Goal: Task Accomplishment & Management: Complete application form

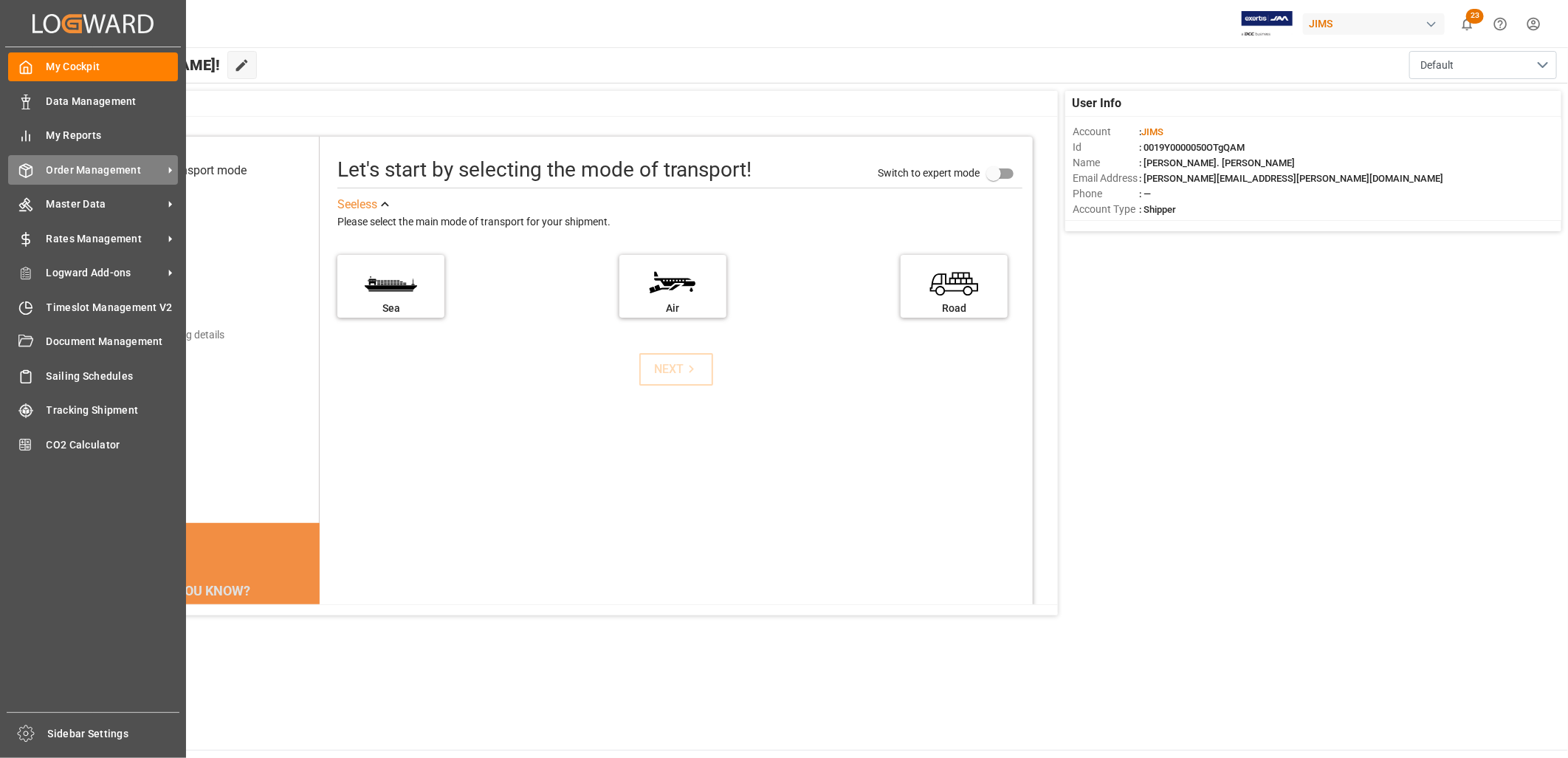
click at [67, 166] on span "Order Management" at bounding box center [105, 170] width 117 height 16
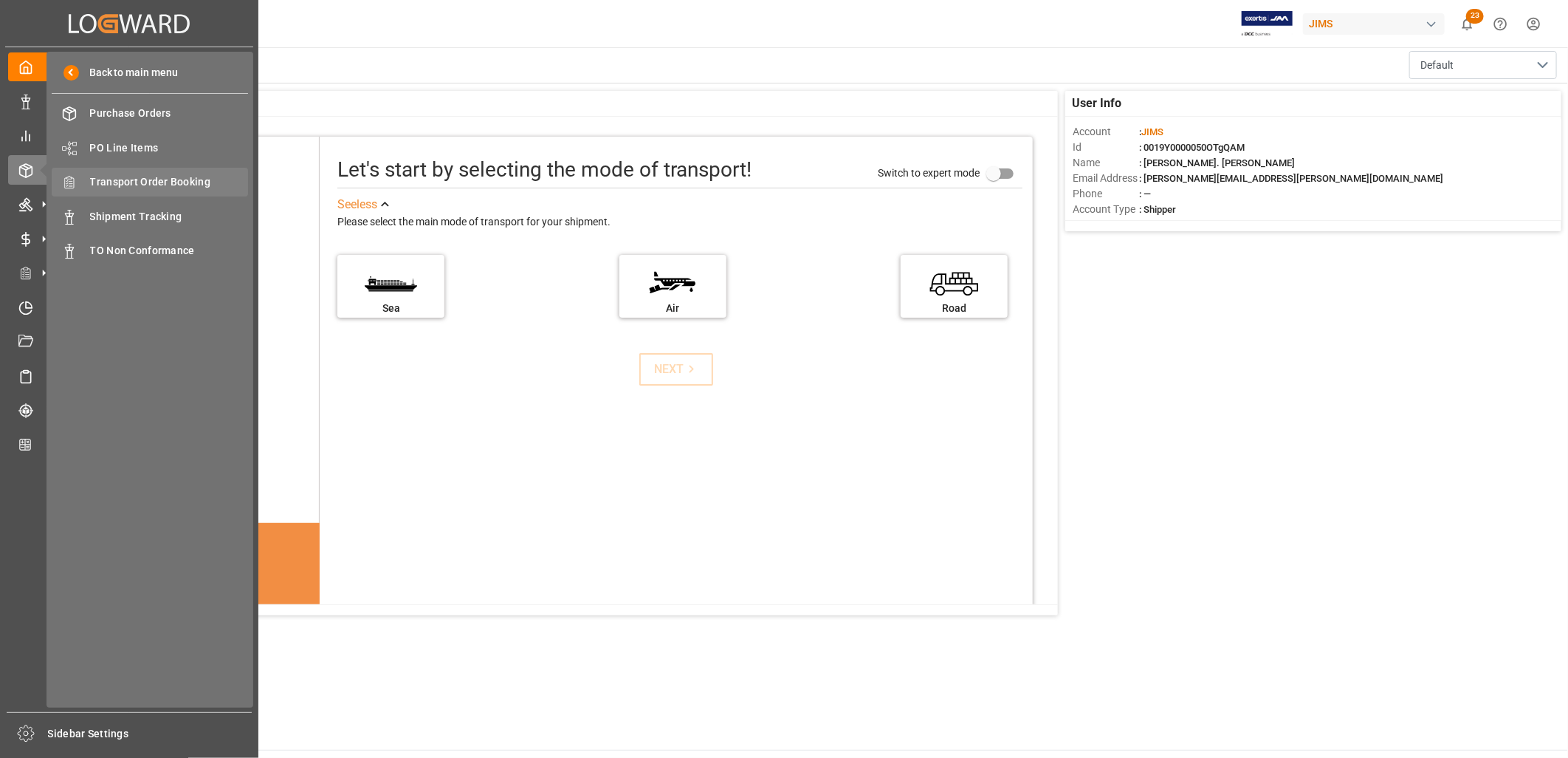
click at [152, 180] on span "Transport Order Booking" at bounding box center [169, 181] width 159 height 16
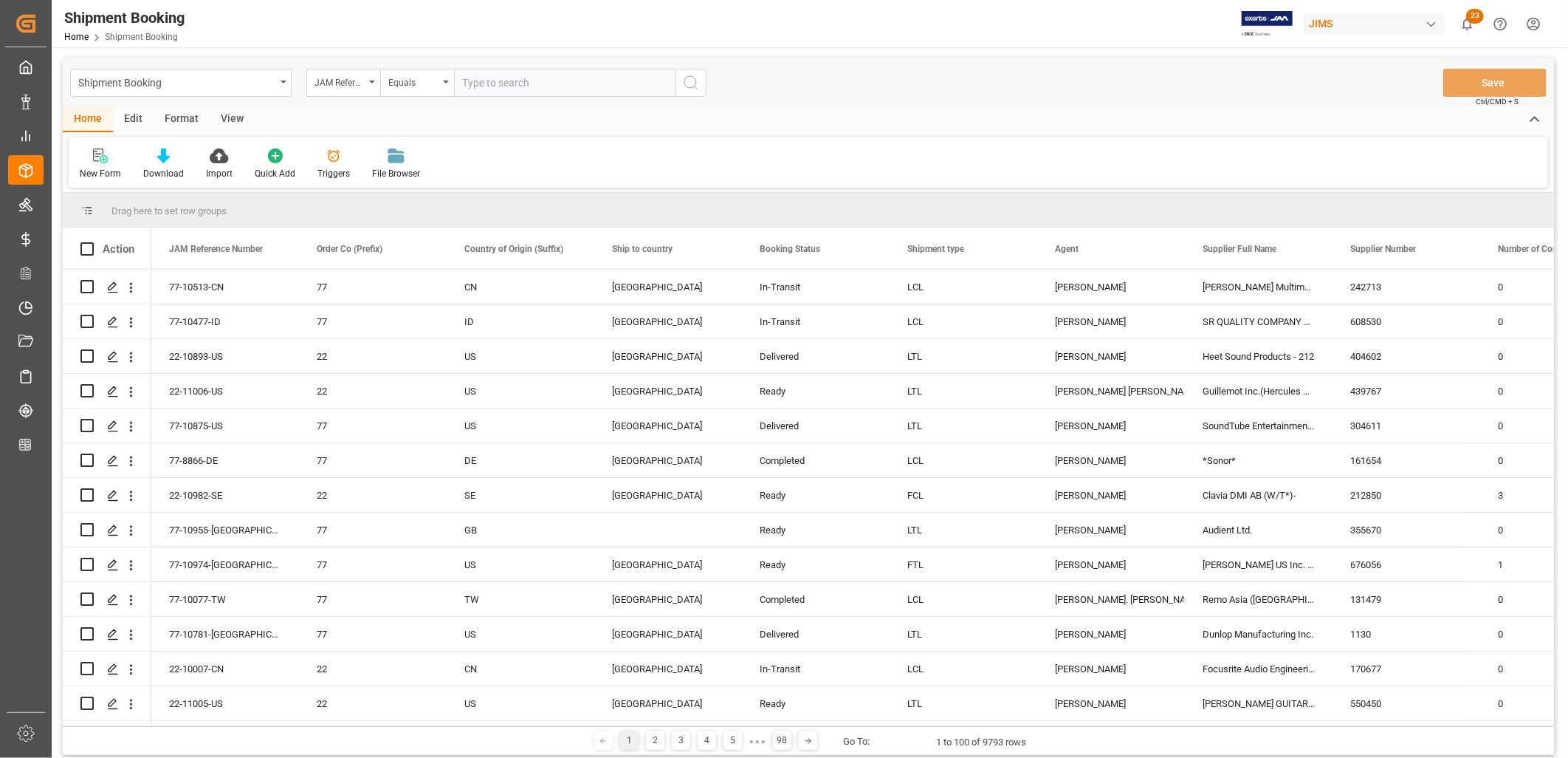
click at [104, 157] on icon at bounding box center [101, 155] width 15 height 15
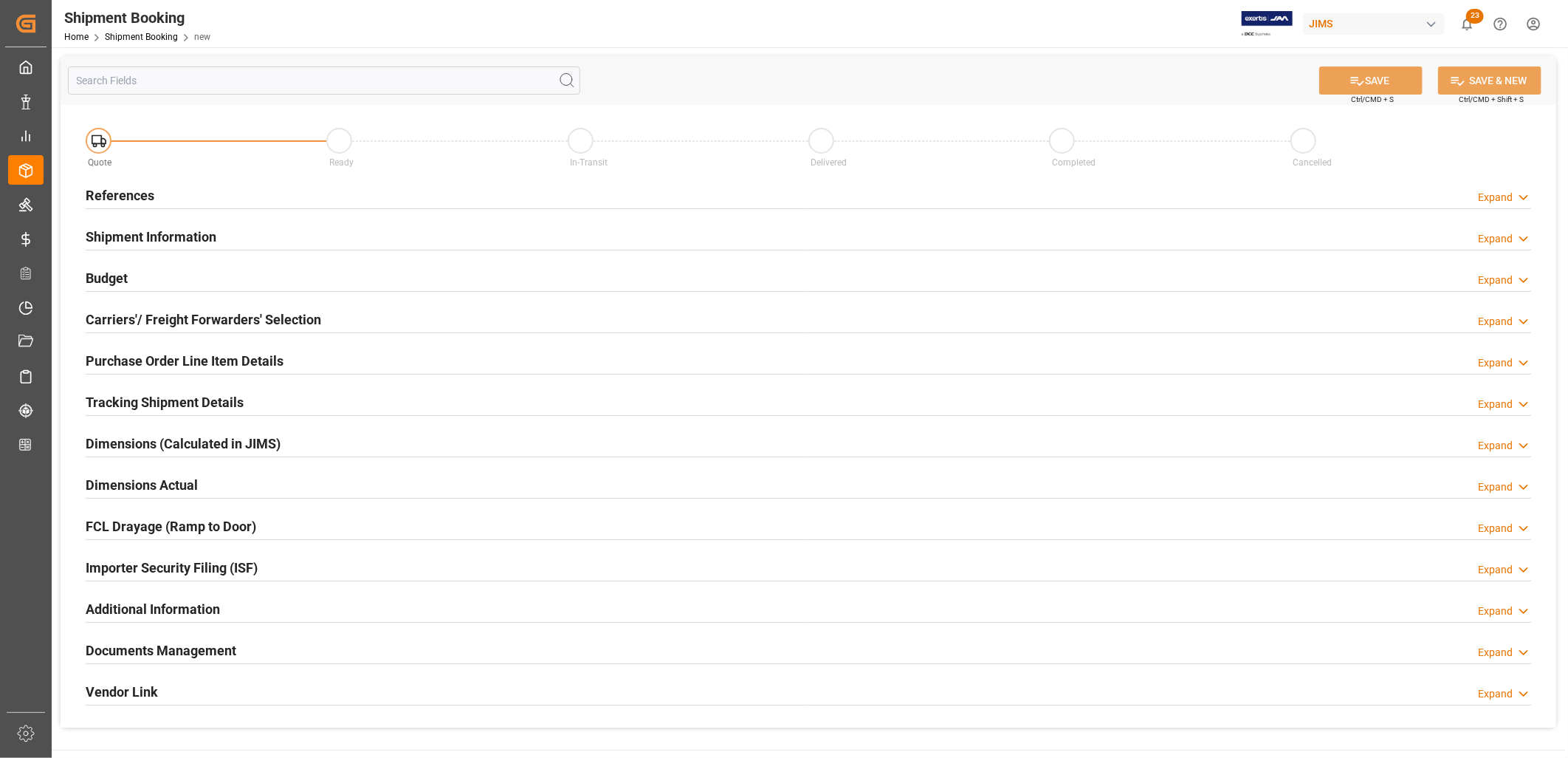
click at [144, 190] on h2 "References" at bounding box center [120, 195] width 68 height 20
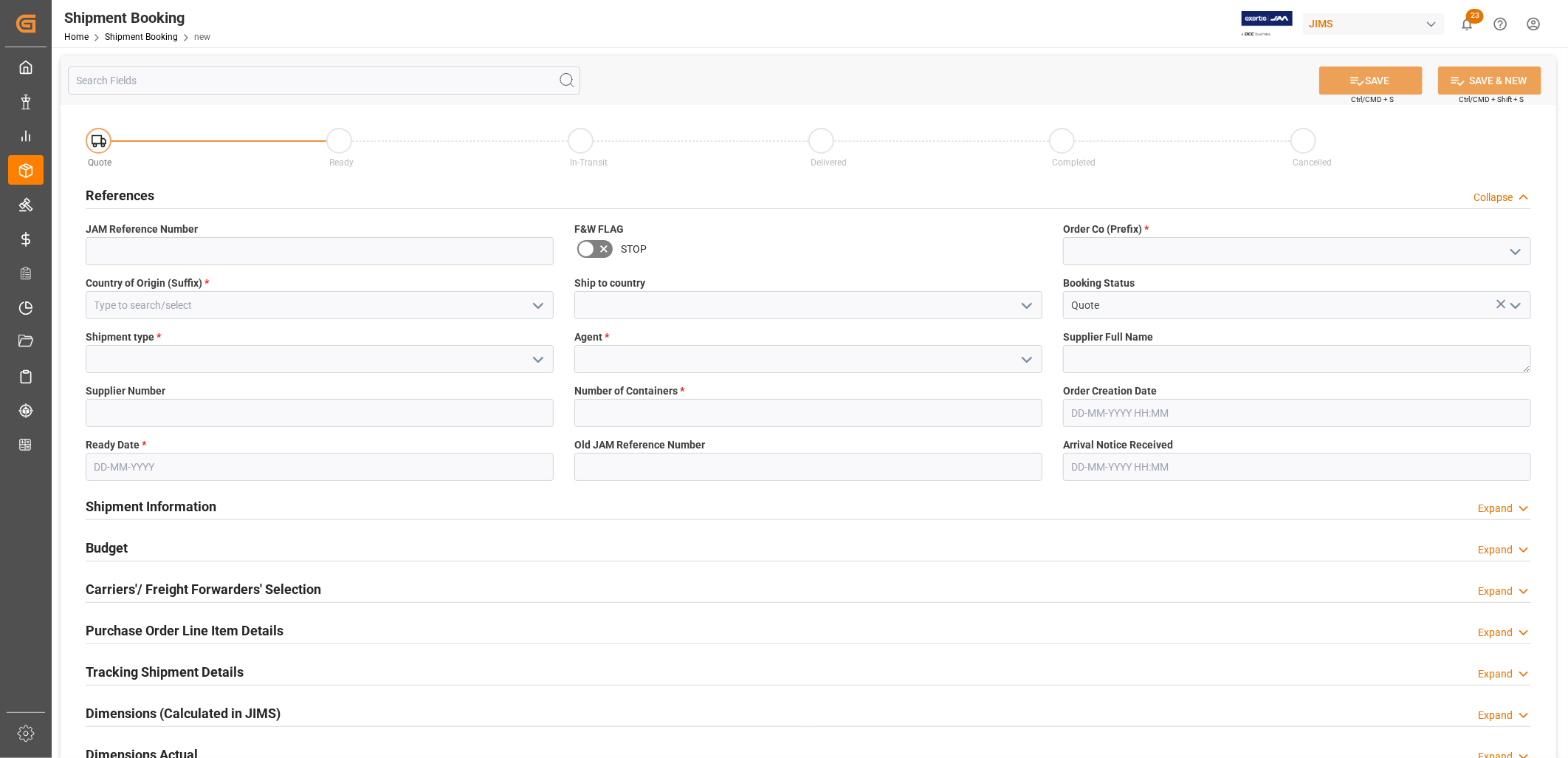
click at [1022, 301] on icon "open menu" at bounding box center [1026, 305] width 18 height 18
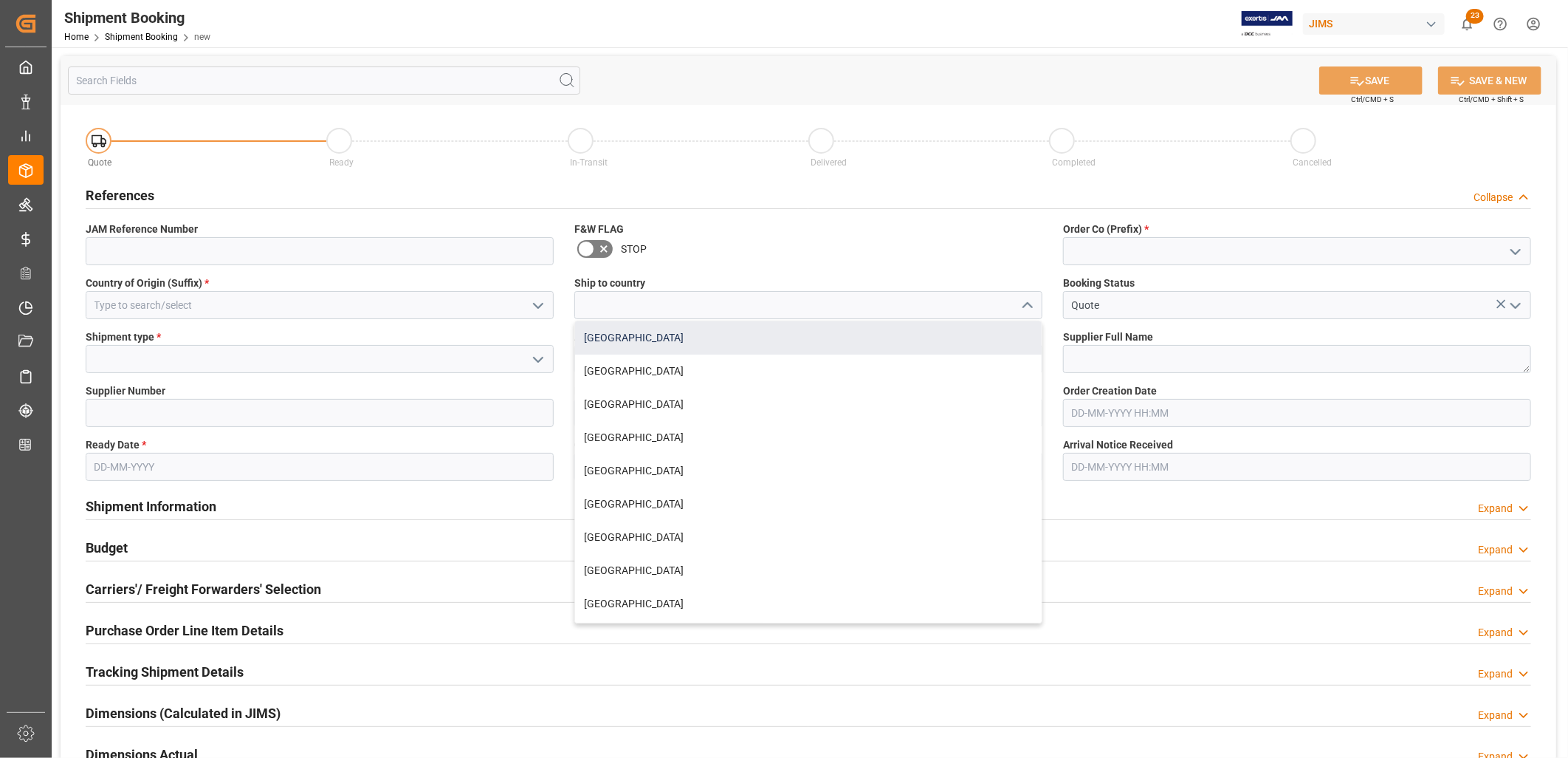
click at [615, 330] on div "[GEOGRAPHIC_DATA]" at bounding box center [808, 338] width 466 height 33
type input "[GEOGRAPHIC_DATA]"
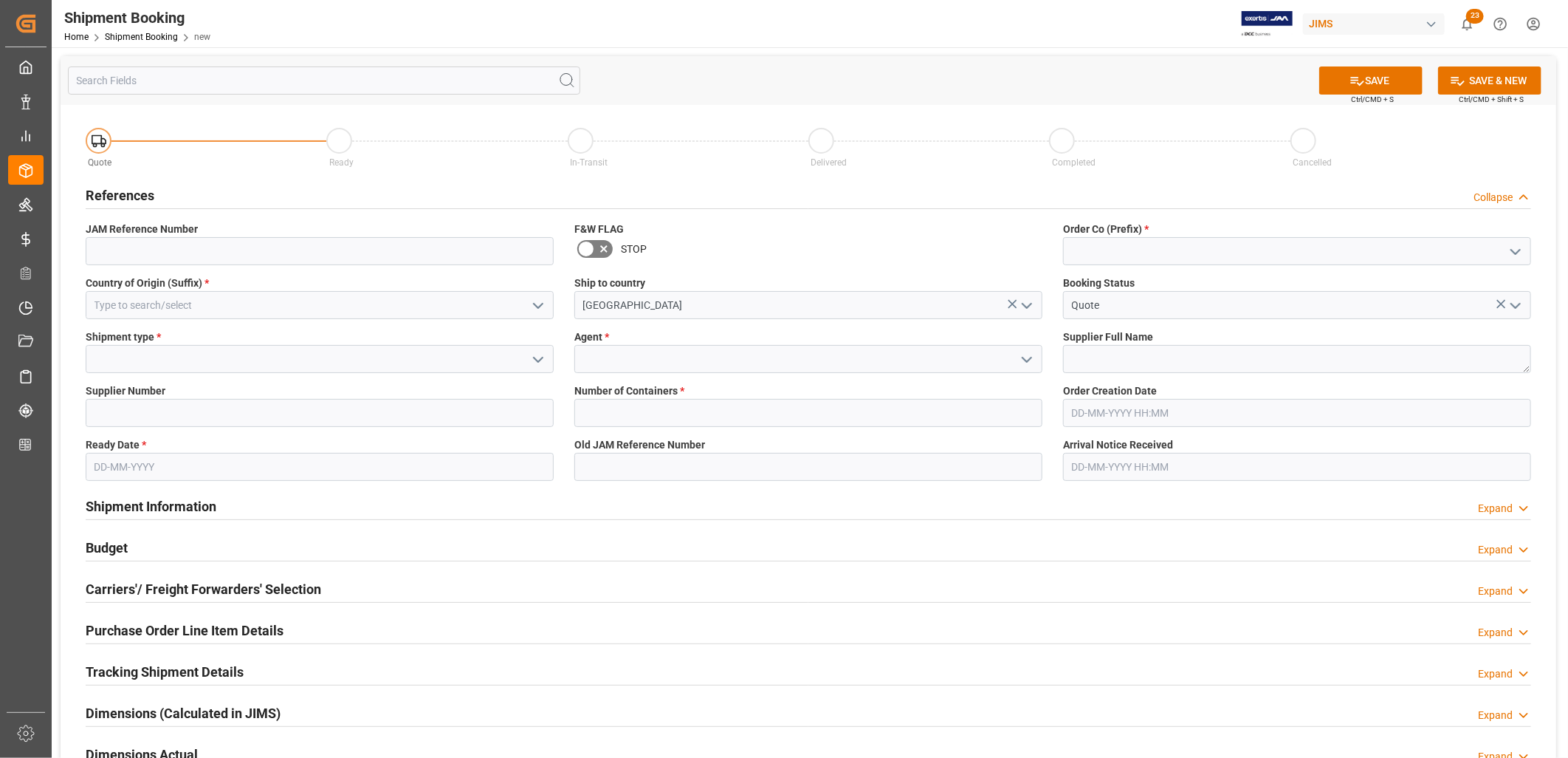
click at [1517, 249] on icon "open menu" at bounding box center [1514, 251] width 18 height 18
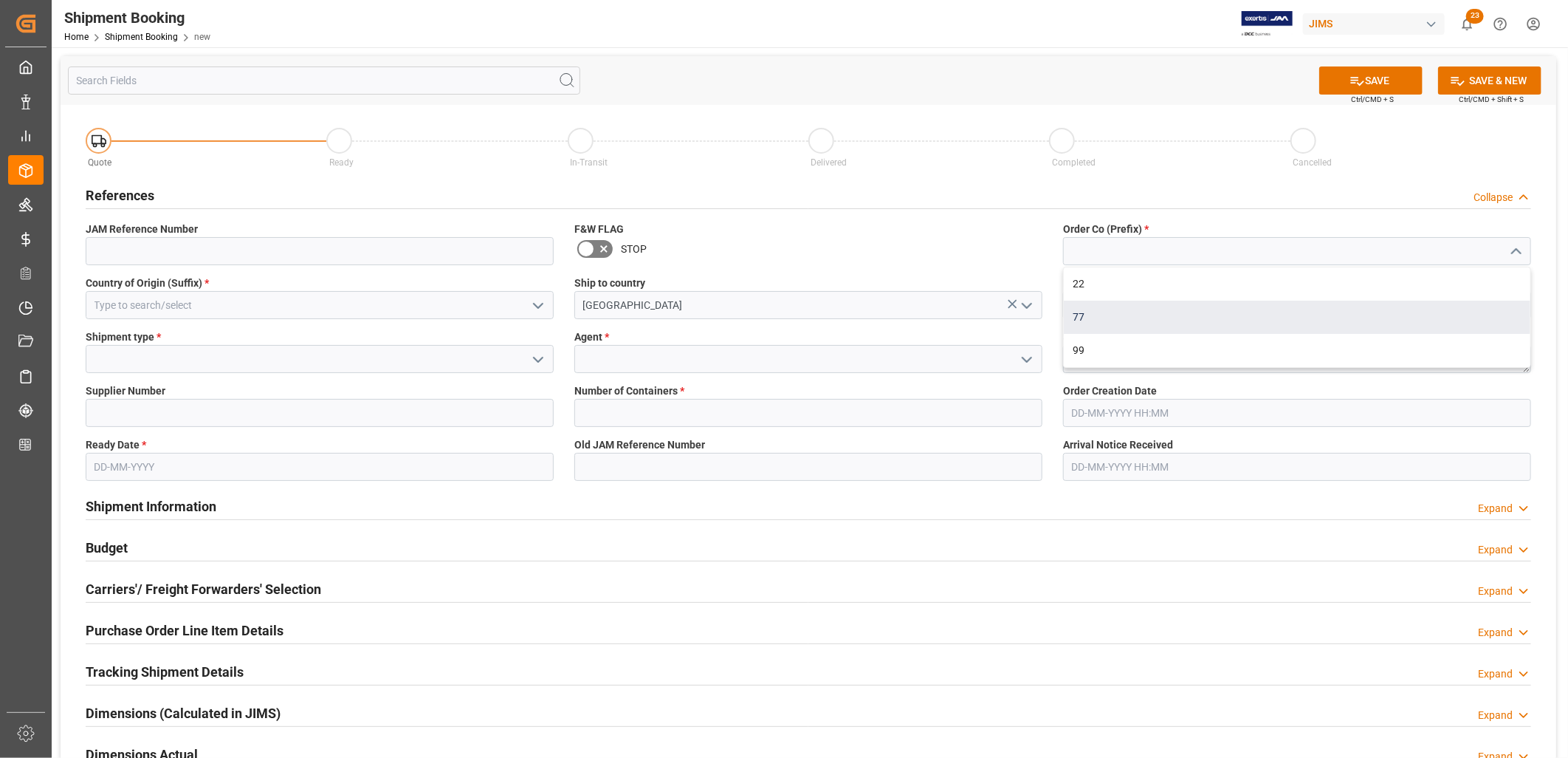
click at [1080, 313] on div "77" at bounding box center [1297, 317] width 466 height 33
type input "77"
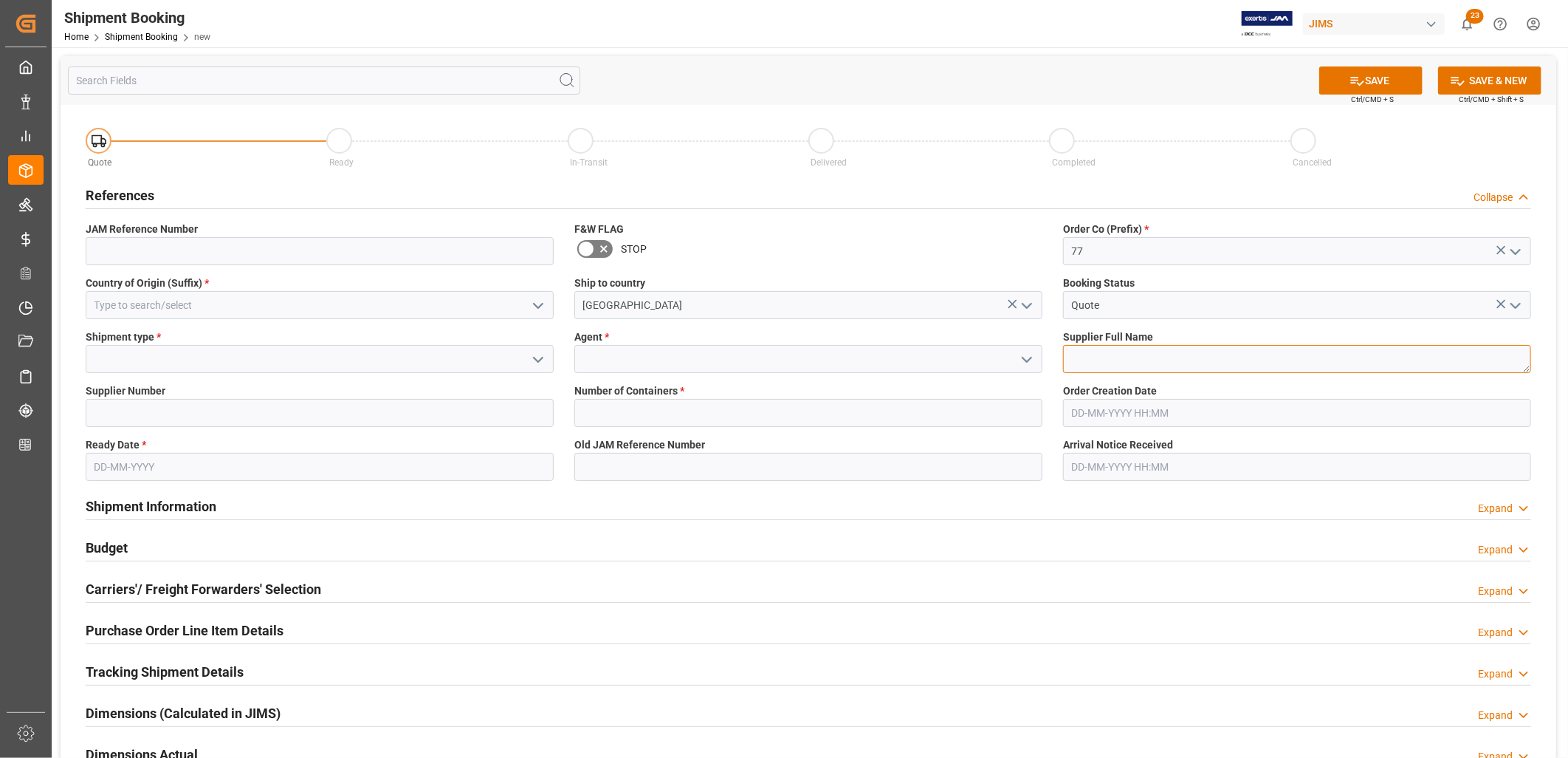
click at [1080, 350] on textarea at bounding box center [1297, 359] width 468 height 28
drag, startPoint x: 1141, startPoint y: 356, endPoint x: 1155, endPoint y: 357, distance: 14.0
click at [1155, 357] on textarea "Cortek Indonesai" at bounding box center [1297, 359] width 468 height 28
type textarea "Cortek Indonesia"
click at [1029, 354] on icon "open menu" at bounding box center [1026, 359] width 18 height 18
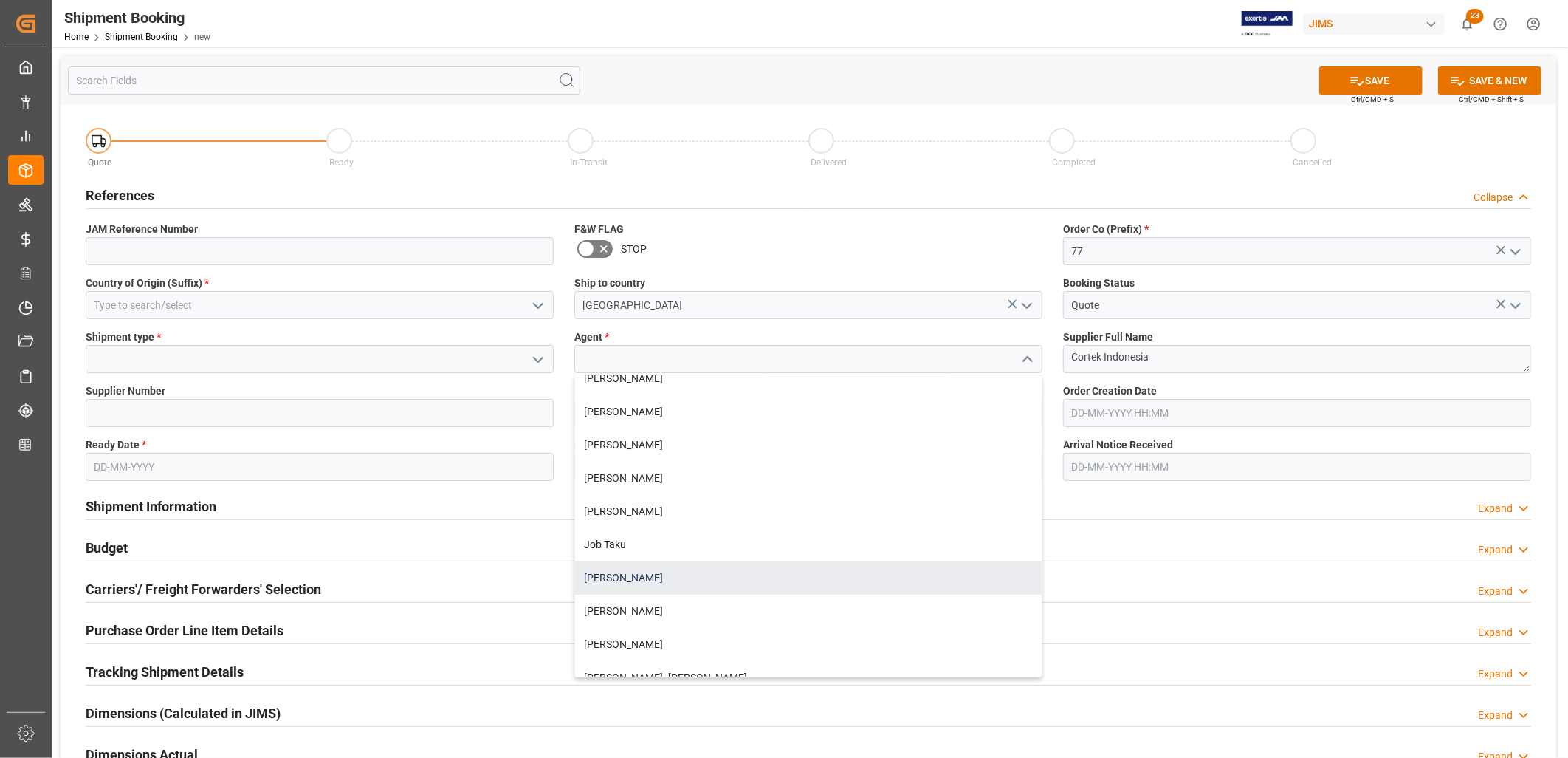
scroll to position [328, 0]
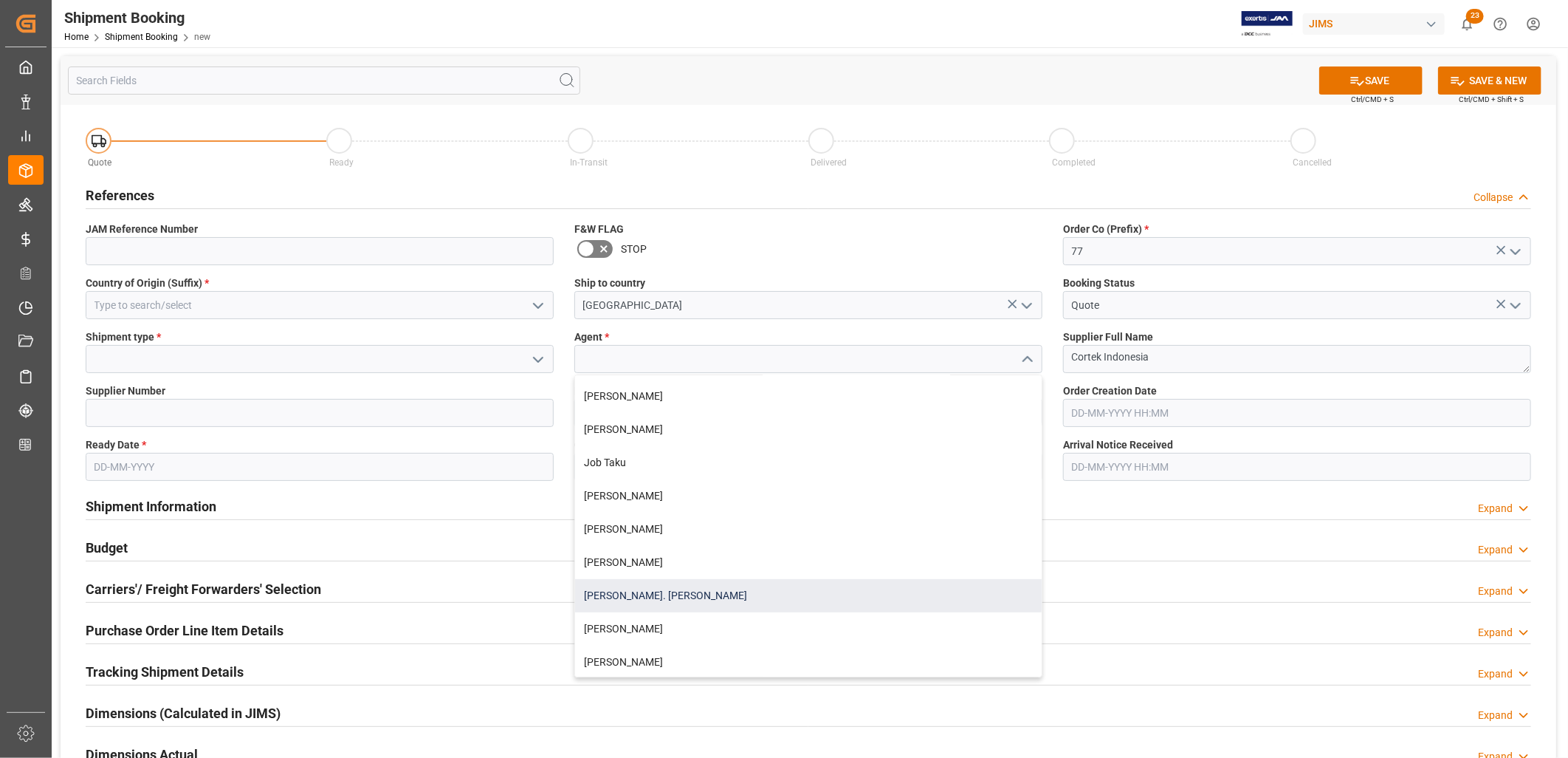
click at [666, 590] on div "[PERSON_NAME]. [PERSON_NAME]" at bounding box center [808, 595] width 466 height 33
type input "[PERSON_NAME]. [PERSON_NAME]"
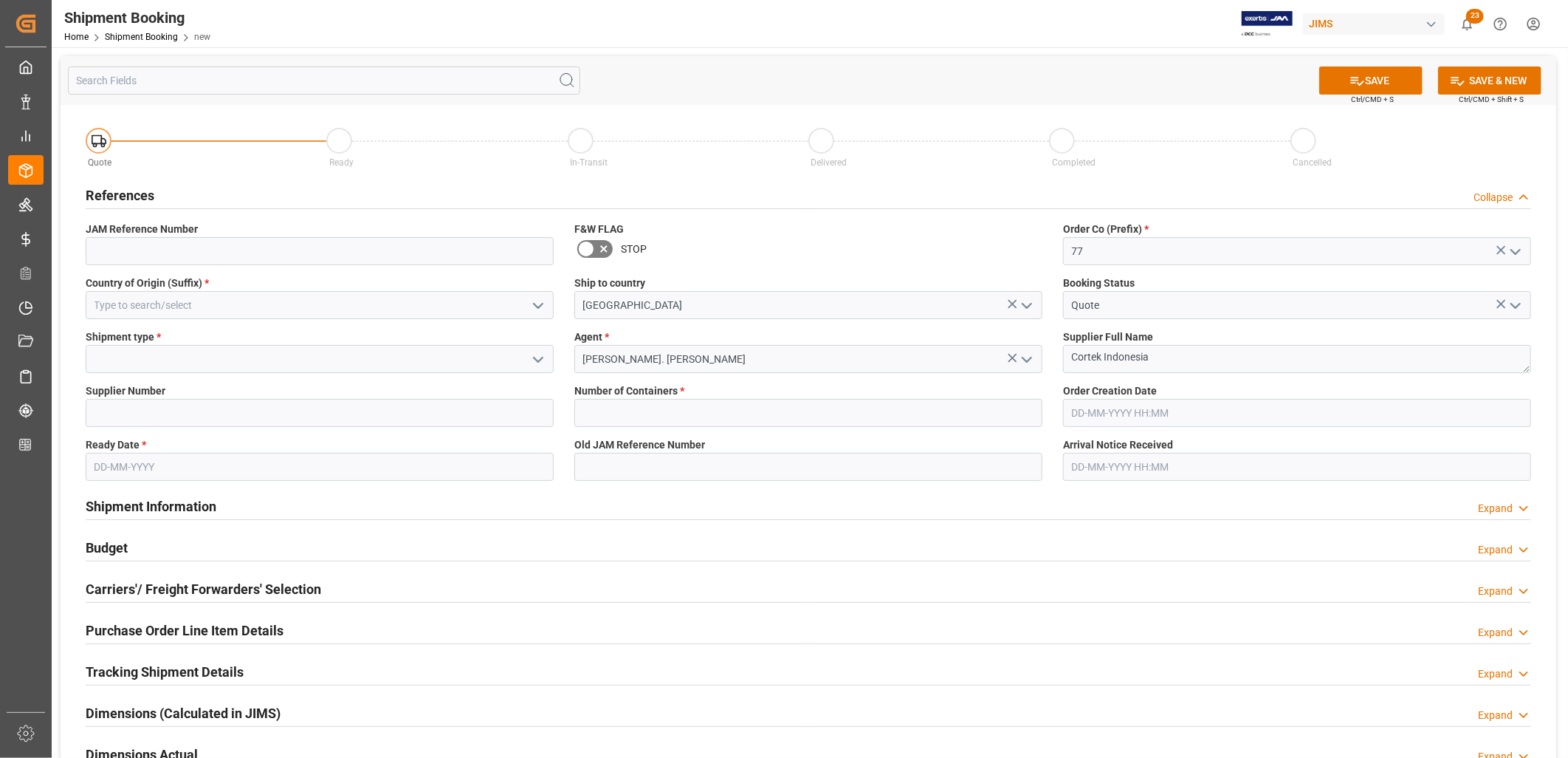
click at [537, 356] on icon "open menu" at bounding box center [537, 359] width 18 height 18
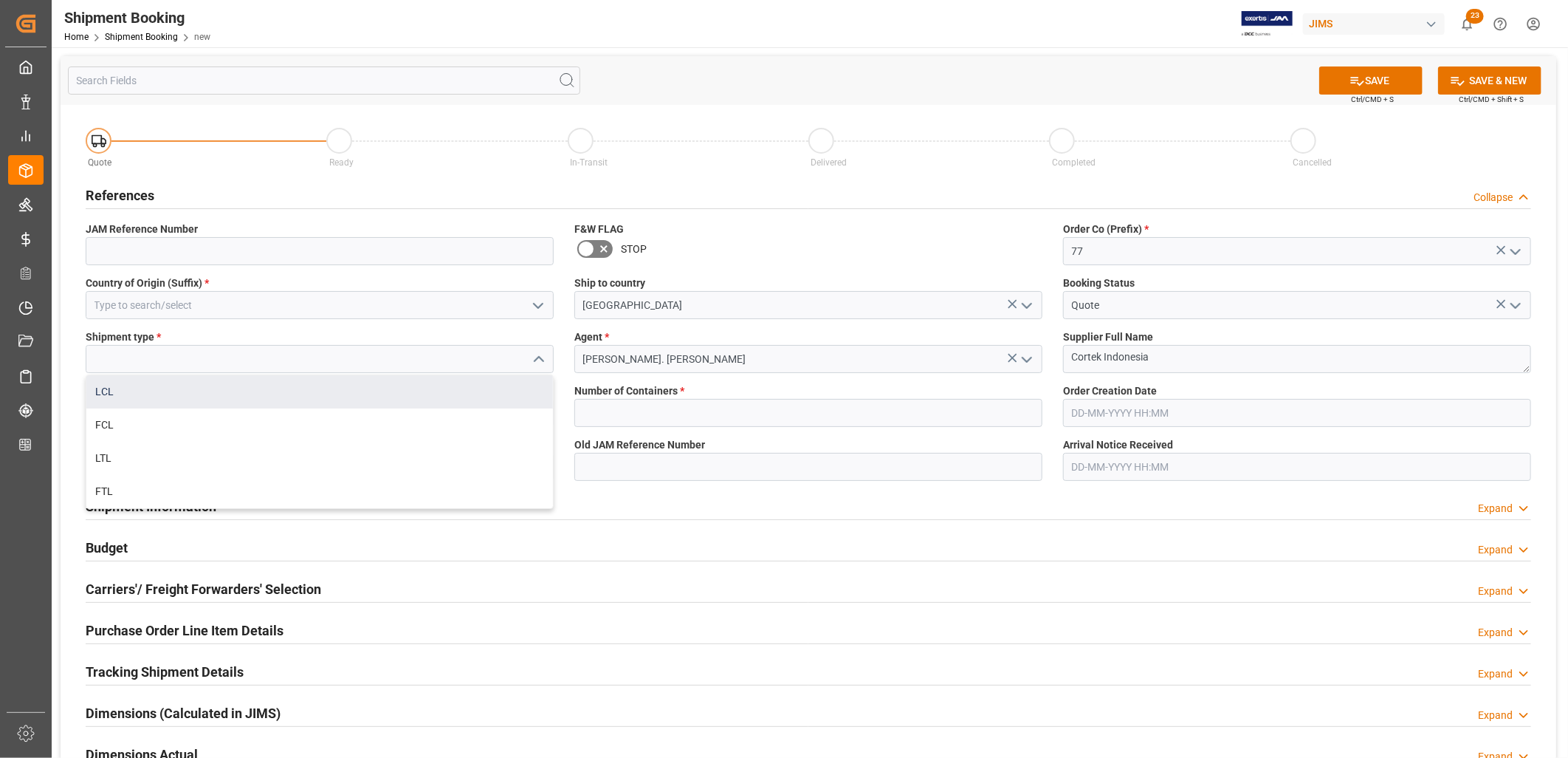
click at [106, 388] on div "LCL" at bounding box center [319, 391] width 466 height 33
type input "LCL"
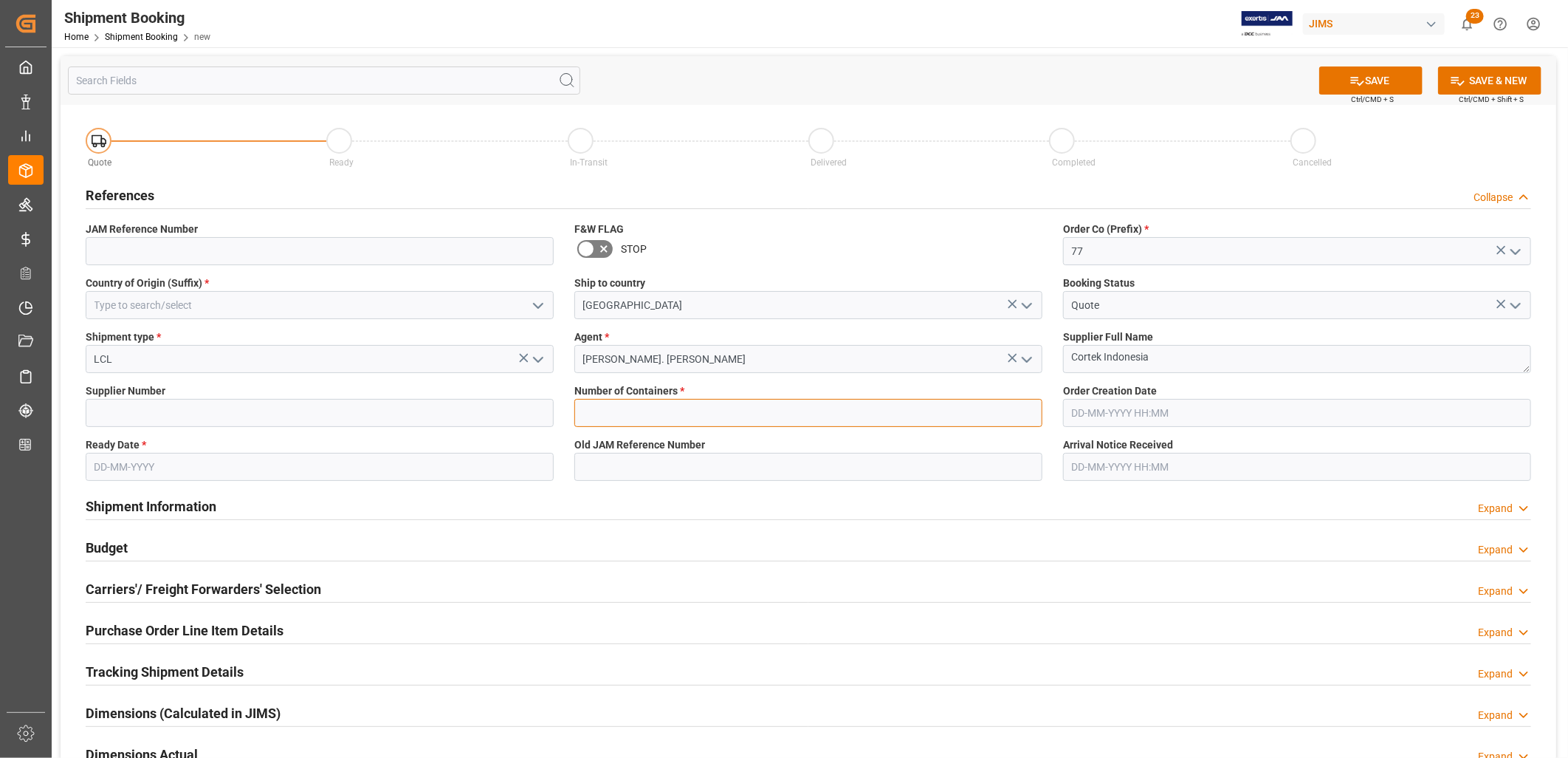
click at [635, 415] on input "text" at bounding box center [809, 413] width 468 height 28
type input "0"
type input "ID"
type input "241376"
type input "16-09-2025"
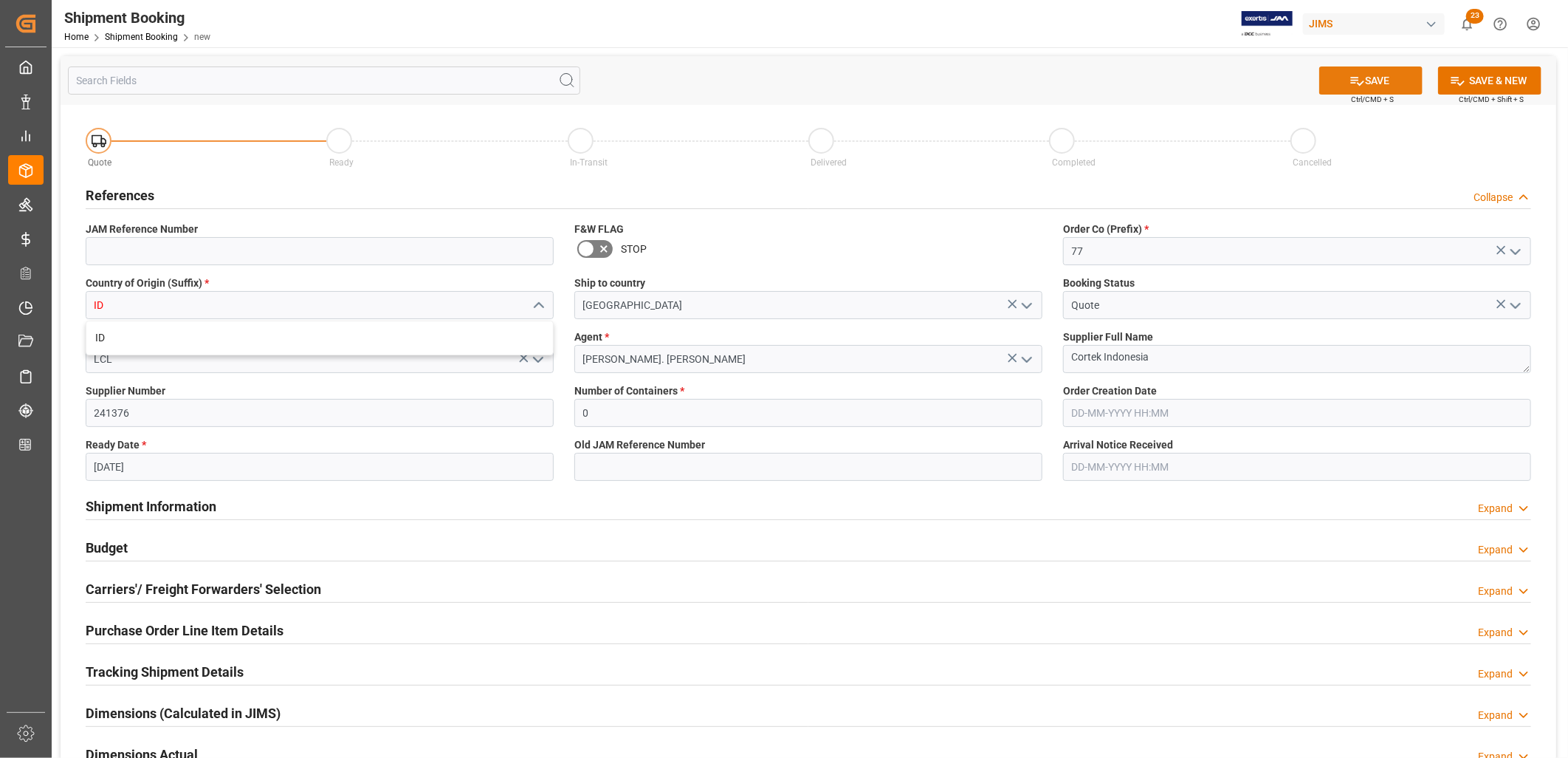
click at [1381, 79] on button "SAVE" at bounding box center [1371, 81] width 104 height 28
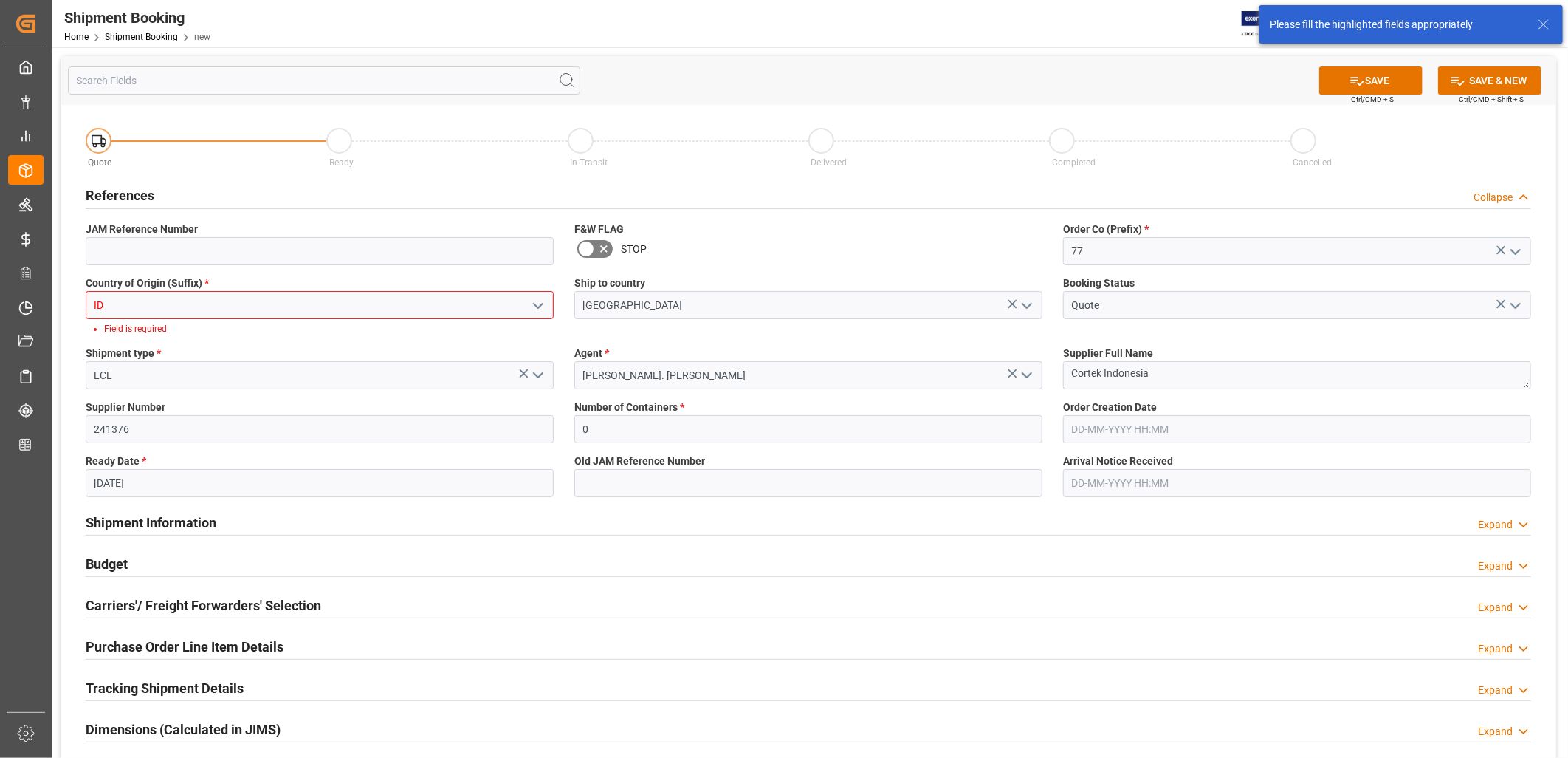
click at [115, 302] on input "ID" at bounding box center [320, 304] width 468 height 28
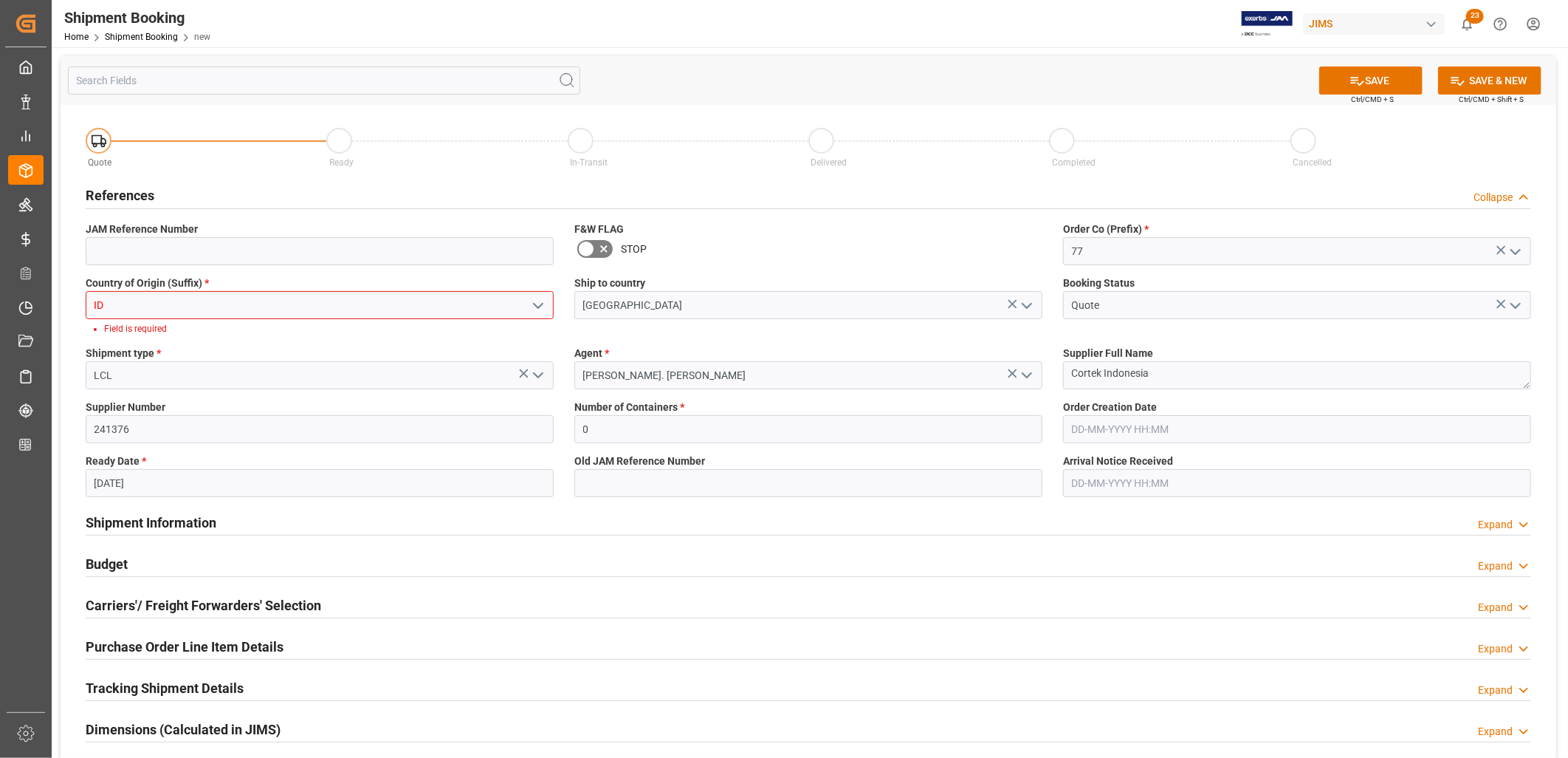
type input "I"
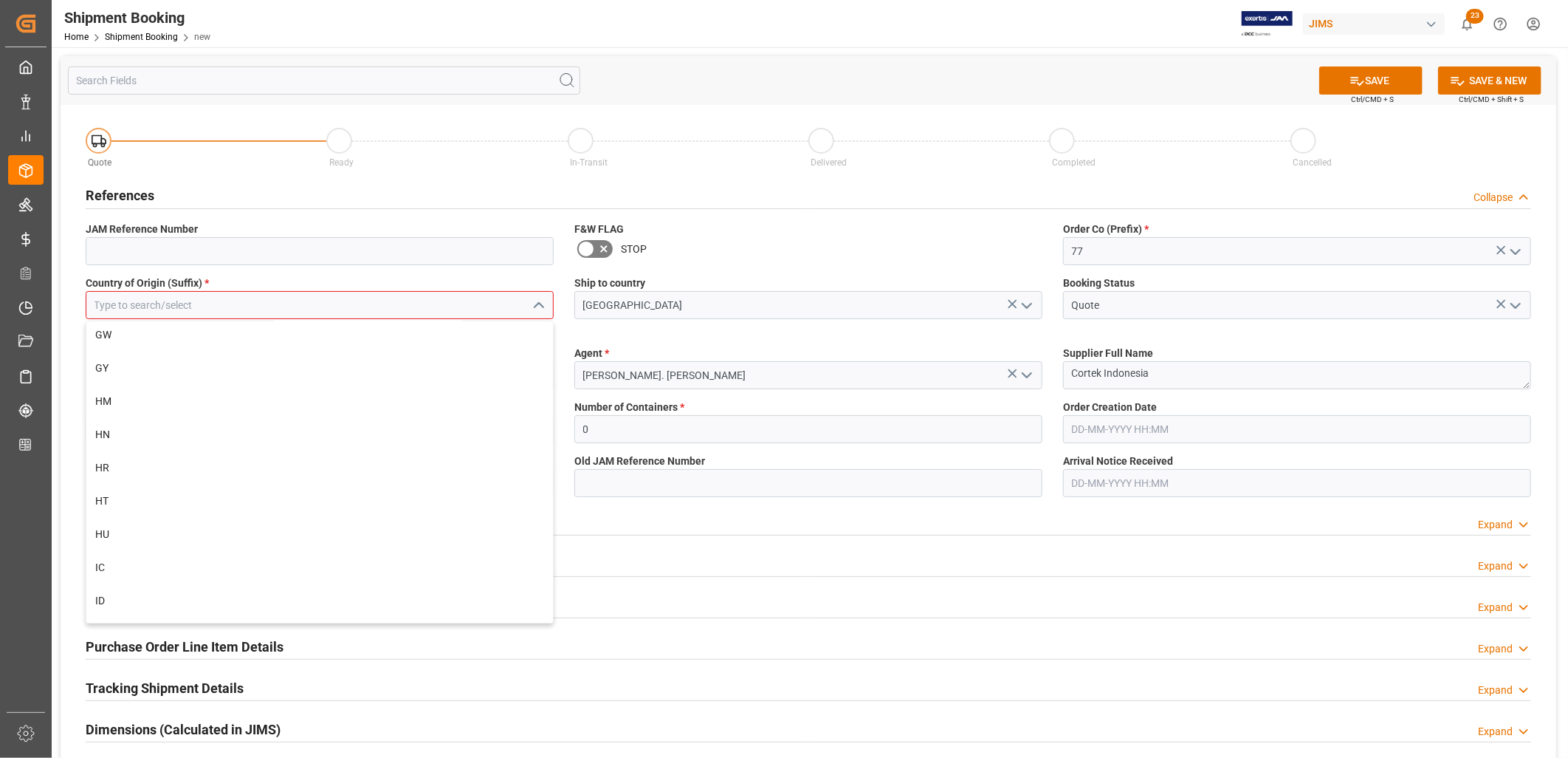
scroll to position [3200, 0]
click at [97, 590] on div "ID" at bounding box center [319, 594] width 466 height 33
type input "ID"
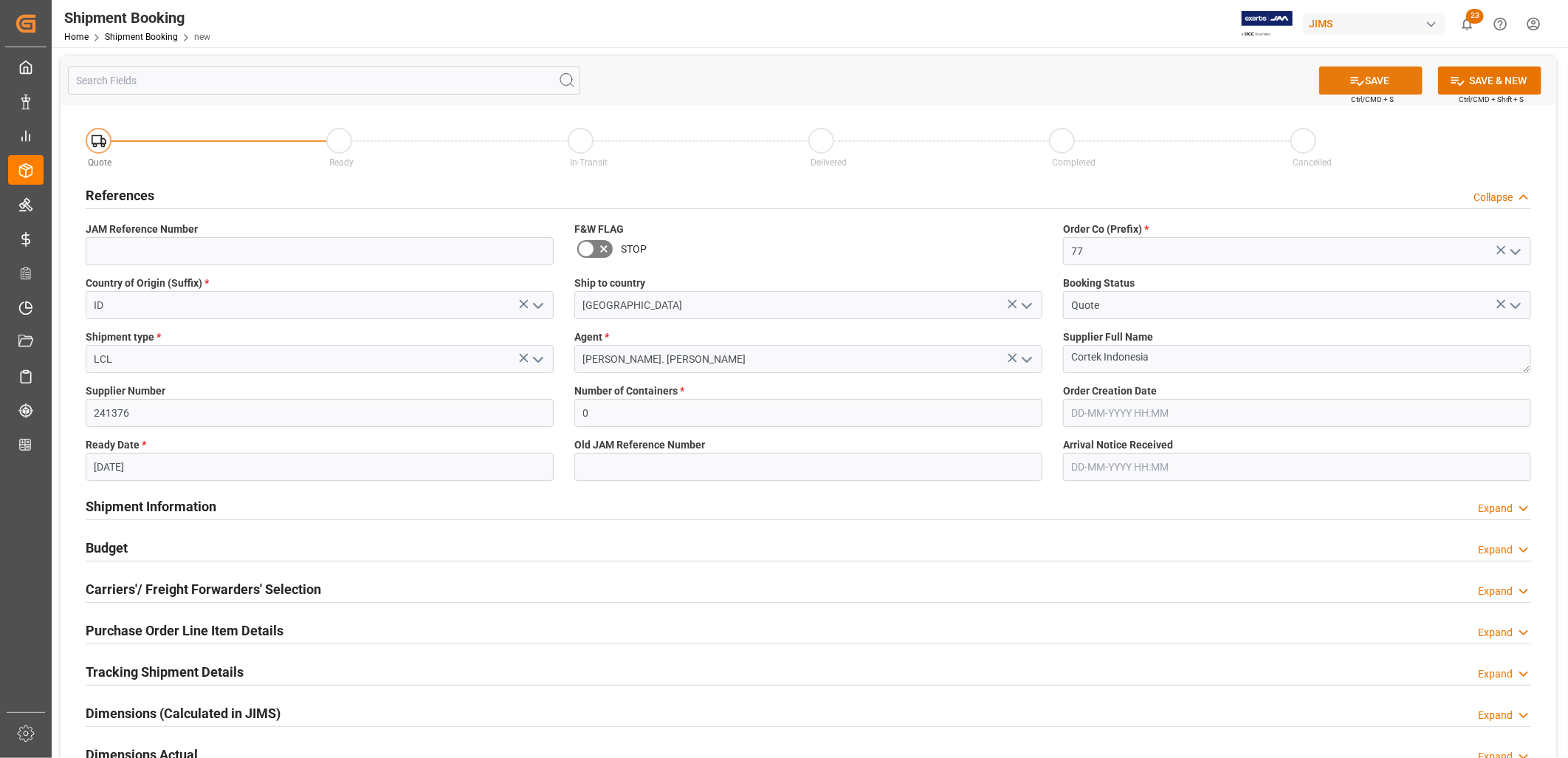
click at [1395, 71] on button "SAVE" at bounding box center [1371, 81] width 104 height 28
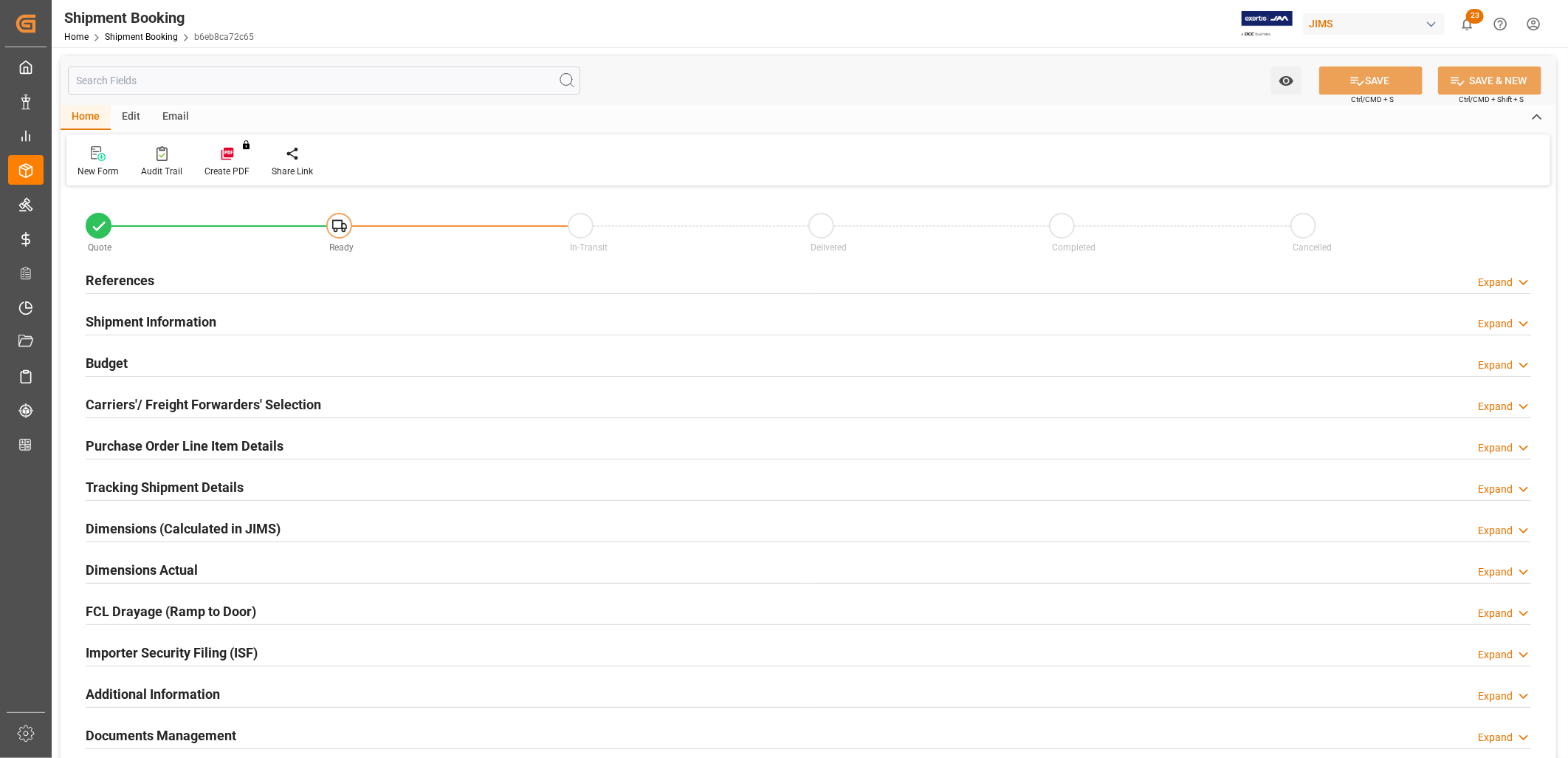
type input "0"
type input "[DATE]"
click at [121, 273] on h2 "References" at bounding box center [120, 280] width 68 height 20
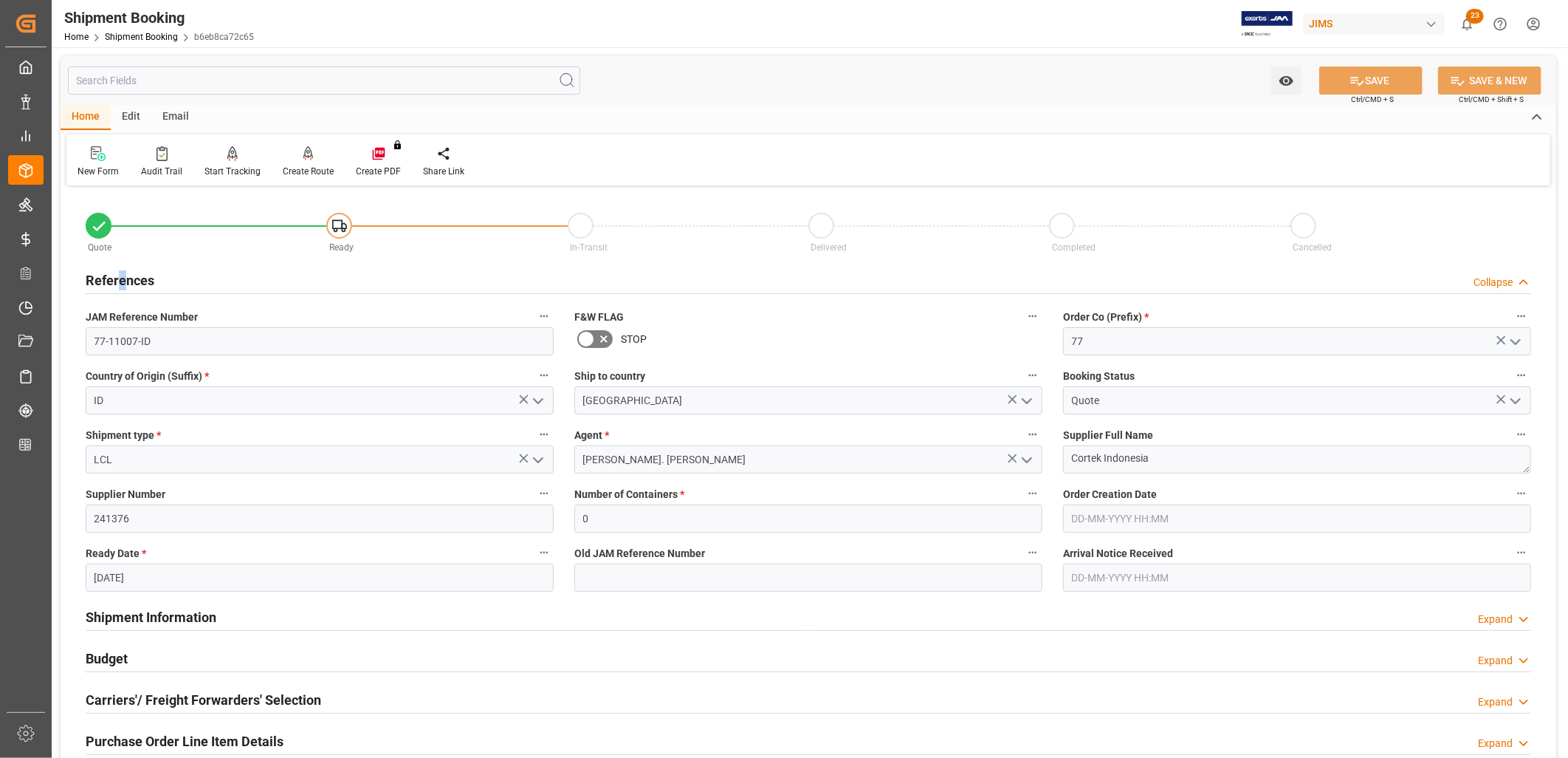
scroll to position [82, 0]
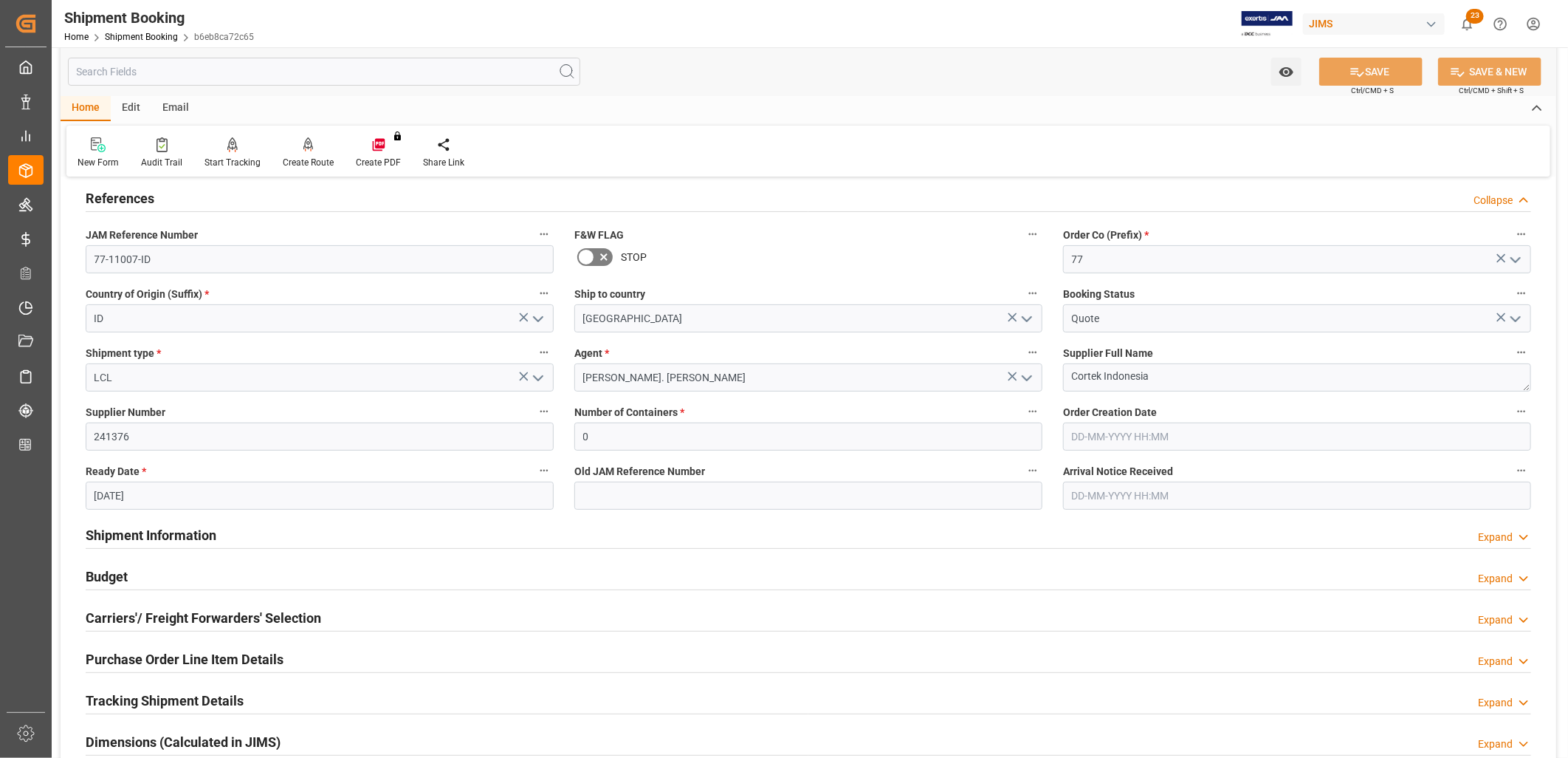
click at [195, 531] on h2 "Shipment Information" at bounding box center [151, 535] width 130 height 20
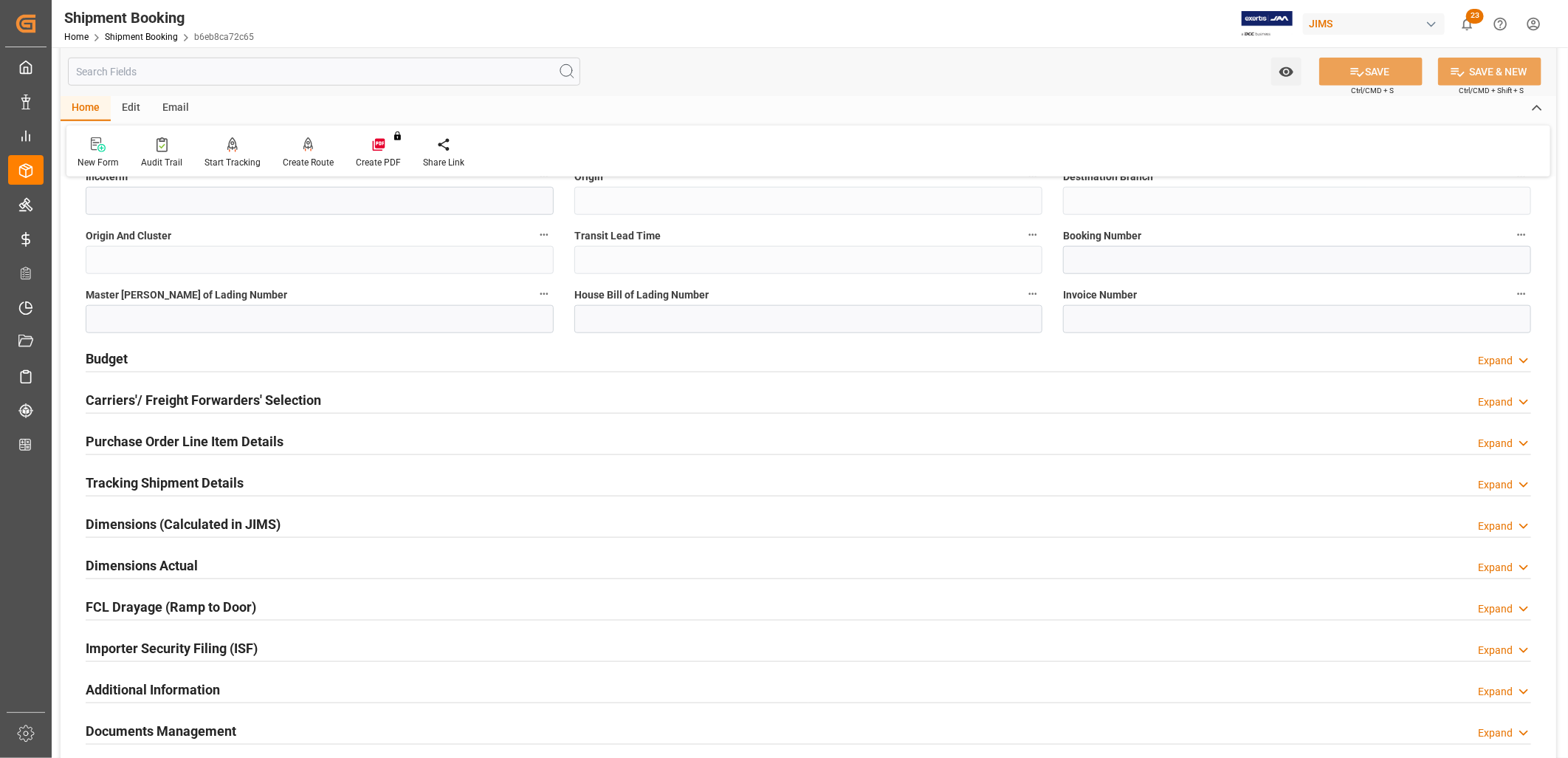
scroll to position [902, 0]
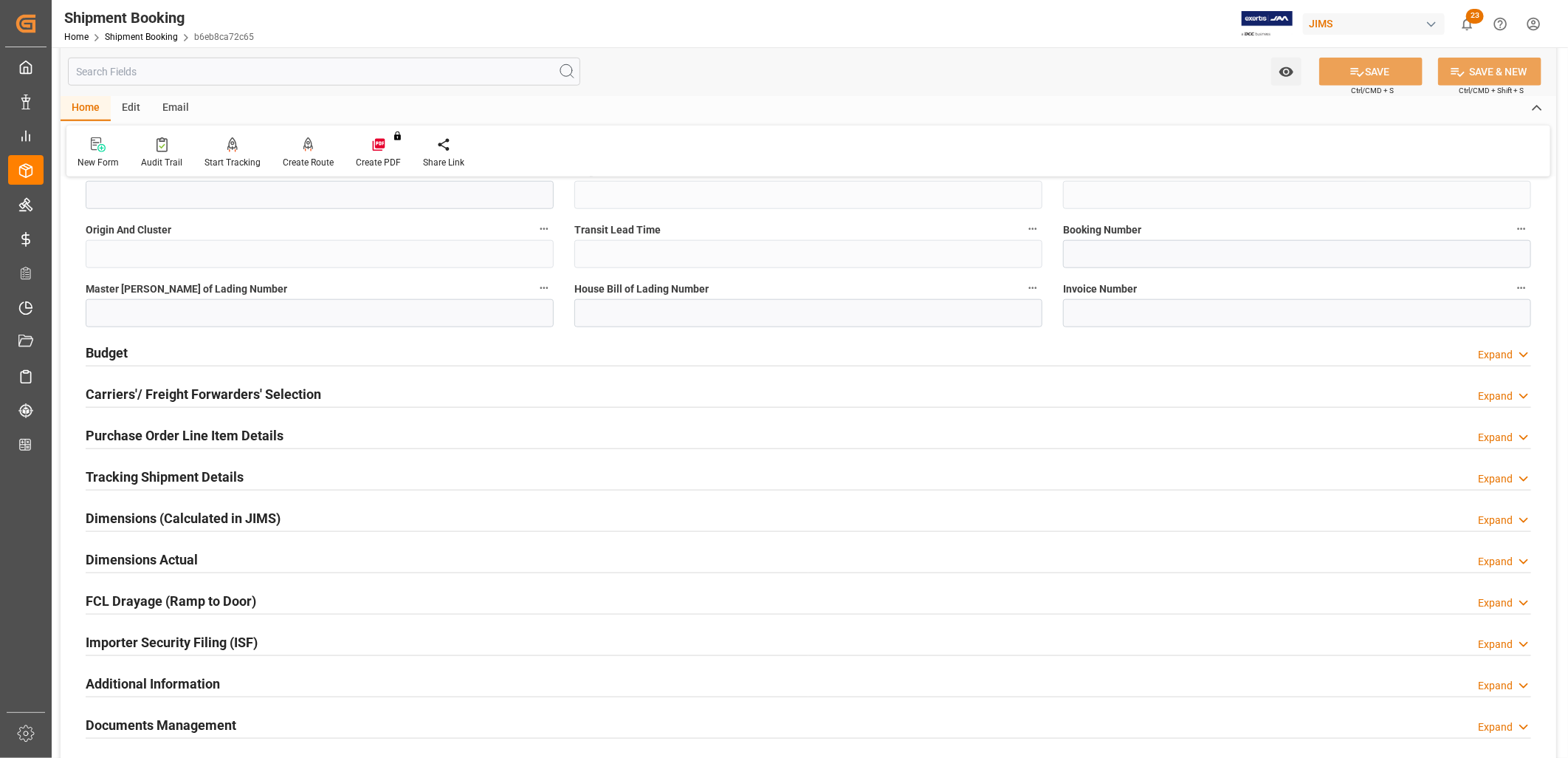
click at [175, 394] on h2 "Carriers'/ Freight Forwarders' Selection" at bounding box center [204, 394] width 235 height 20
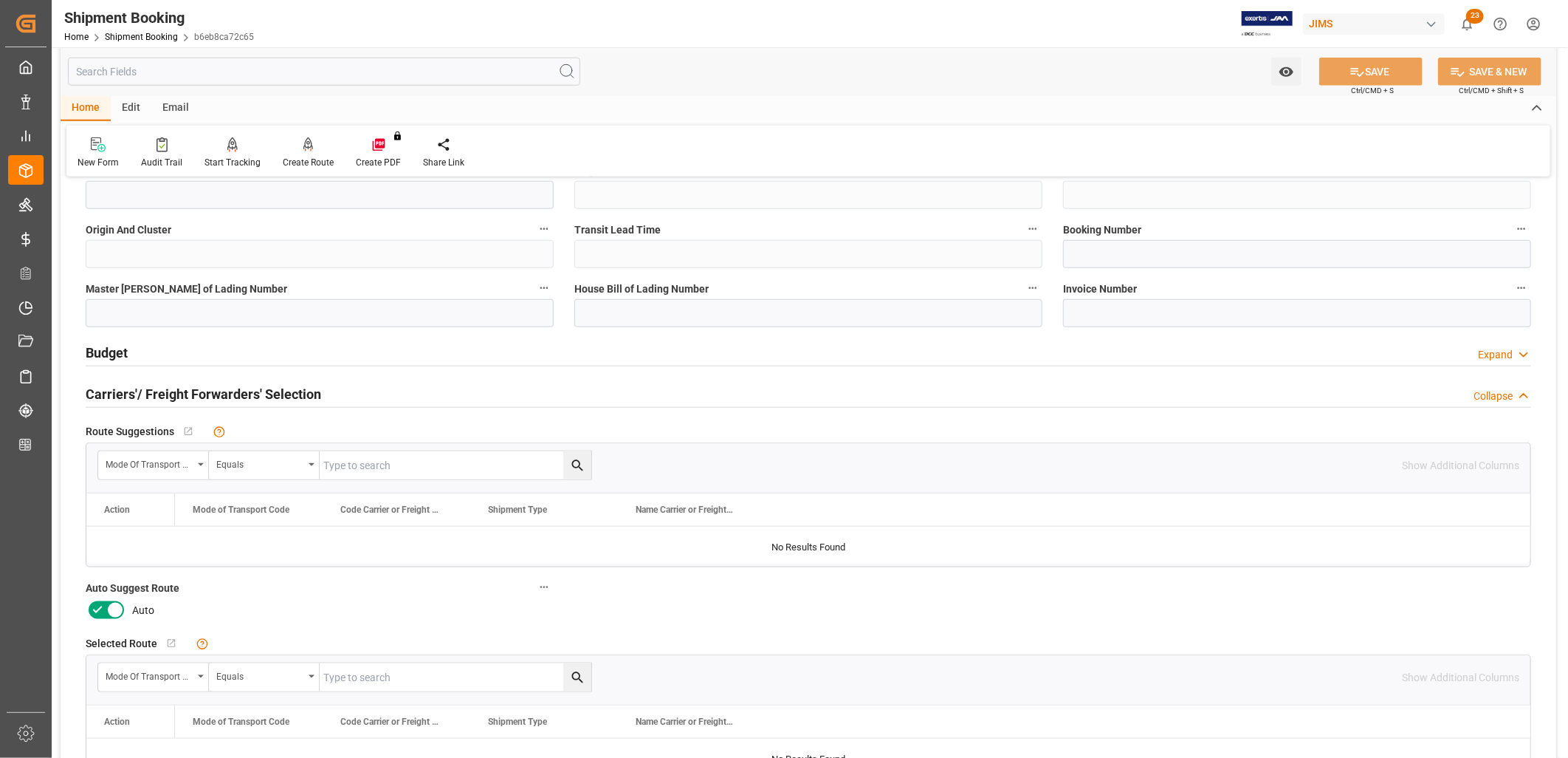
click at [115, 608] on icon at bounding box center [115, 611] width 7 height 7
click at [0, 0] on input "checkbox" at bounding box center [0, 0] width 0 height 0
click at [1383, 71] on button "SAVE" at bounding box center [1371, 71] width 104 height 28
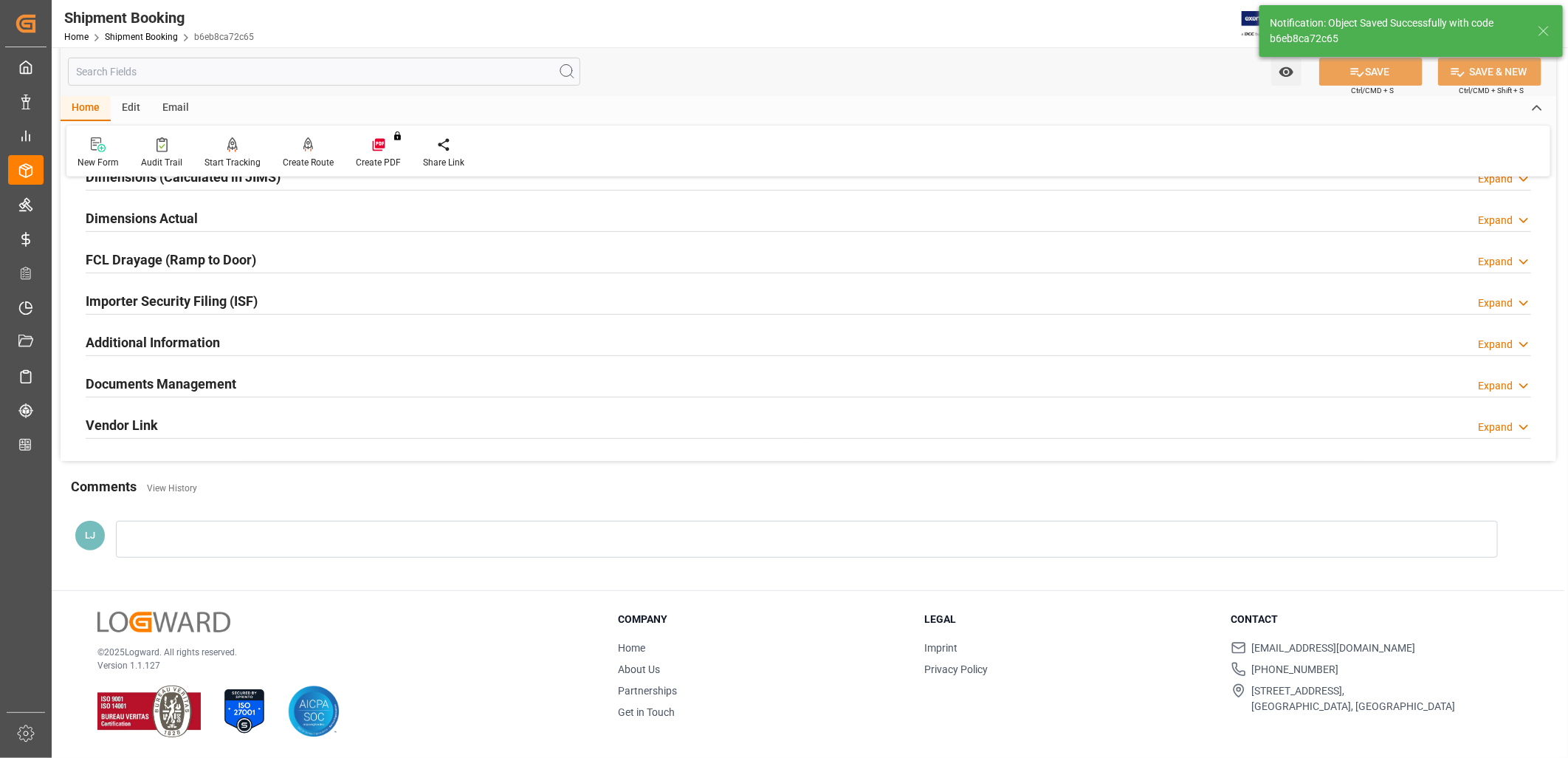
scroll to position [9, 0]
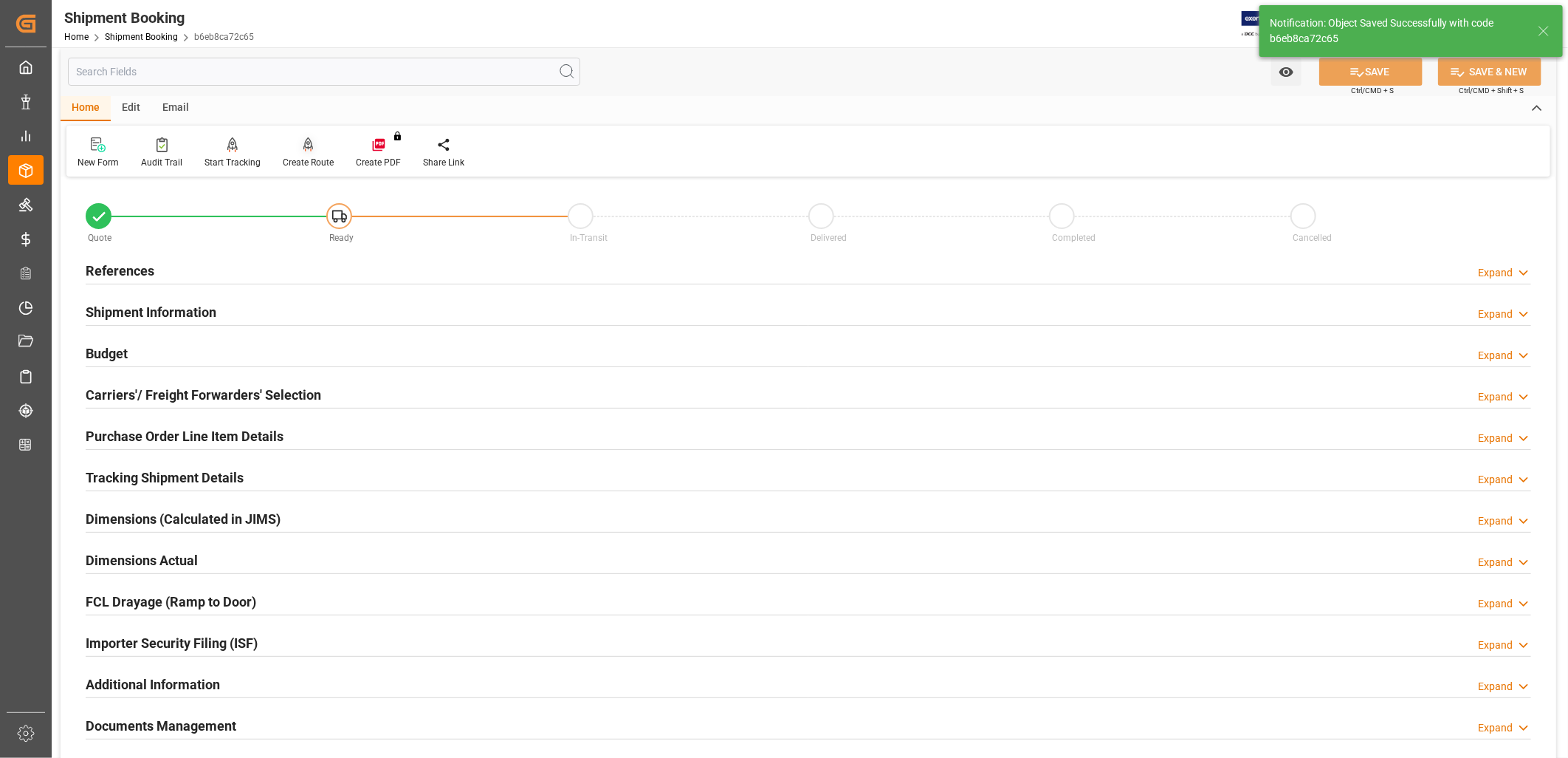
click at [304, 145] on icon at bounding box center [308, 143] width 10 height 13
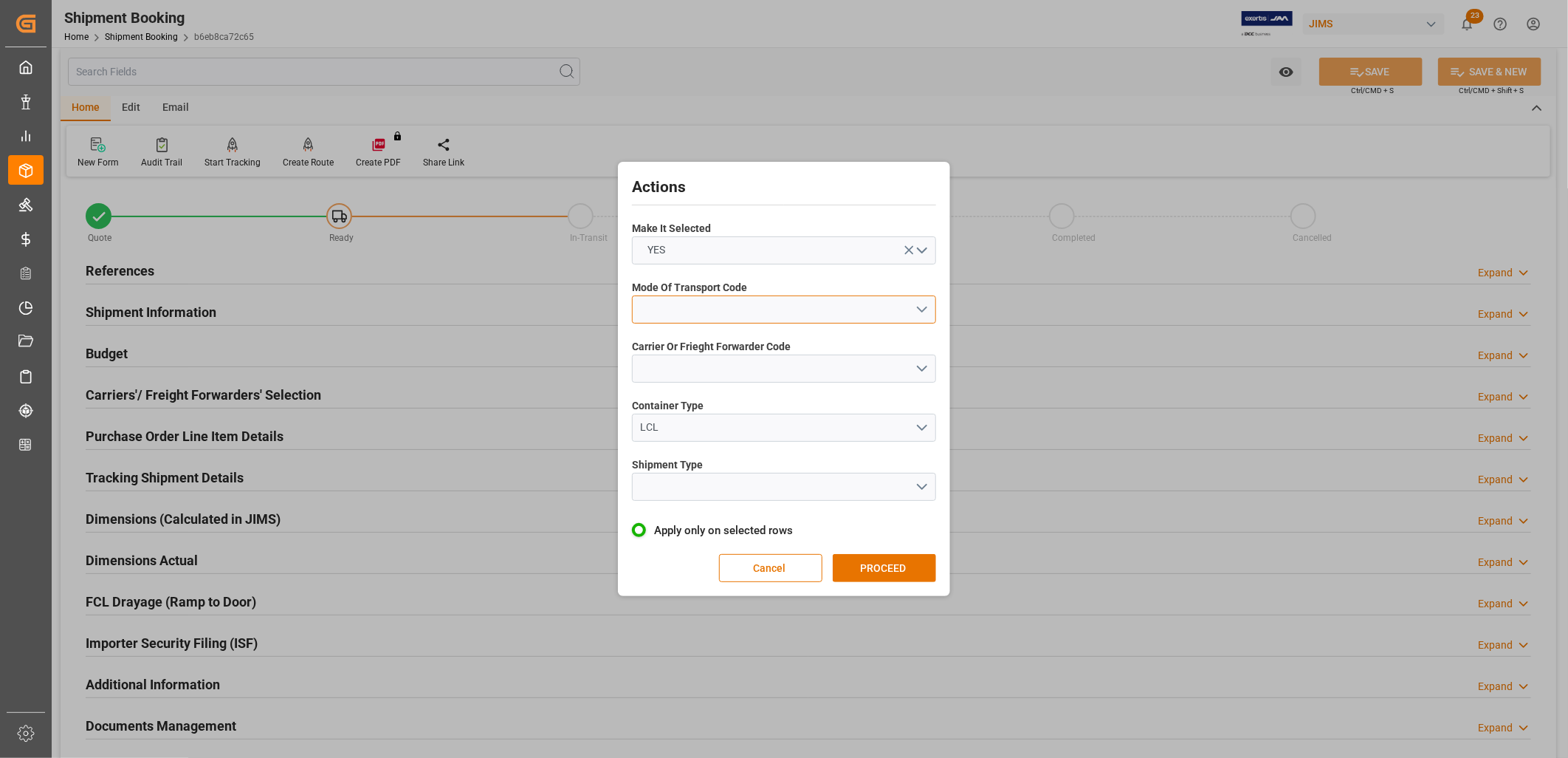
click at [924, 308] on button "open menu" at bounding box center [784, 309] width 304 height 28
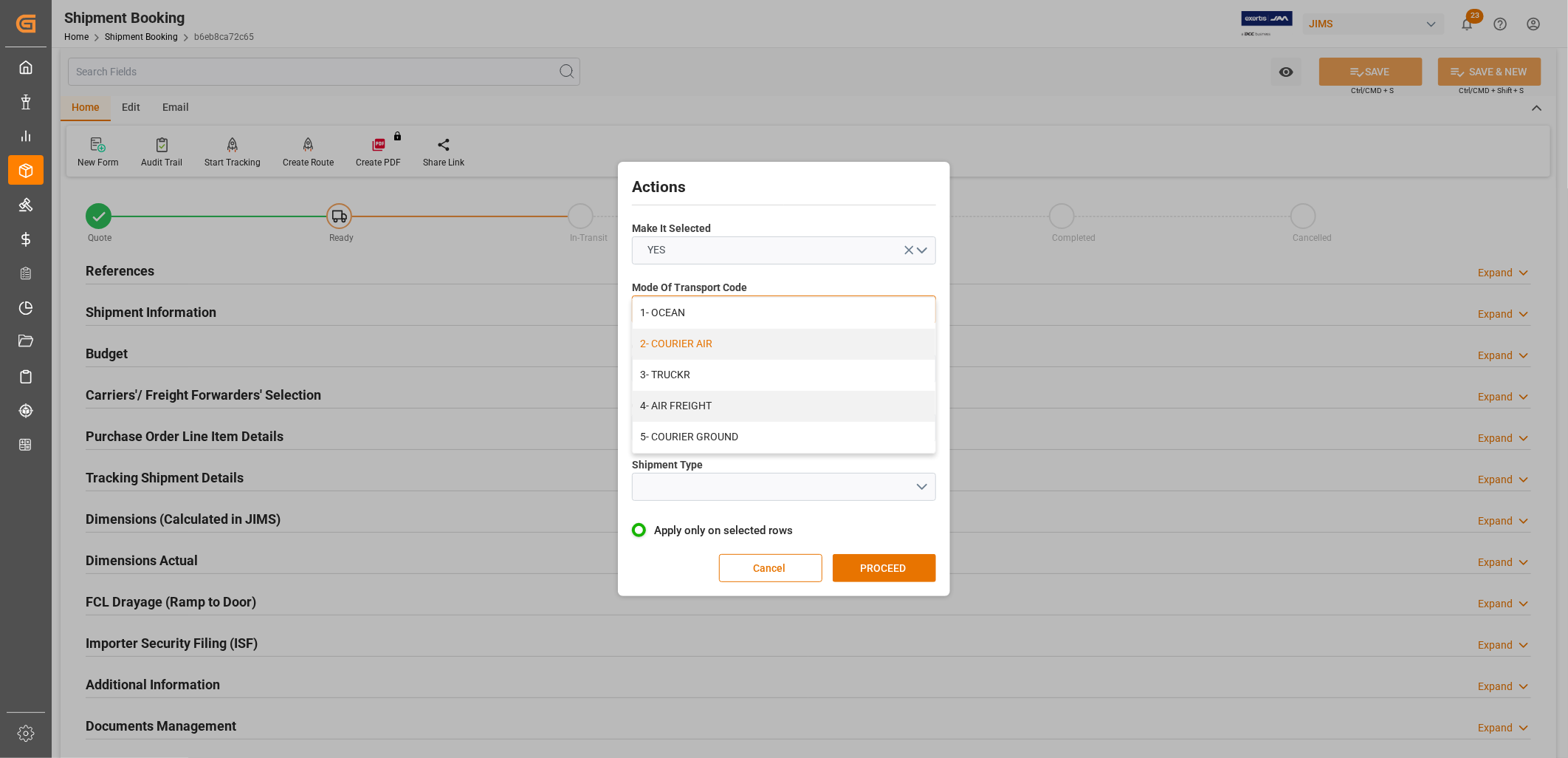
click at [706, 338] on div "2- COURIER AIR" at bounding box center [784, 344] width 302 height 31
click at [920, 366] on button "open menu" at bounding box center [784, 368] width 304 height 28
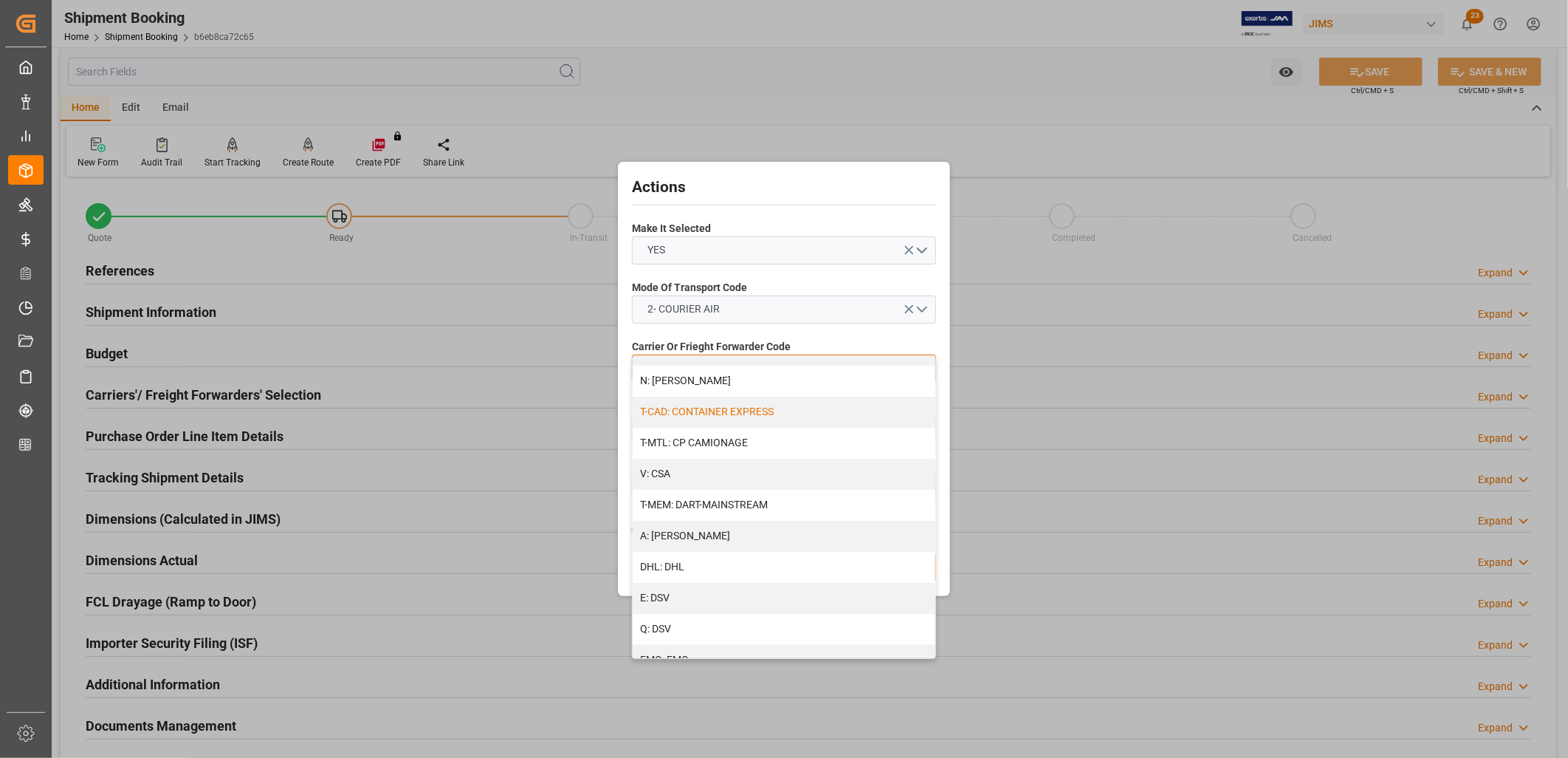
scroll to position [82, 0]
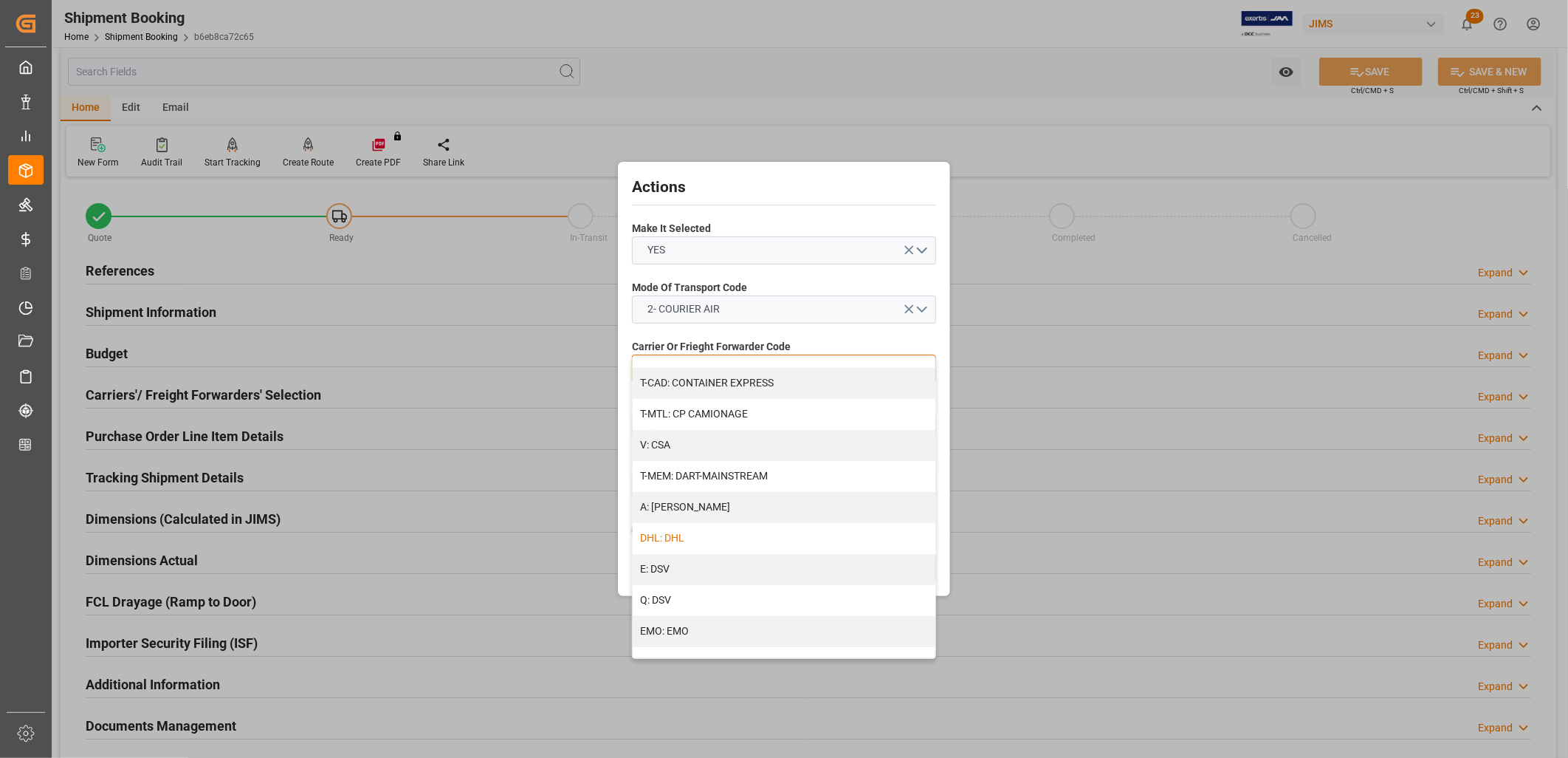
click at [685, 530] on div "DHL: DHL" at bounding box center [784, 539] width 302 height 31
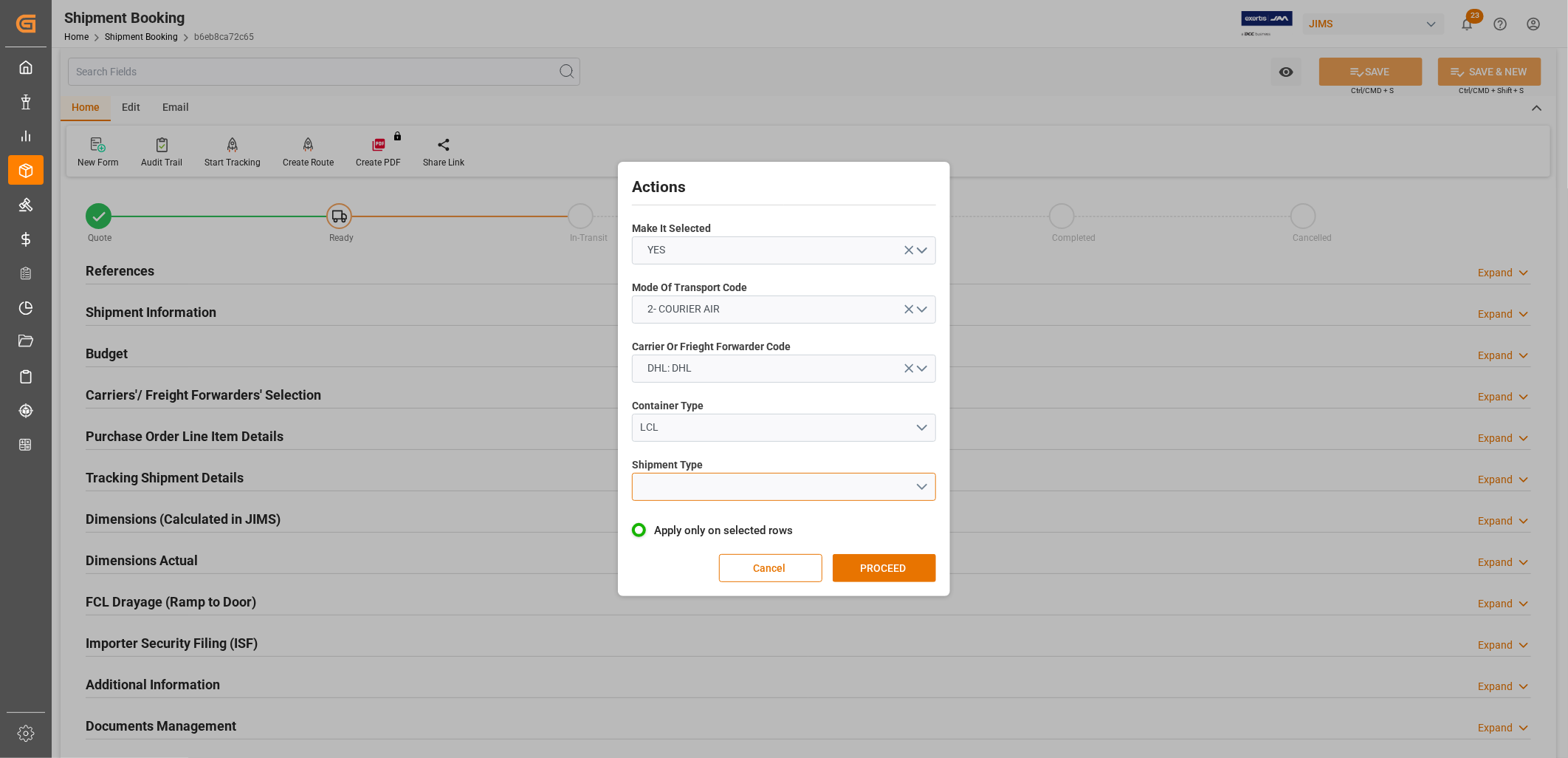
click at [920, 488] on button "open menu" at bounding box center [784, 487] width 304 height 28
click at [659, 516] on div "LCL" at bounding box center [784, 521] width 302 height 31
click at [877, 563] on button "PROCEED" at bounding box center [884, 567] width 104 height 28
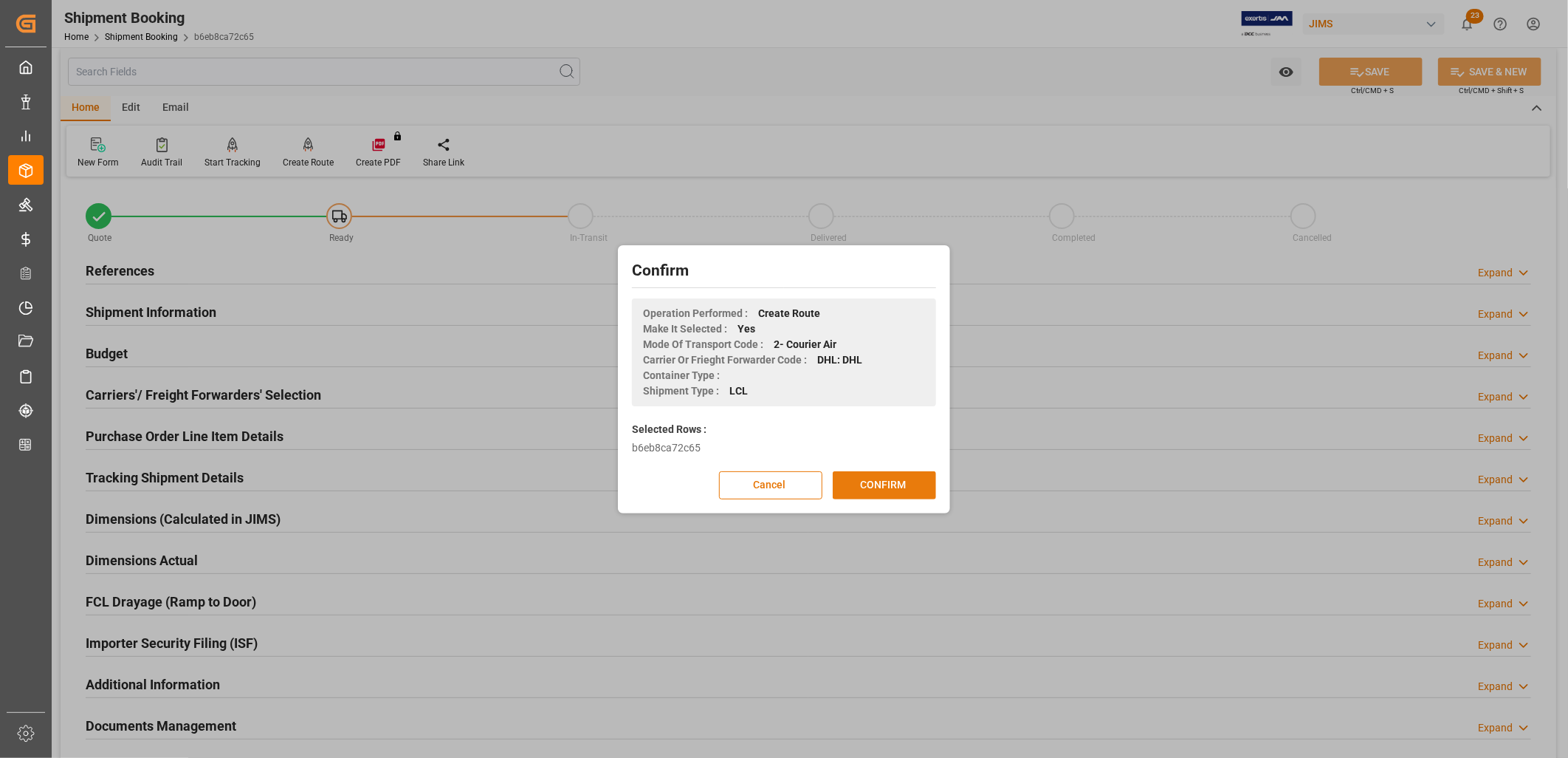
click at [902, 484] on button "CONFIRM" at bounding box center [884, 485] width 104 height 28
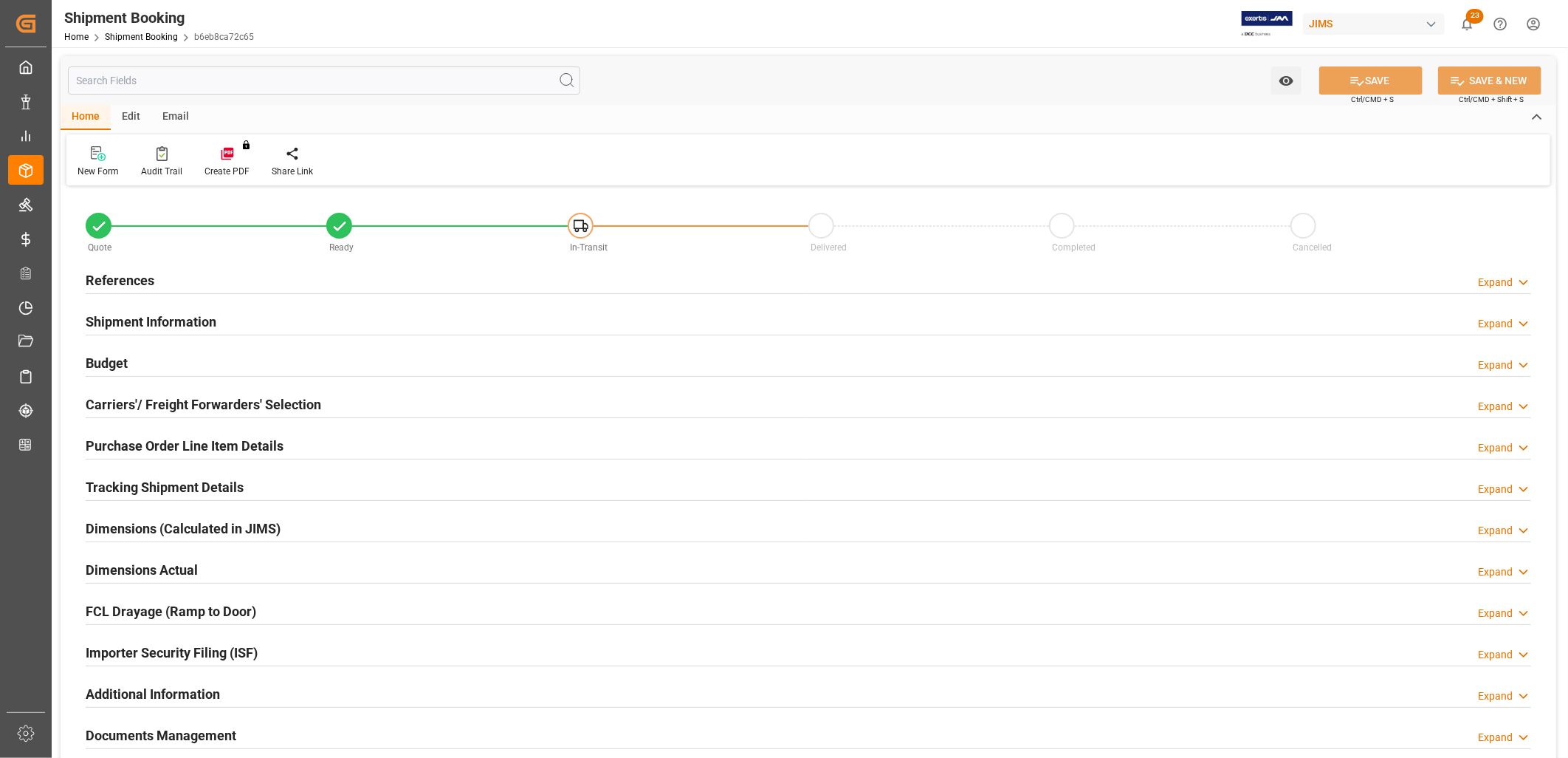
type input "0"
type input "[DATE]"
click at [142, 277] on h2 "References" at bounding box center [120, 280] width 68 height 20
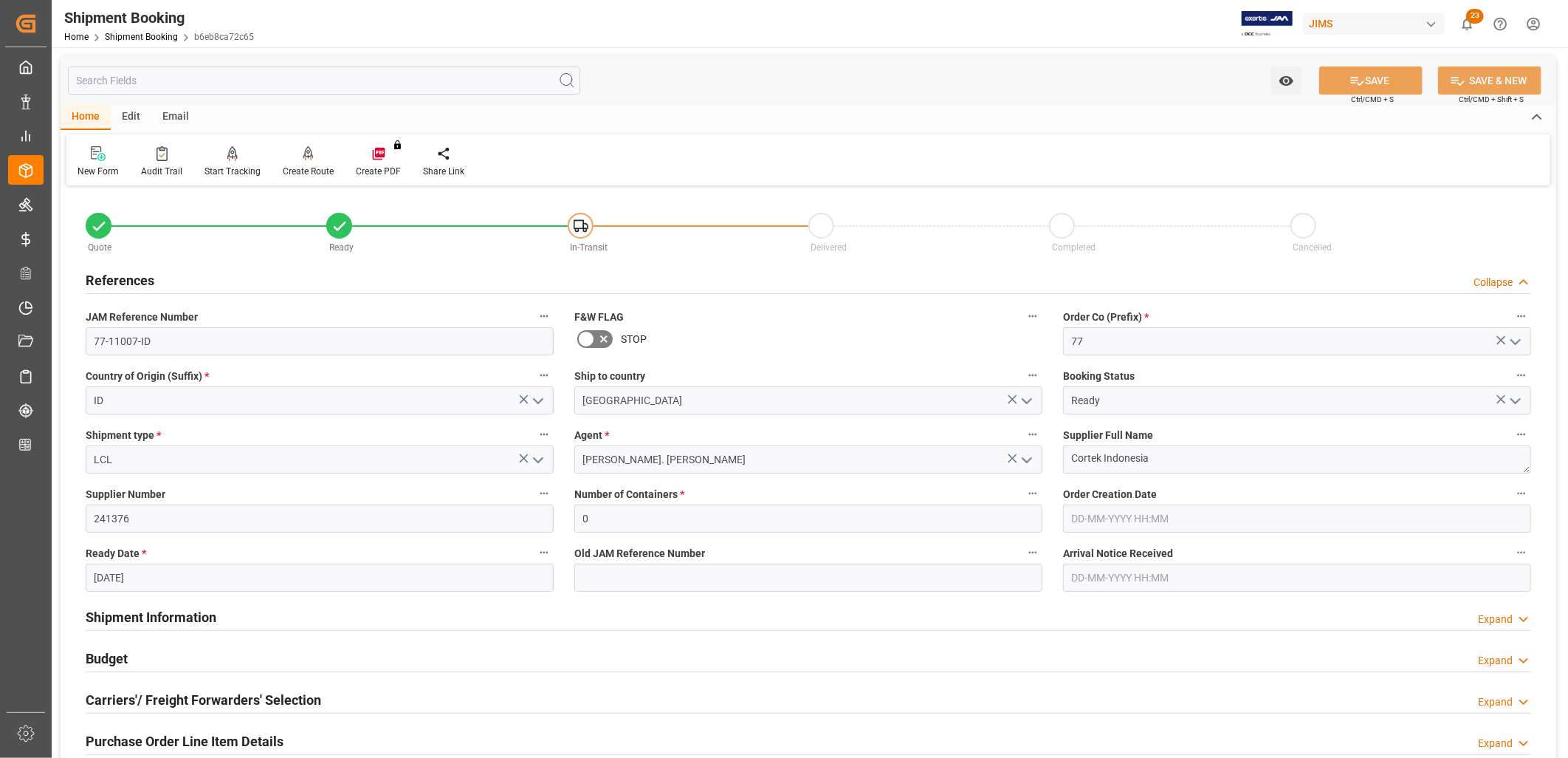
click at [1516, 397] on icon "open menu" at bounding box center [1514, 401] width 18 height 18
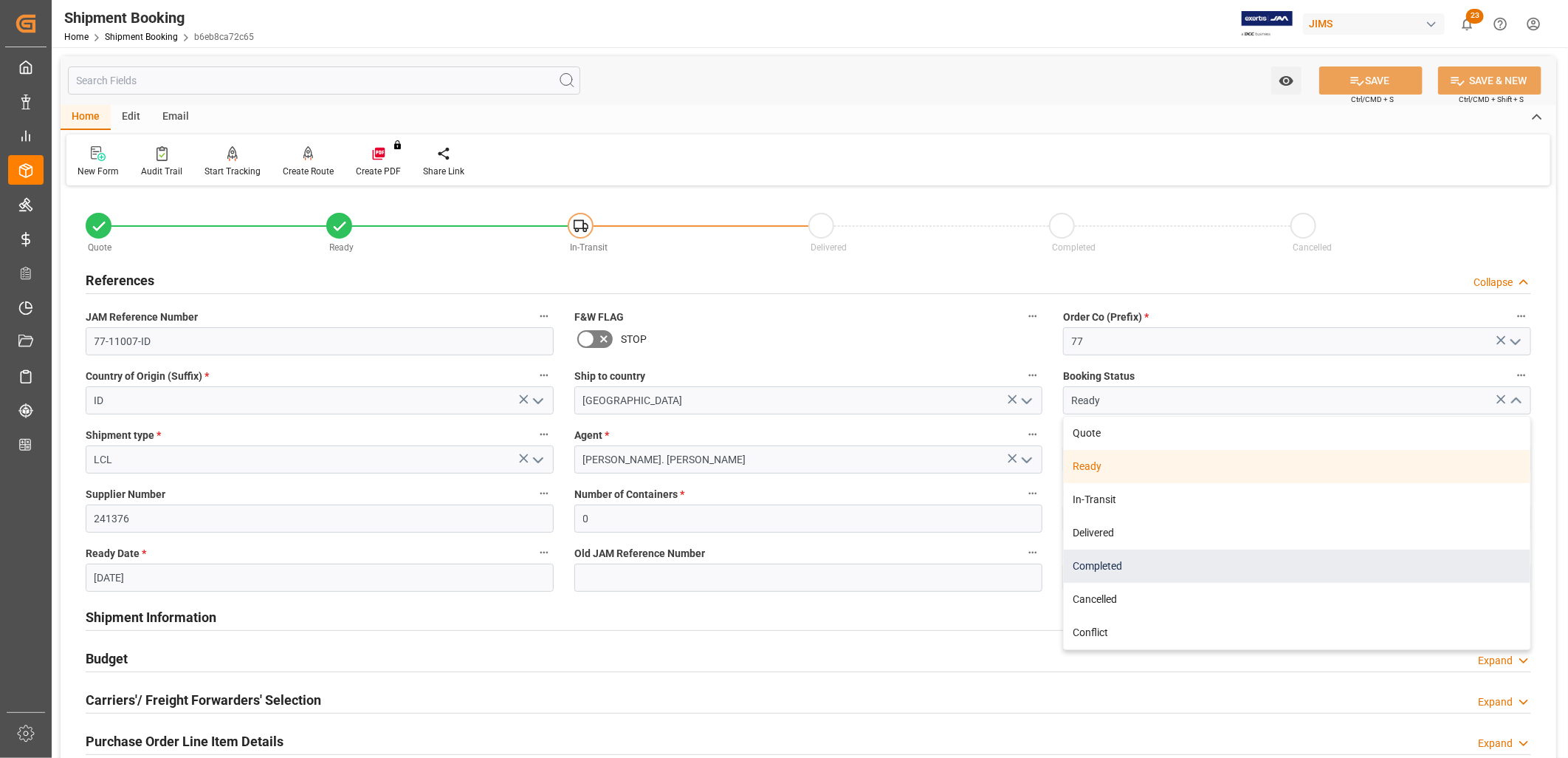
click at [1119, 562] on div "Completed" at bounding box center [1297, 566] width 466 height 33
type input "Completed"
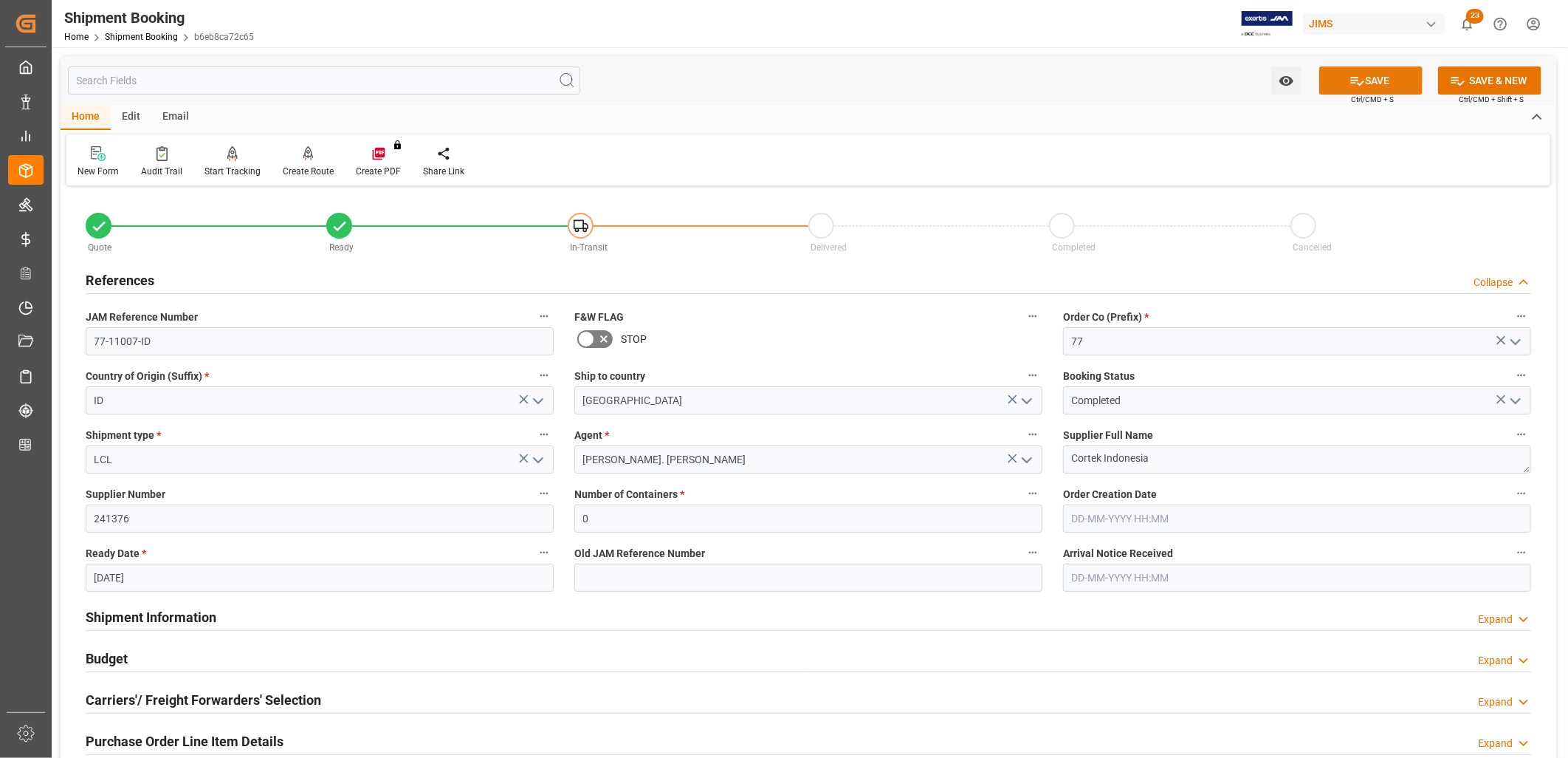
click at [1400, 71] on button "SAVE" at bounding box center [1371, 81] width 104 height 28
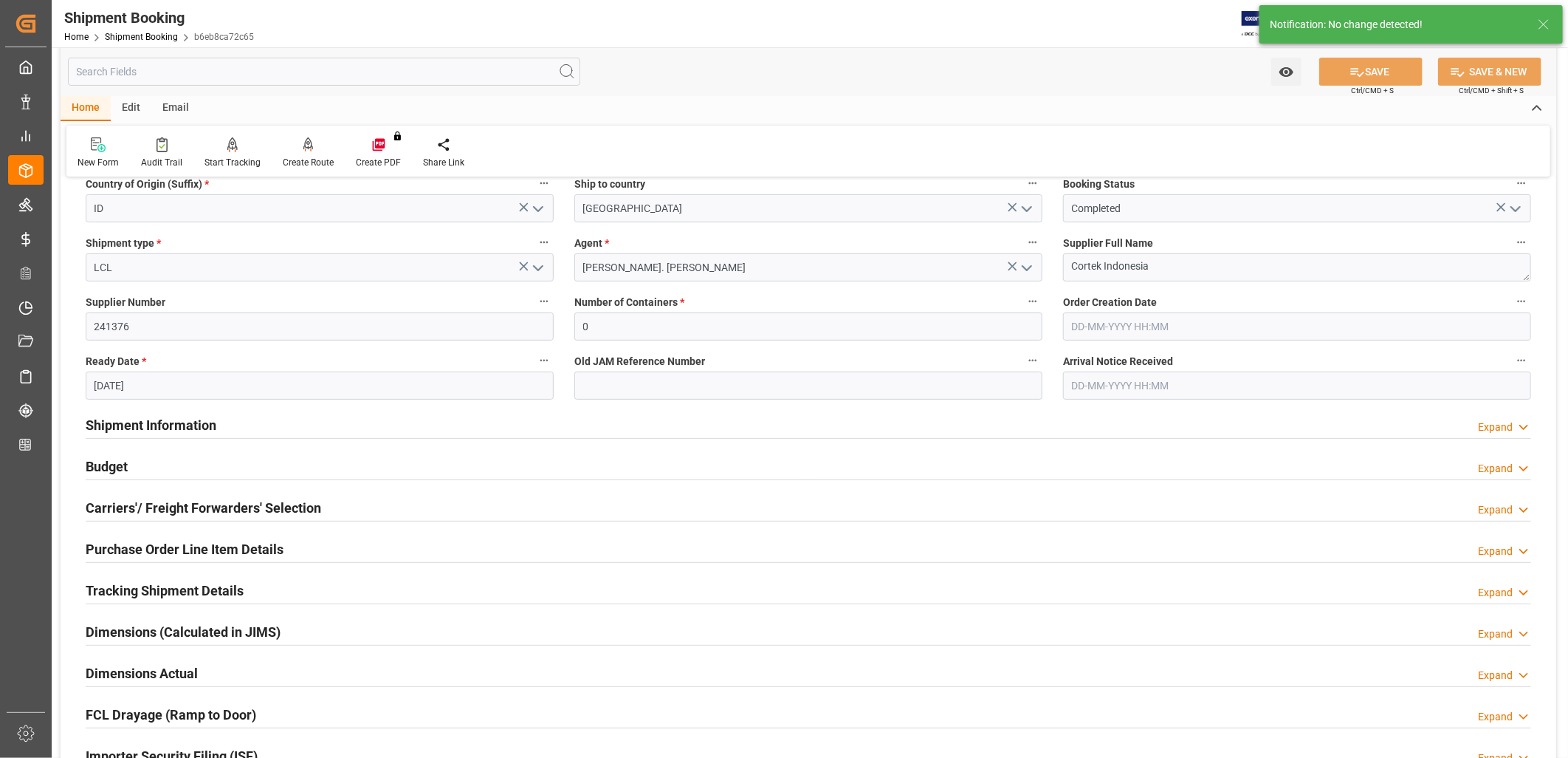
scroll to position [328, 0]
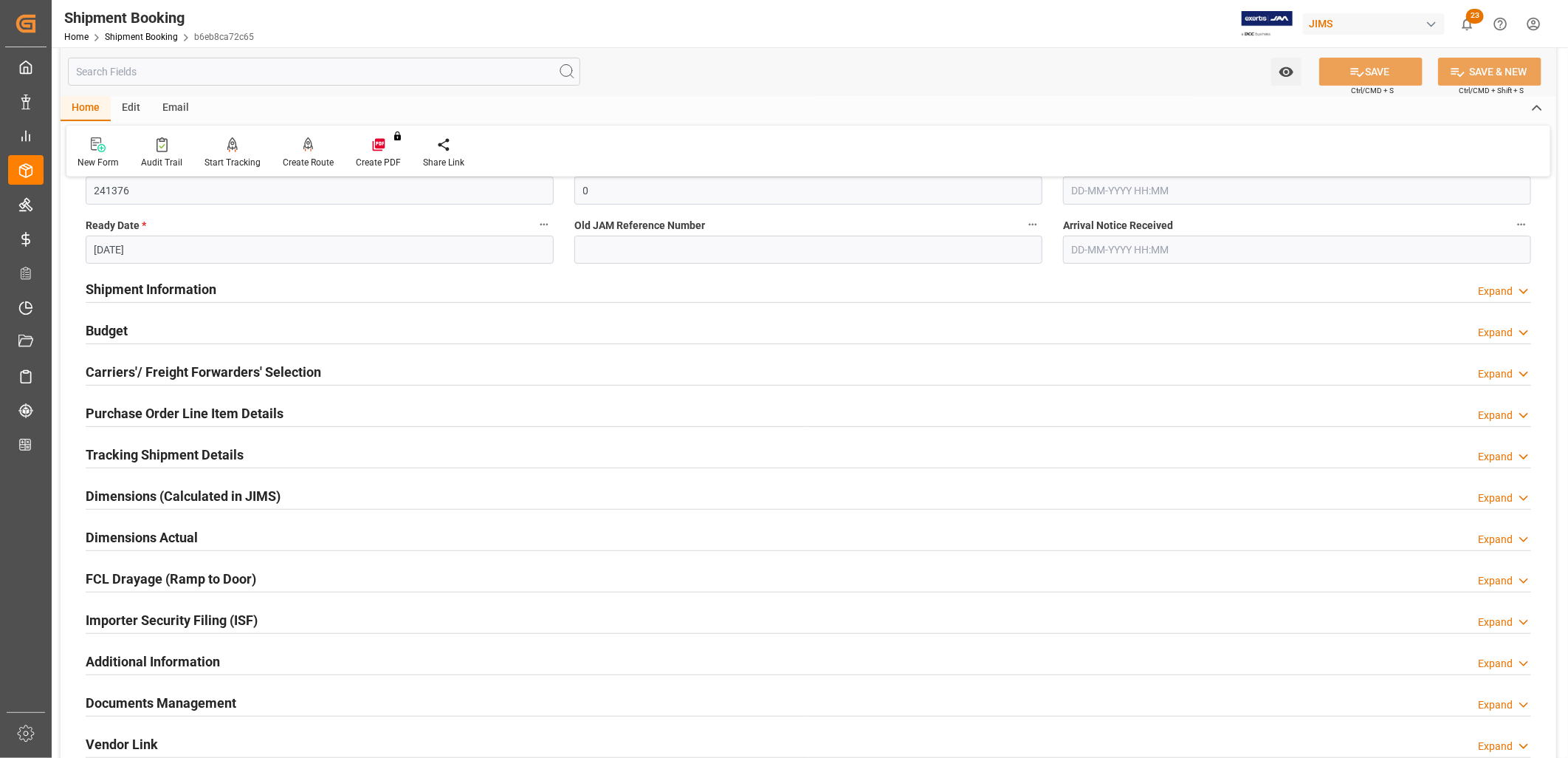
click at [187, 455] on h2 "Tracking Shipment Details" at bounding box center [165, 454] width 158 height 20
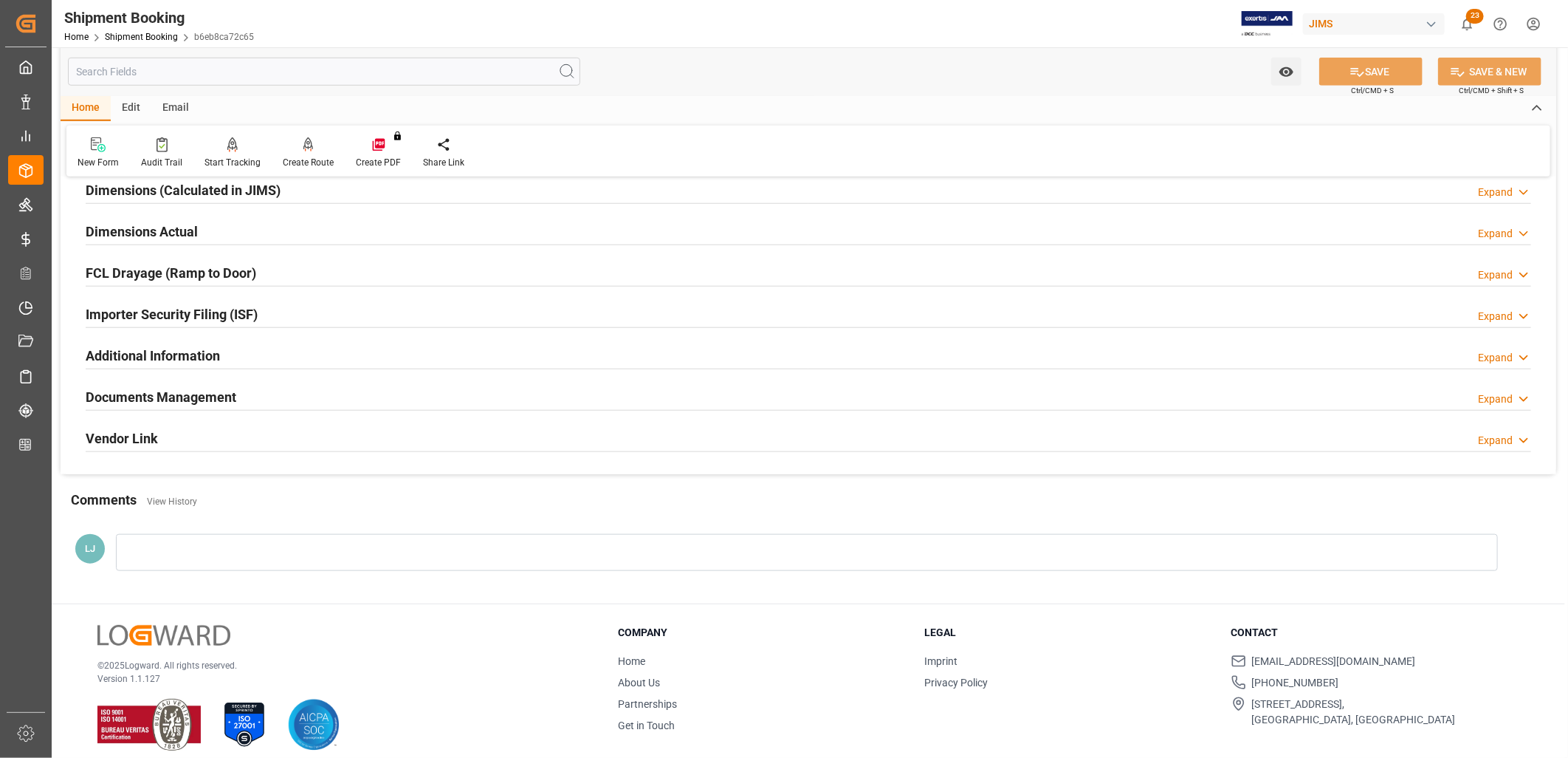
scroll to position [805, 0]
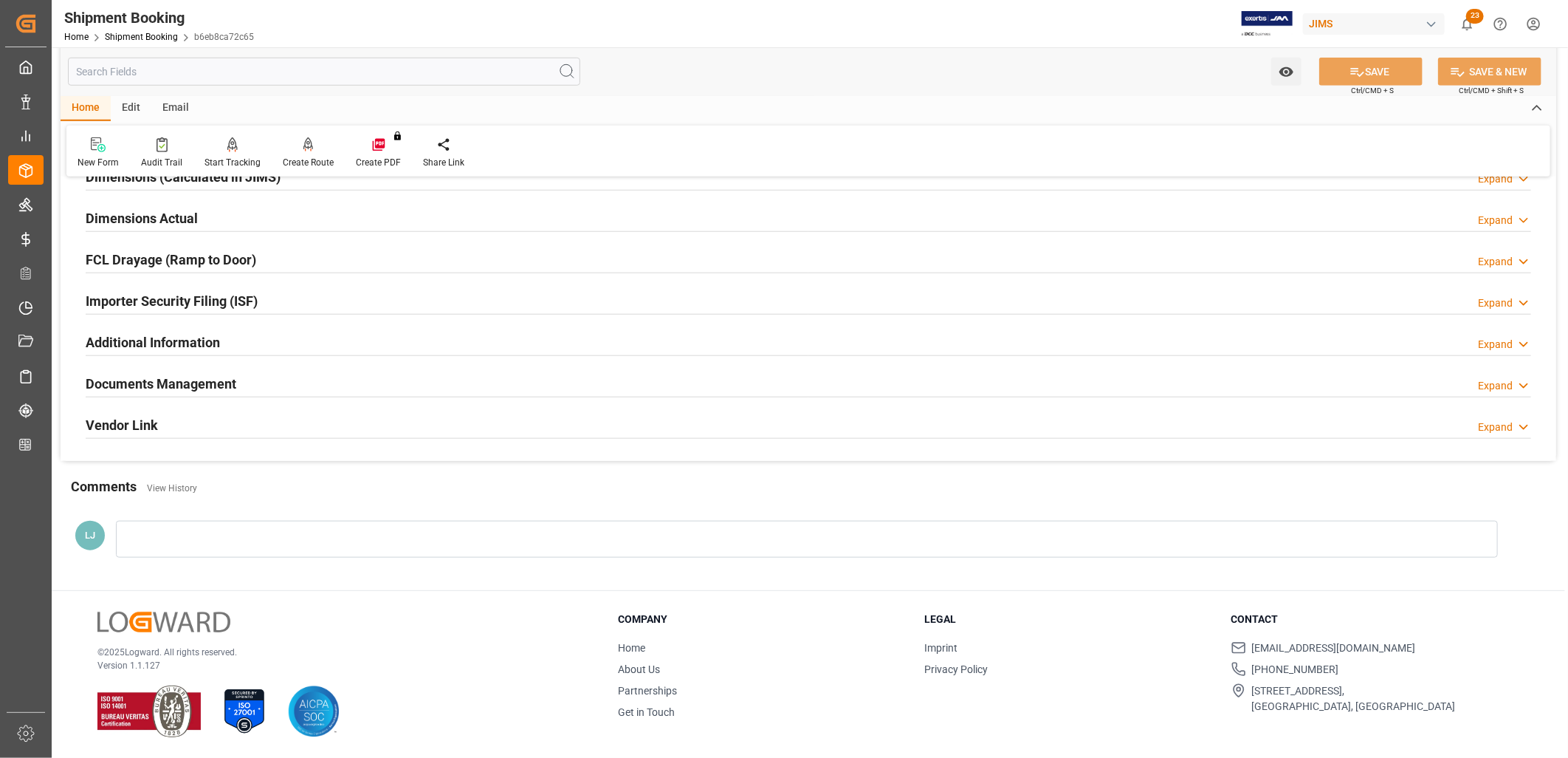
click at [145, 542] on div at bounding box center [806, 539] width 1381 height 37
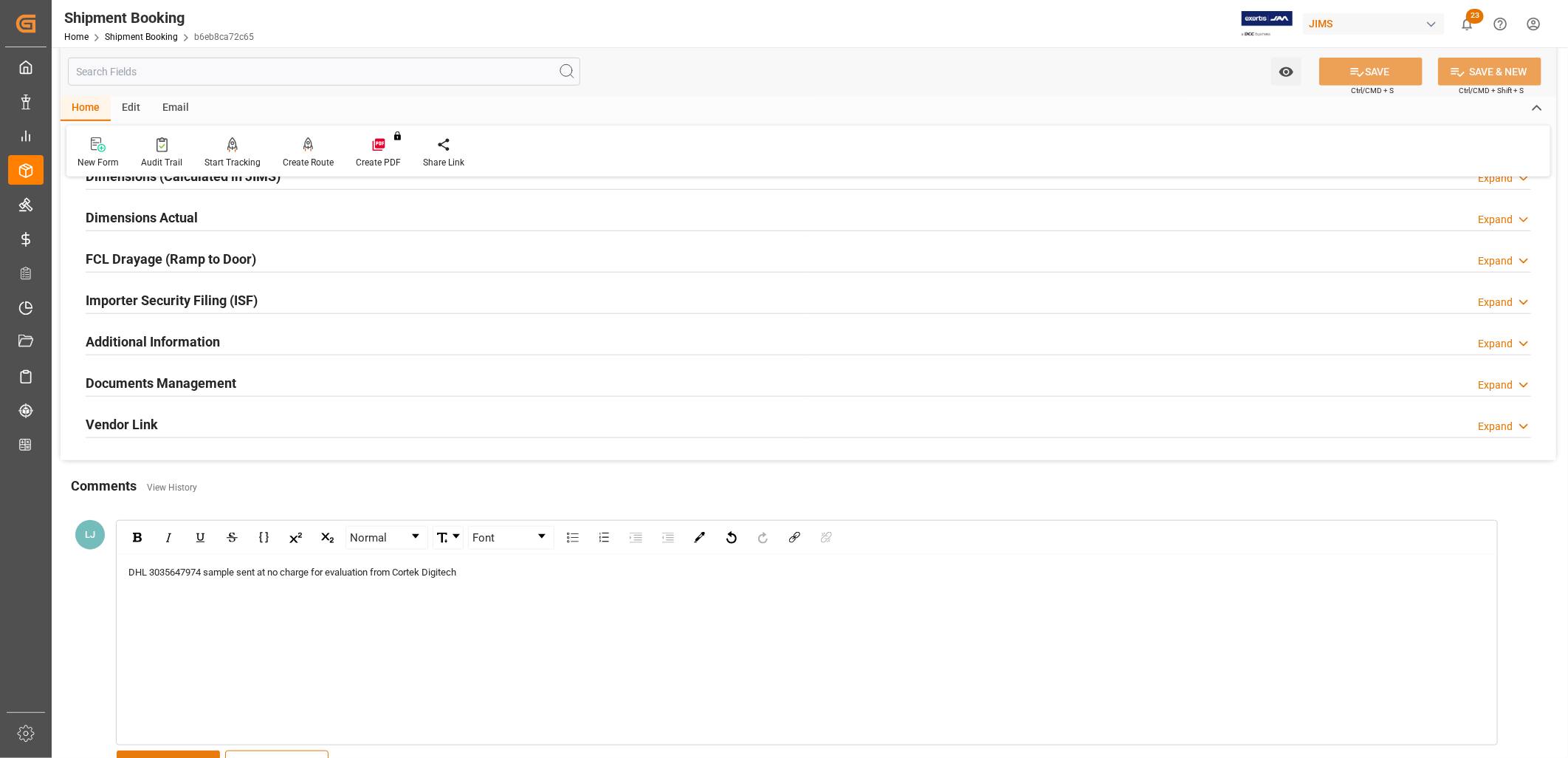
click at [171, 754] on button "SAVE" at bounding box center [168, 764] width 104 height 28
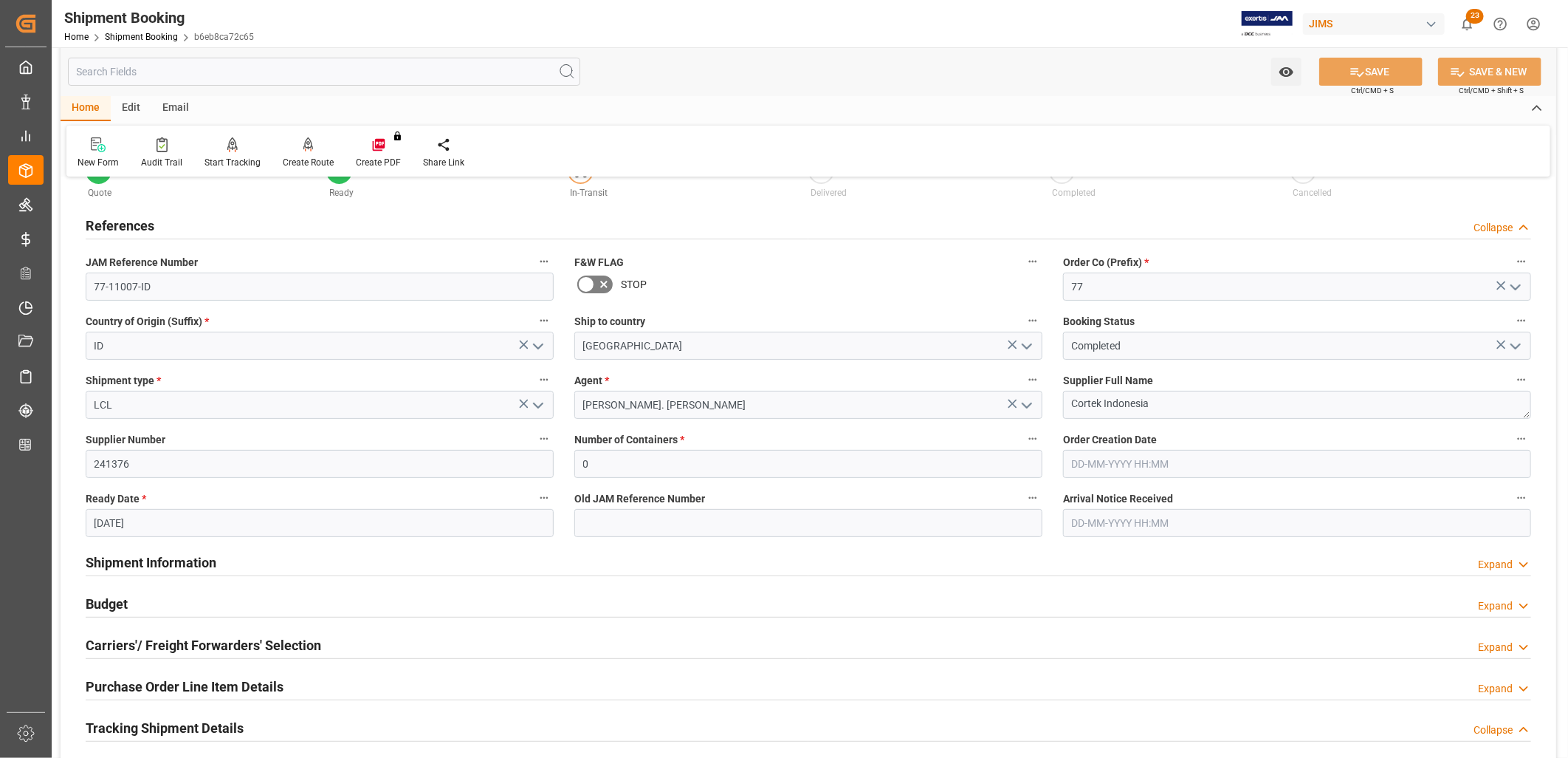
scroll to position [82, 0]
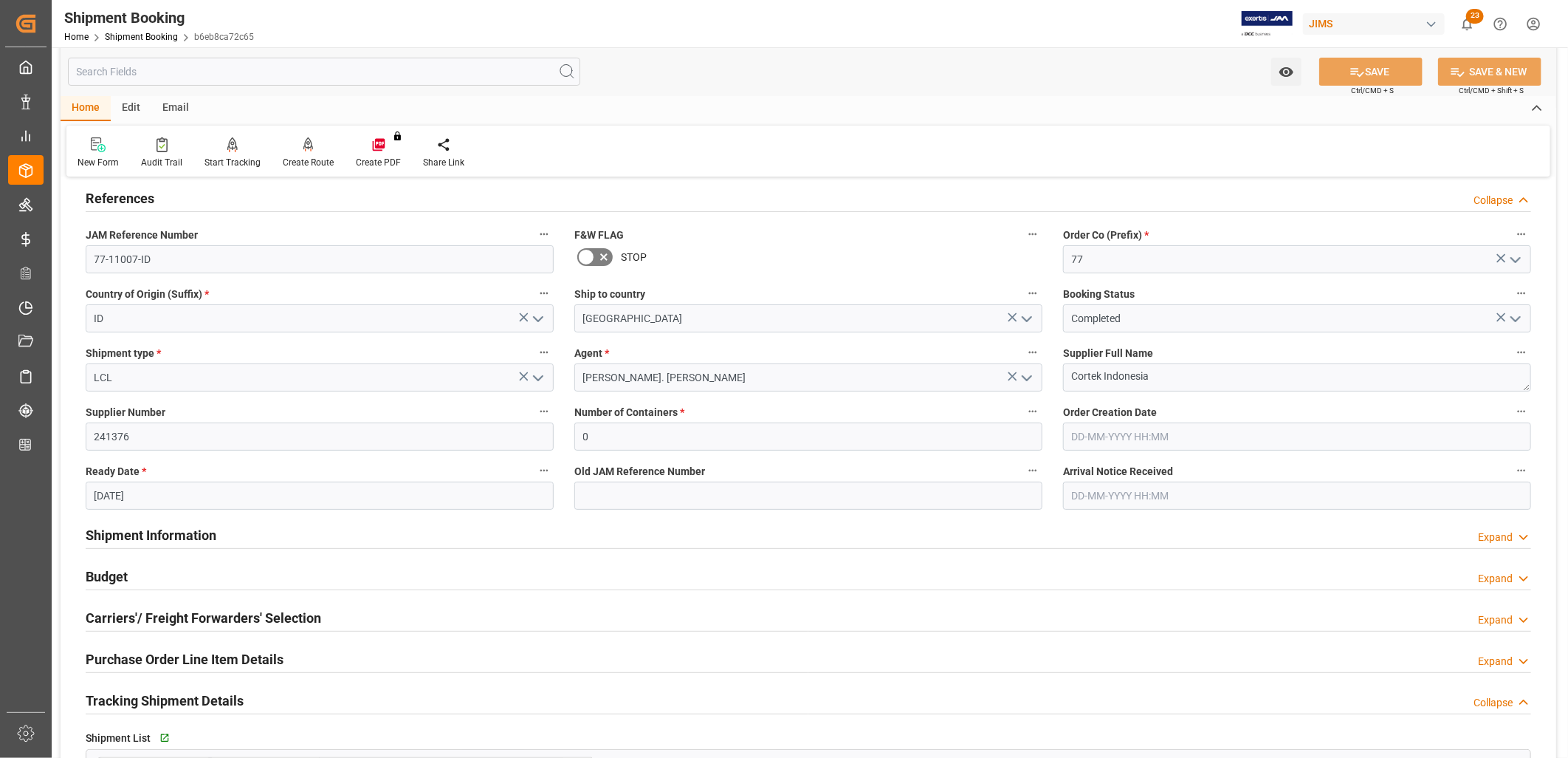
click at [188, 695] on h2 "Tracking Shipment Details" at bounding box center [165, 701] width 158 height 20
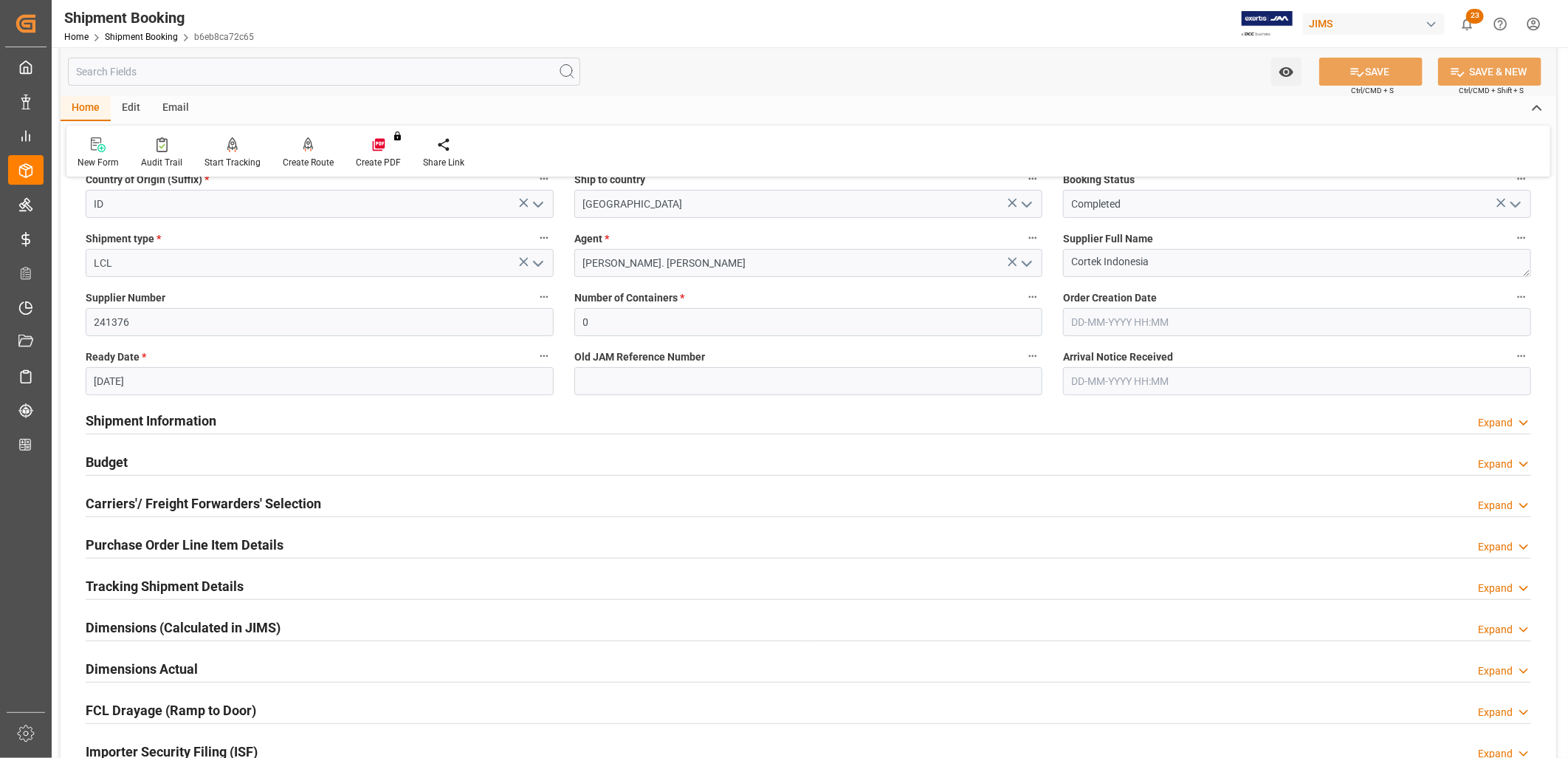
scroll to position [410, 0]
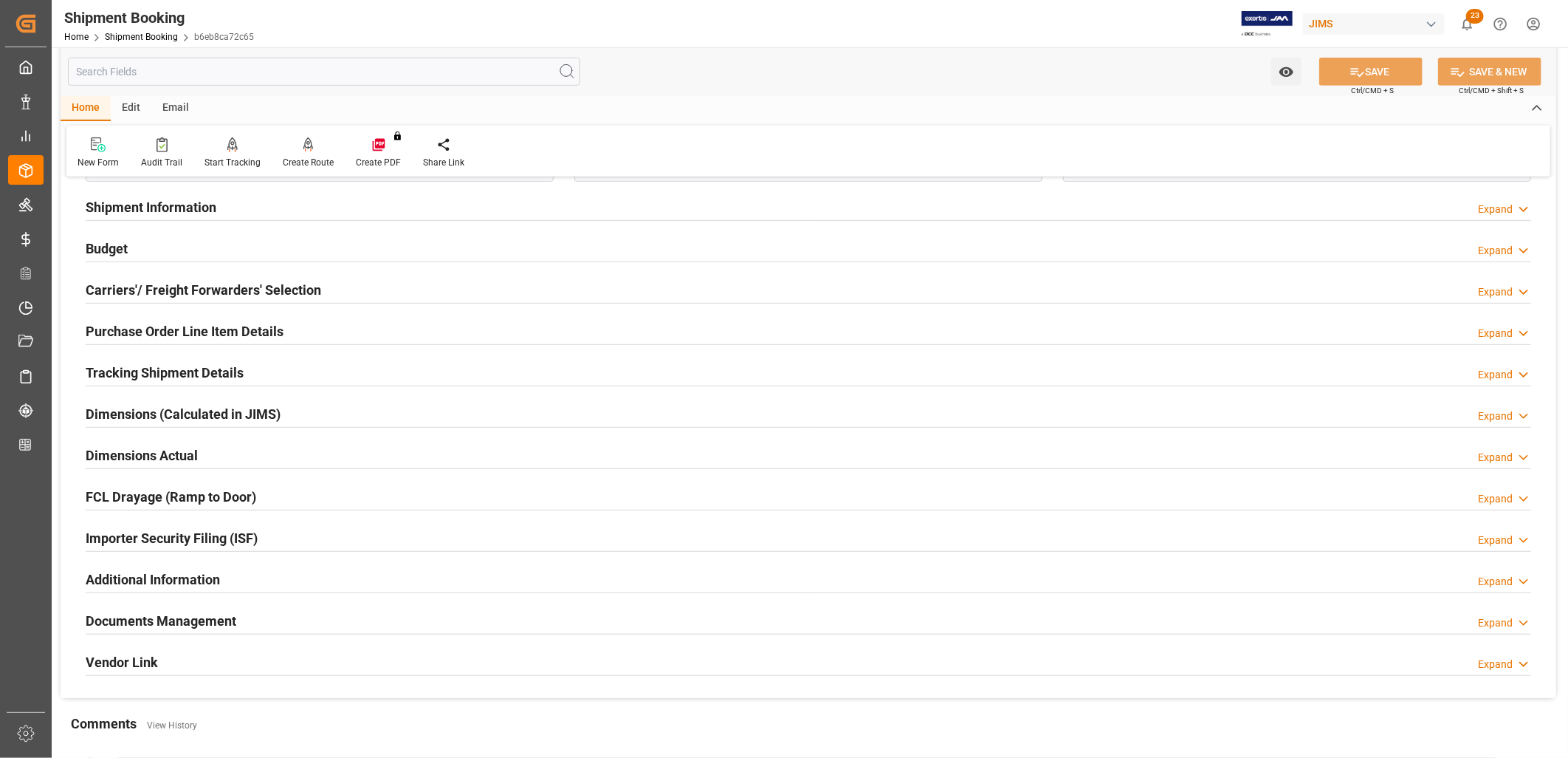
click at [204, 371] on h2 "Tracking Shipment Details" at bounding box center [165, 373] width 158 height 20
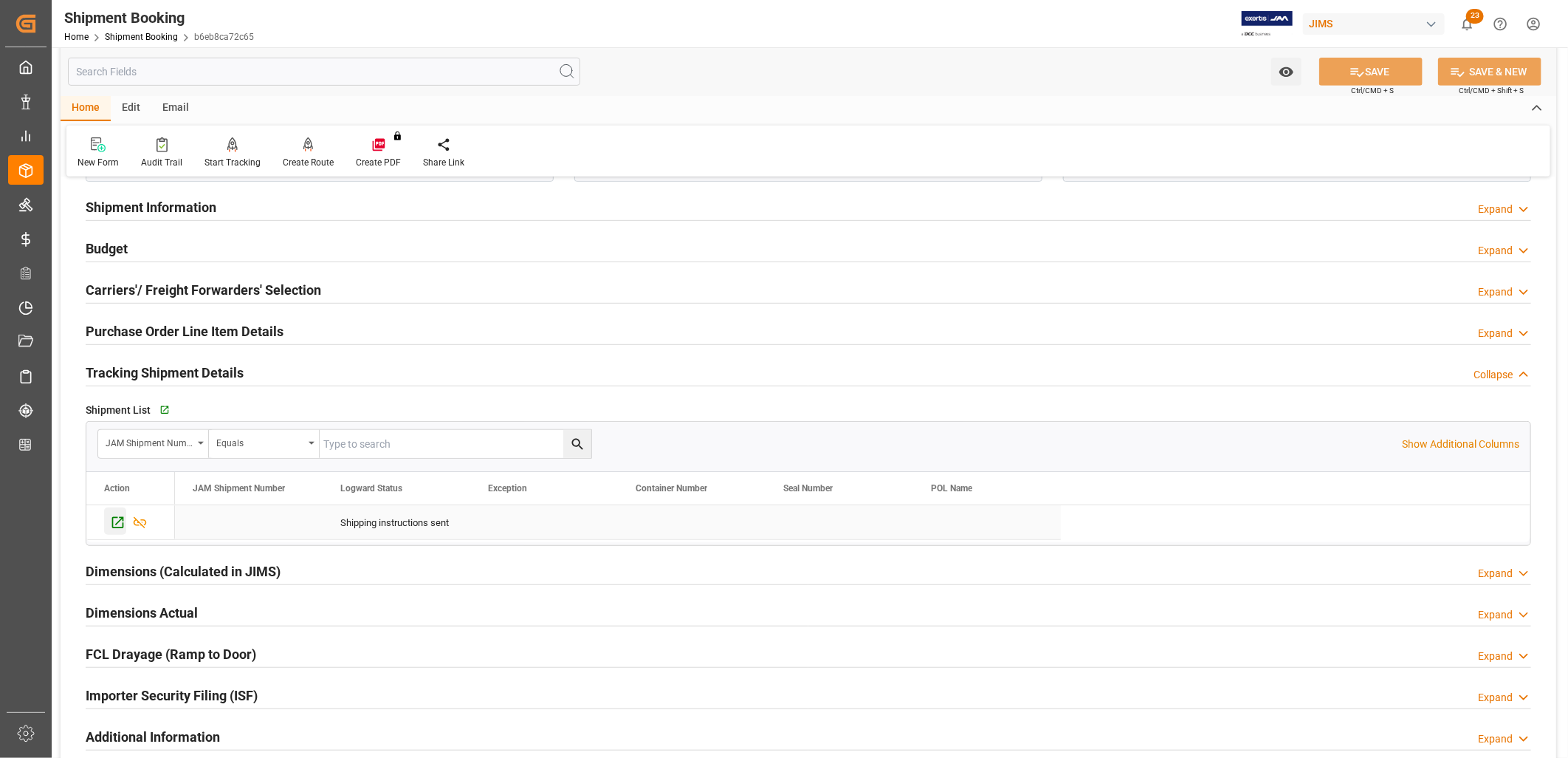
click at [118, 517] on icon "Press SPACE to select this row." at bounding box center [117, 522] width 16 height 16
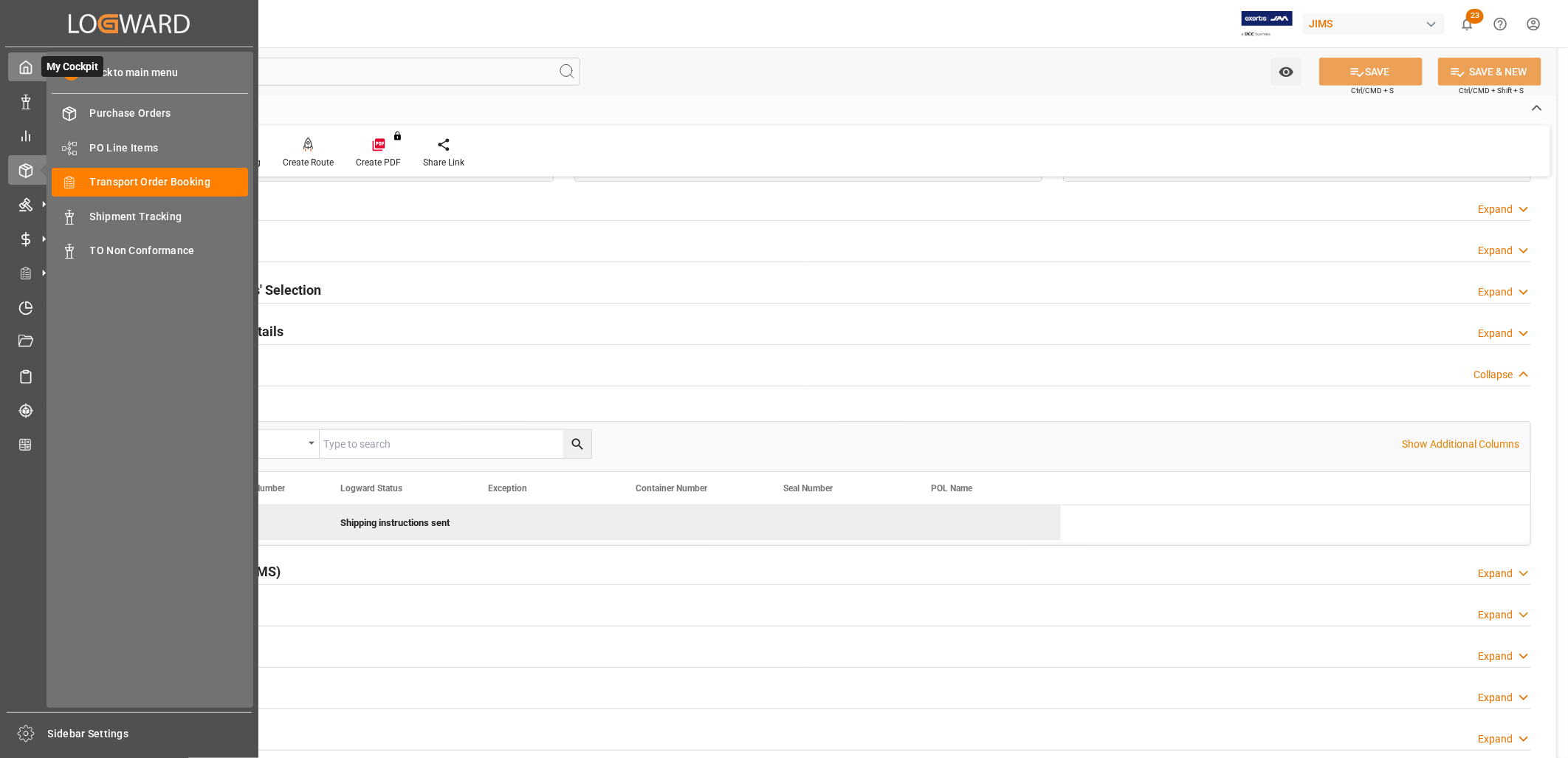
click at [24, 70] on icon at bounding box center [26, 68] width 15 height 15
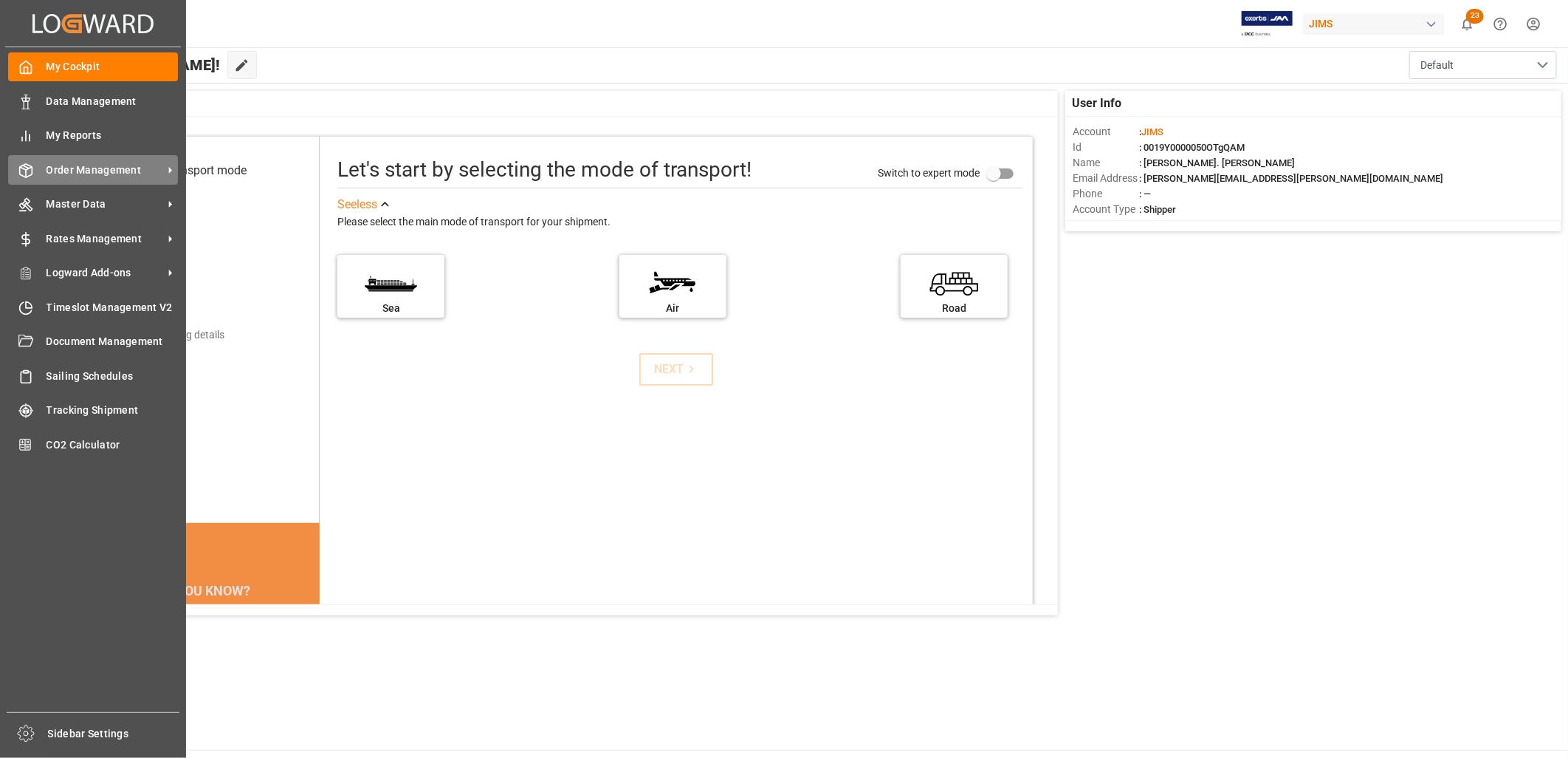
click at [119, 158] on div "Order Management Order Management" at bounding box center [93, 169] width 169 height 29
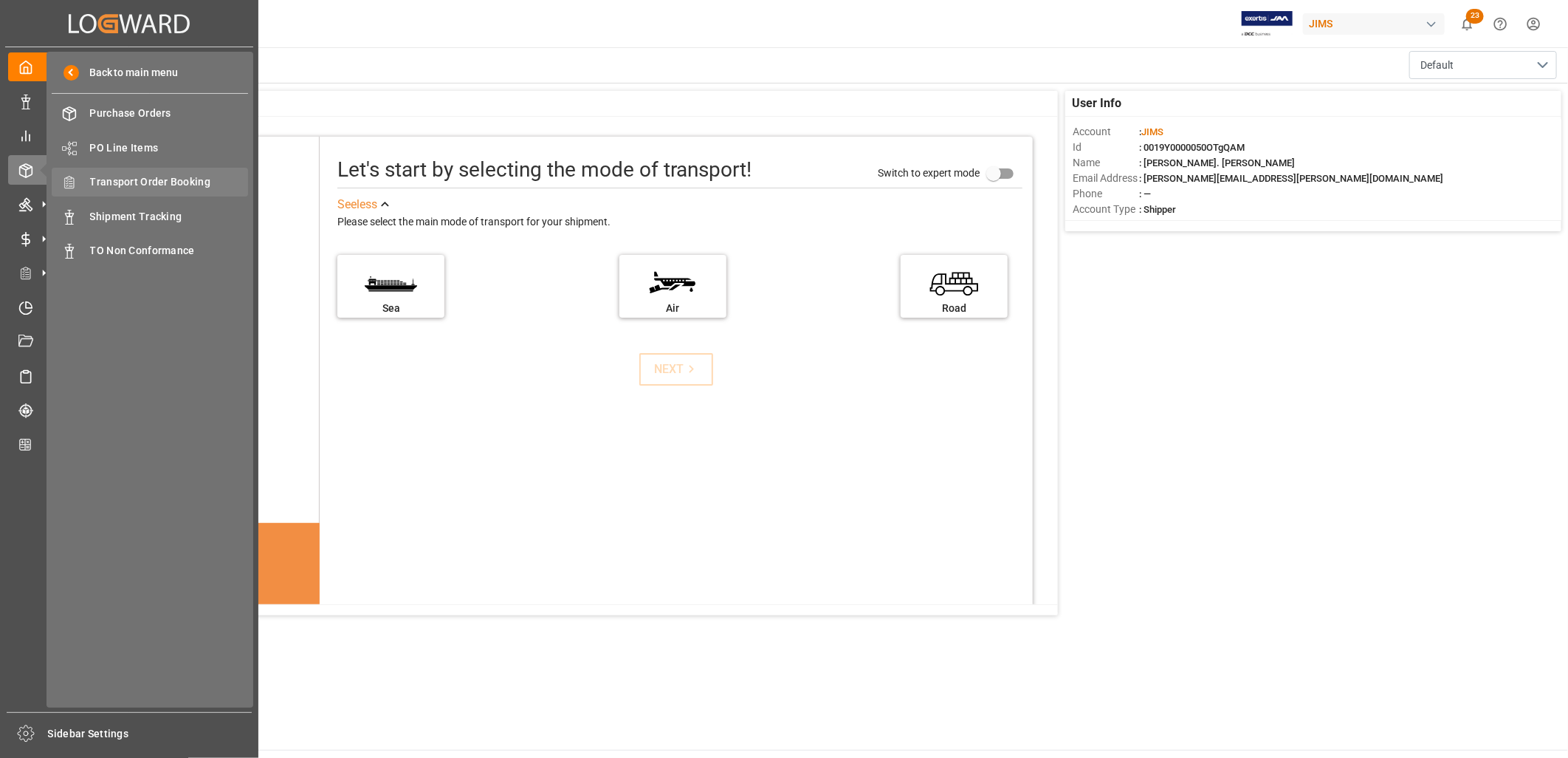
click at [176, 174] on span "Transport Order Booking" at bounding box center [169, 181] width 159 height 16
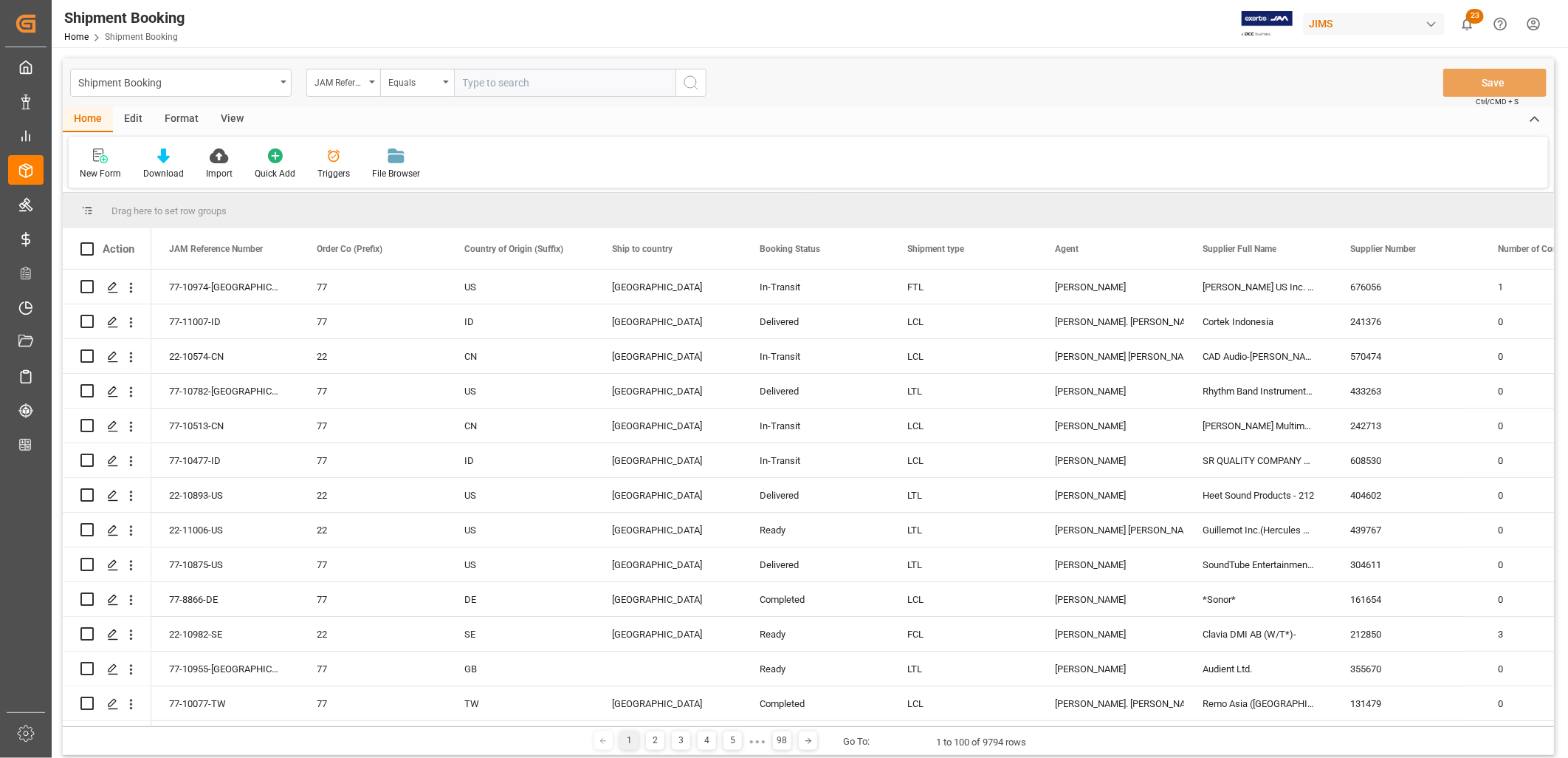
click at [486, 77] on input "text" at bounding box center [564, 82] width 221 height 28
type input "77-11007-ID"
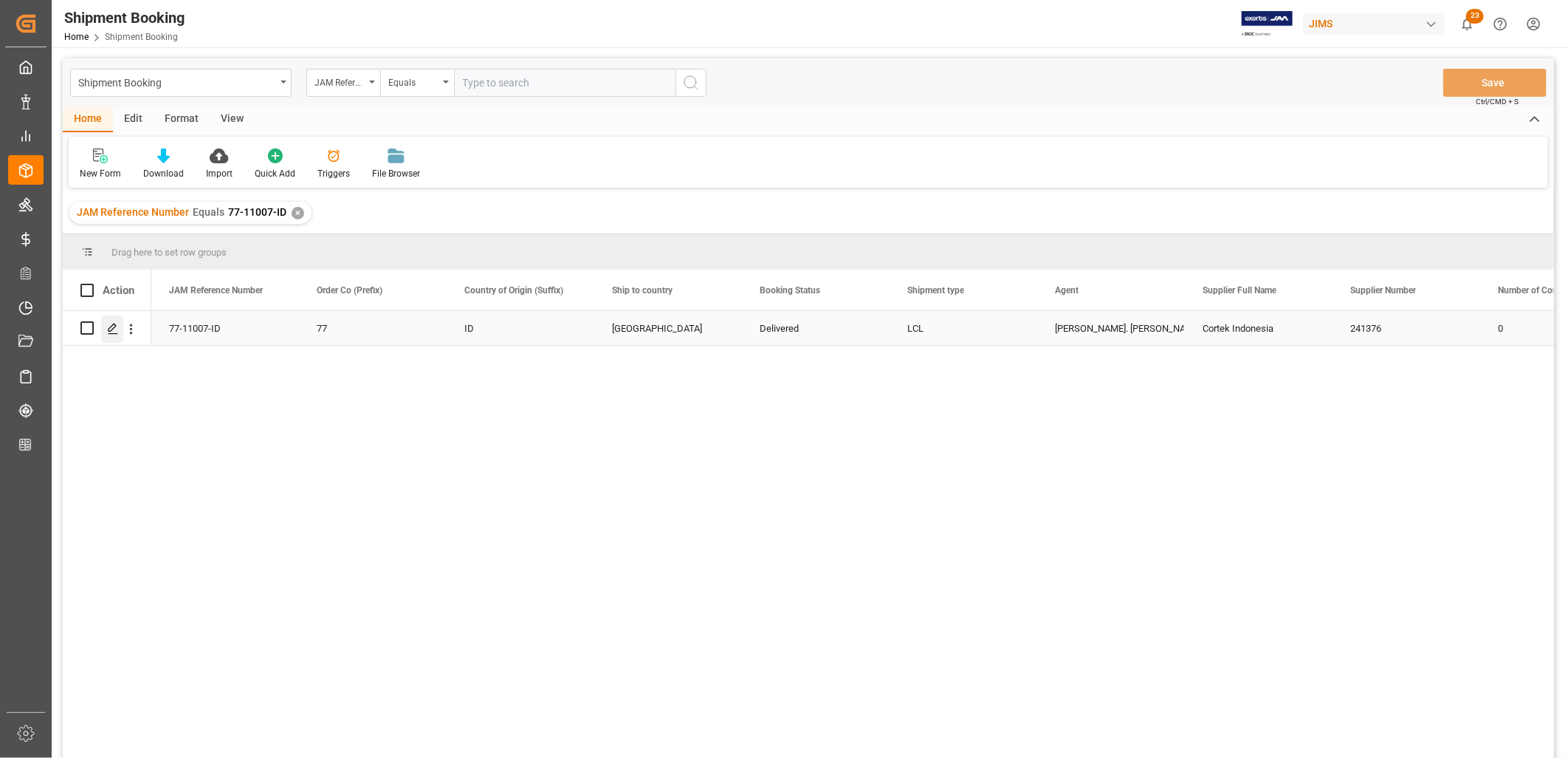
click at [112, 327] on icon "Press SPACE to select this row." at bounding box center [113, 329] width 12 height 12
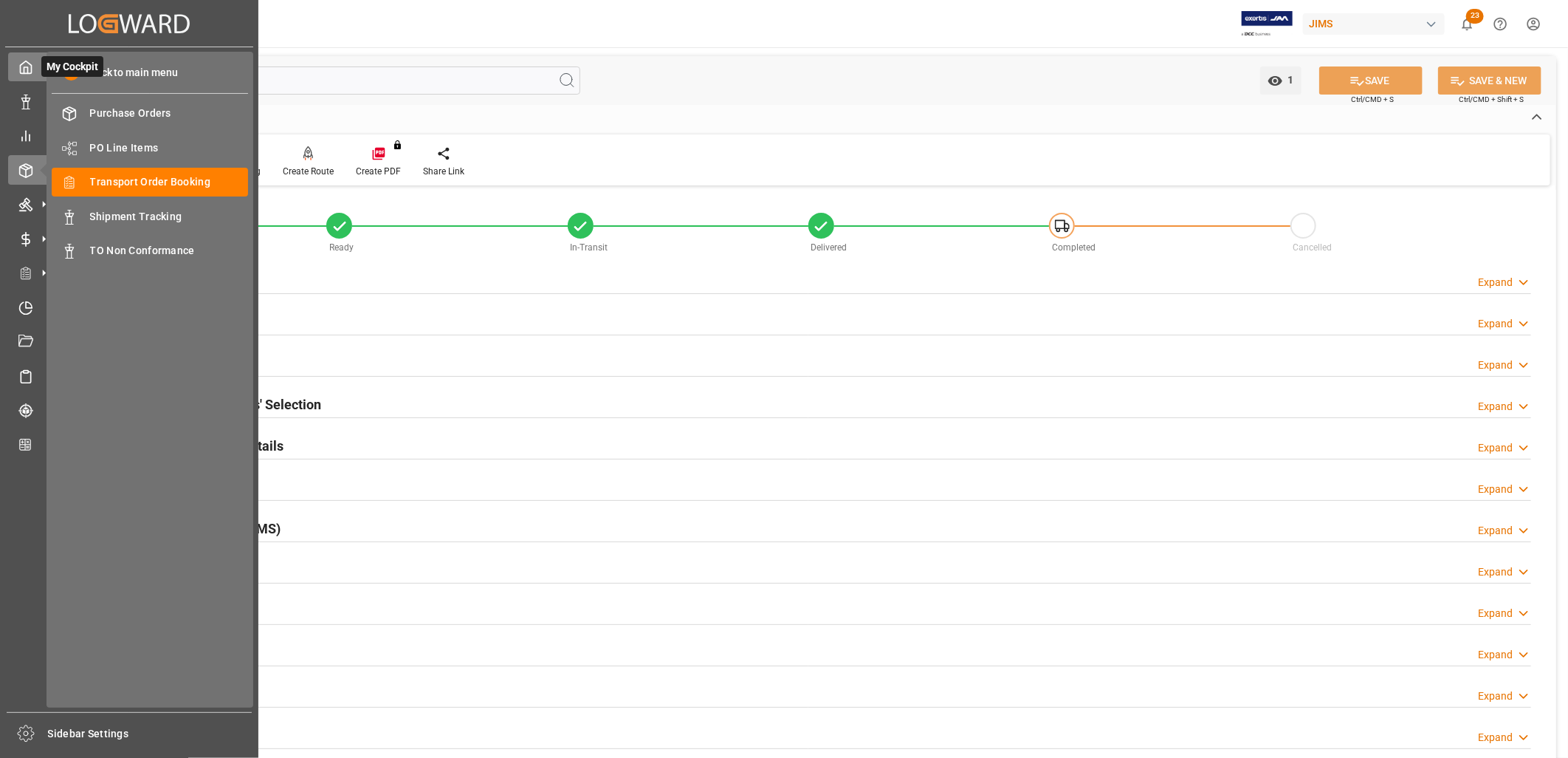
click at [26, 63] on icon at bounding box center [26, 68] width 15 height 15
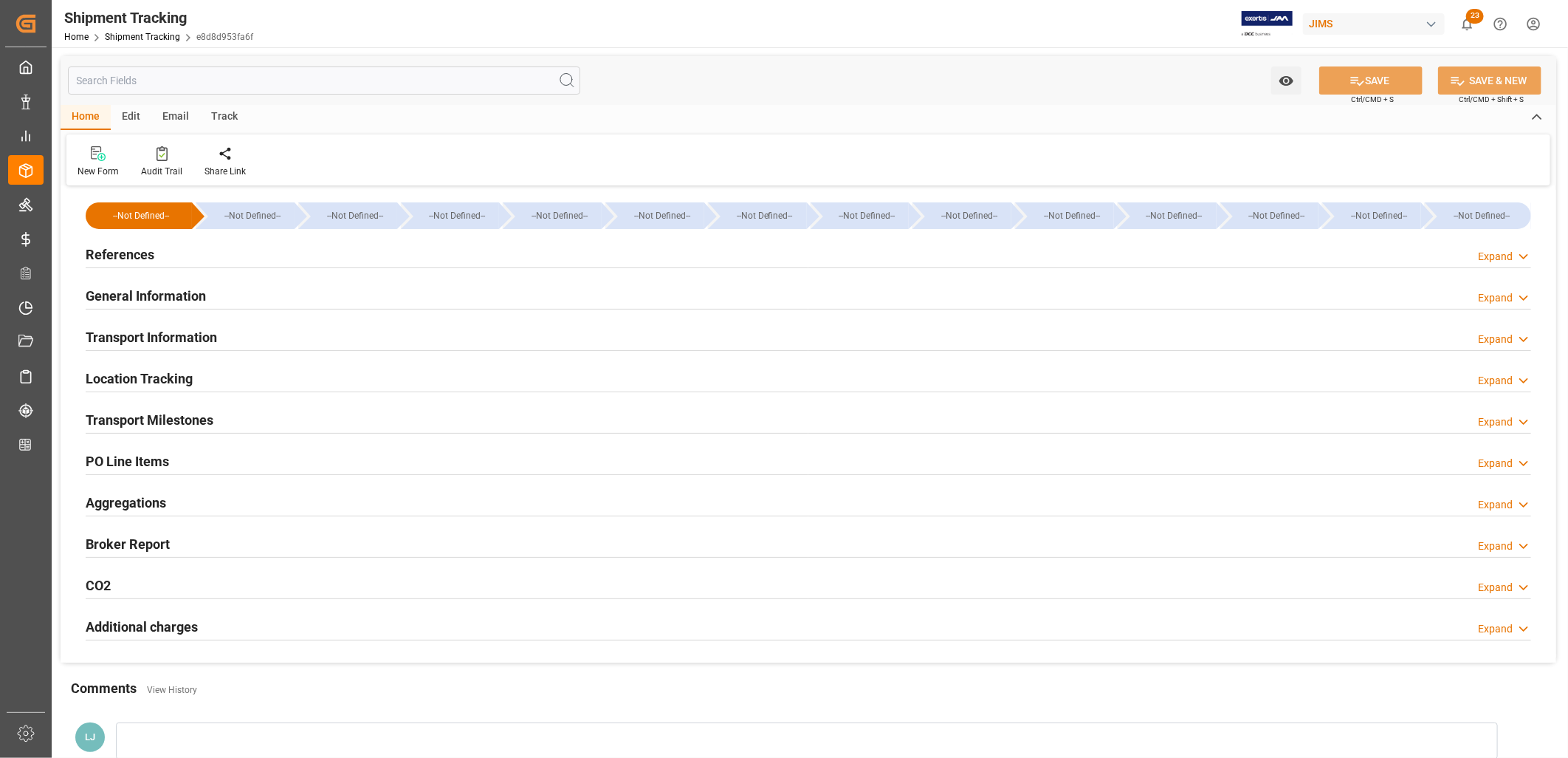
type input "10-09-2025"
click at [141, 251] on h2 "References" at bounding box center [120, 255] width 68 height 20
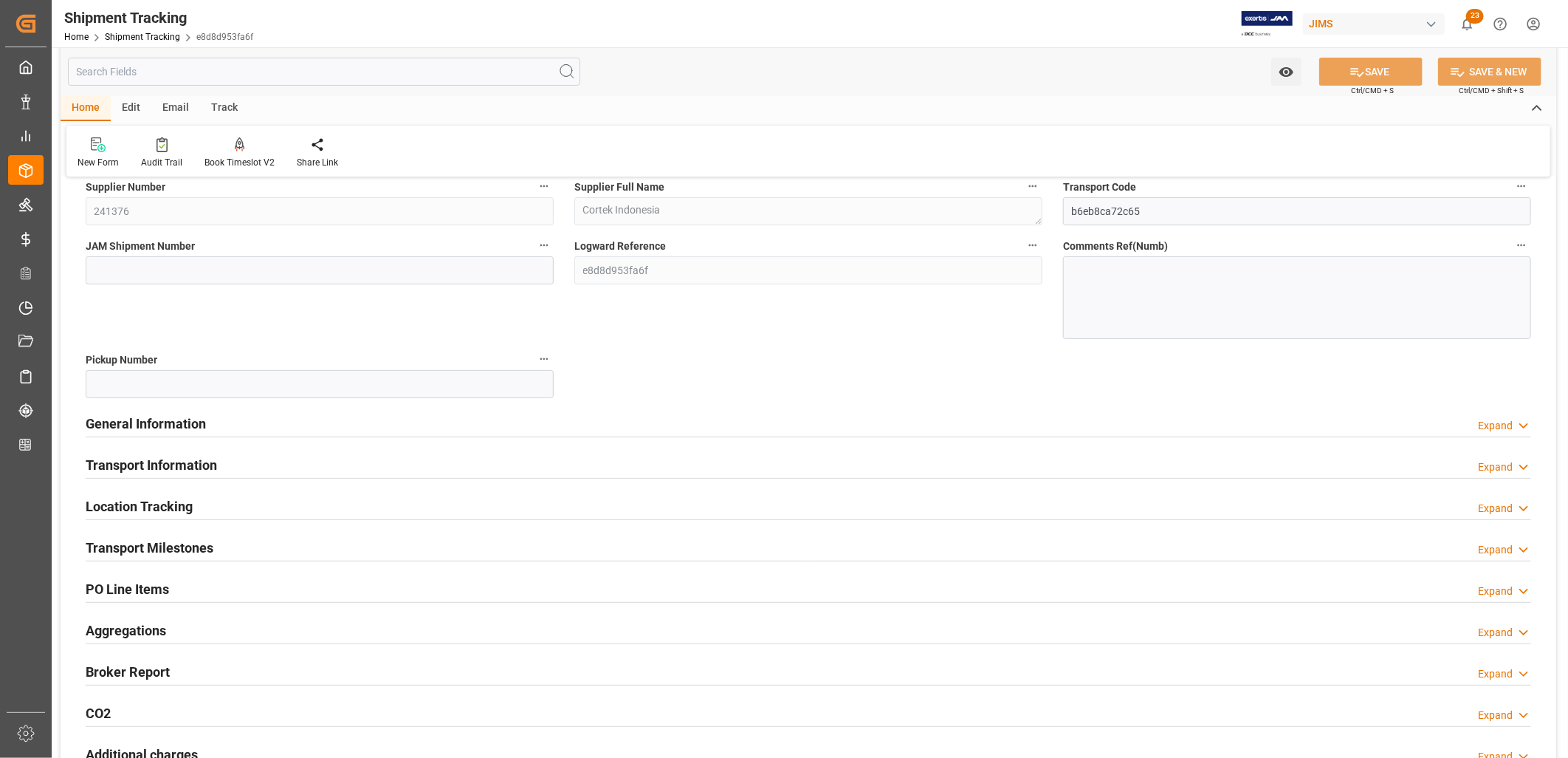
scroll to position [164, 0]
click at [202, 548] on h2 "Transport Milestones" at bounding box center [150, 547] width 128 height 20
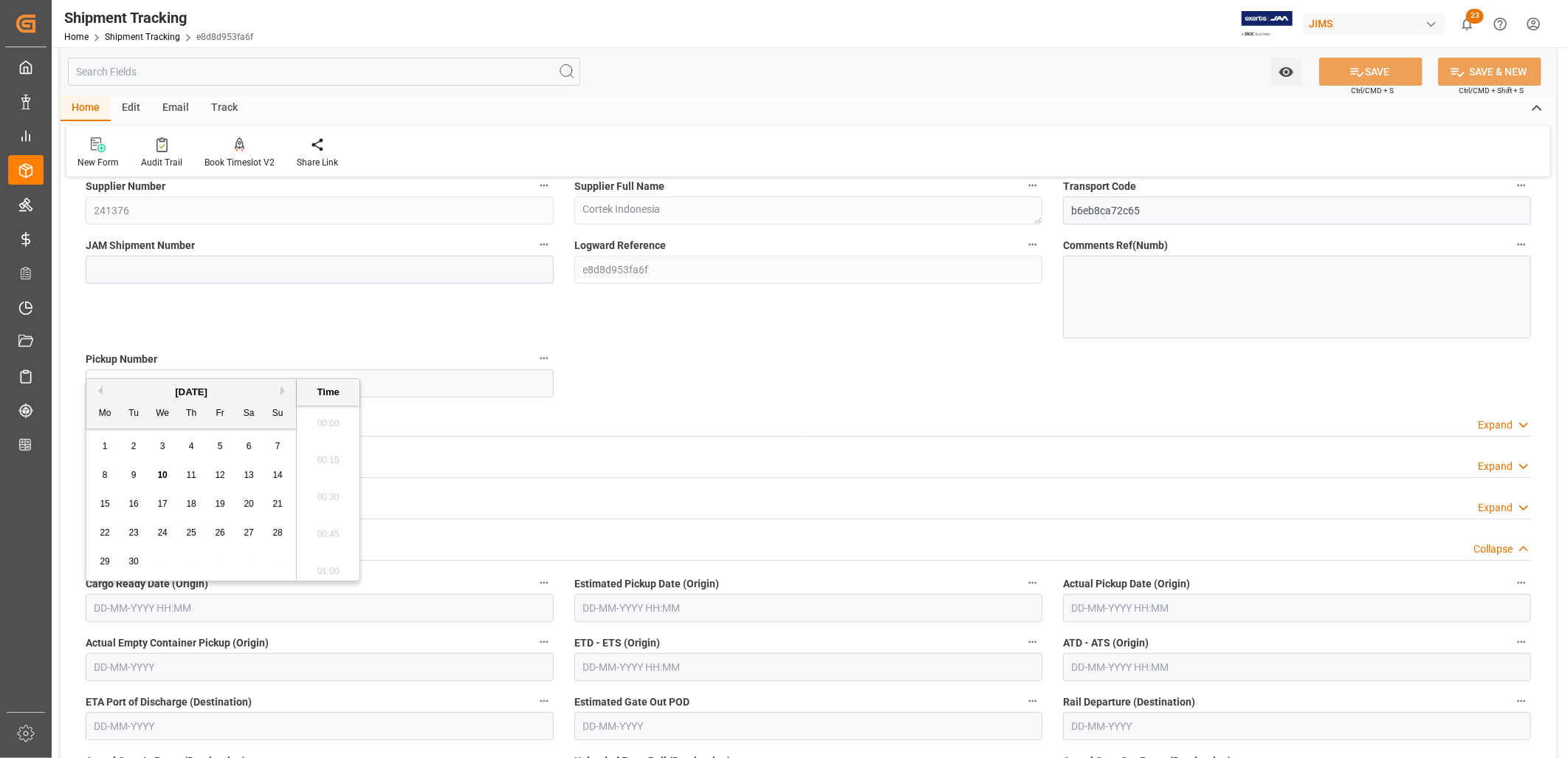
click at [142, 611] on input "text" at bounding box center [320, 607] width 468 height 28
click at [106, 478] on span "8" at bounding box center [105, 474] width 6 height 10
click at [138, 441] on div "2" at bounding box center [134, 446] width 19 height 18
type input "02-09-2025 00:00"
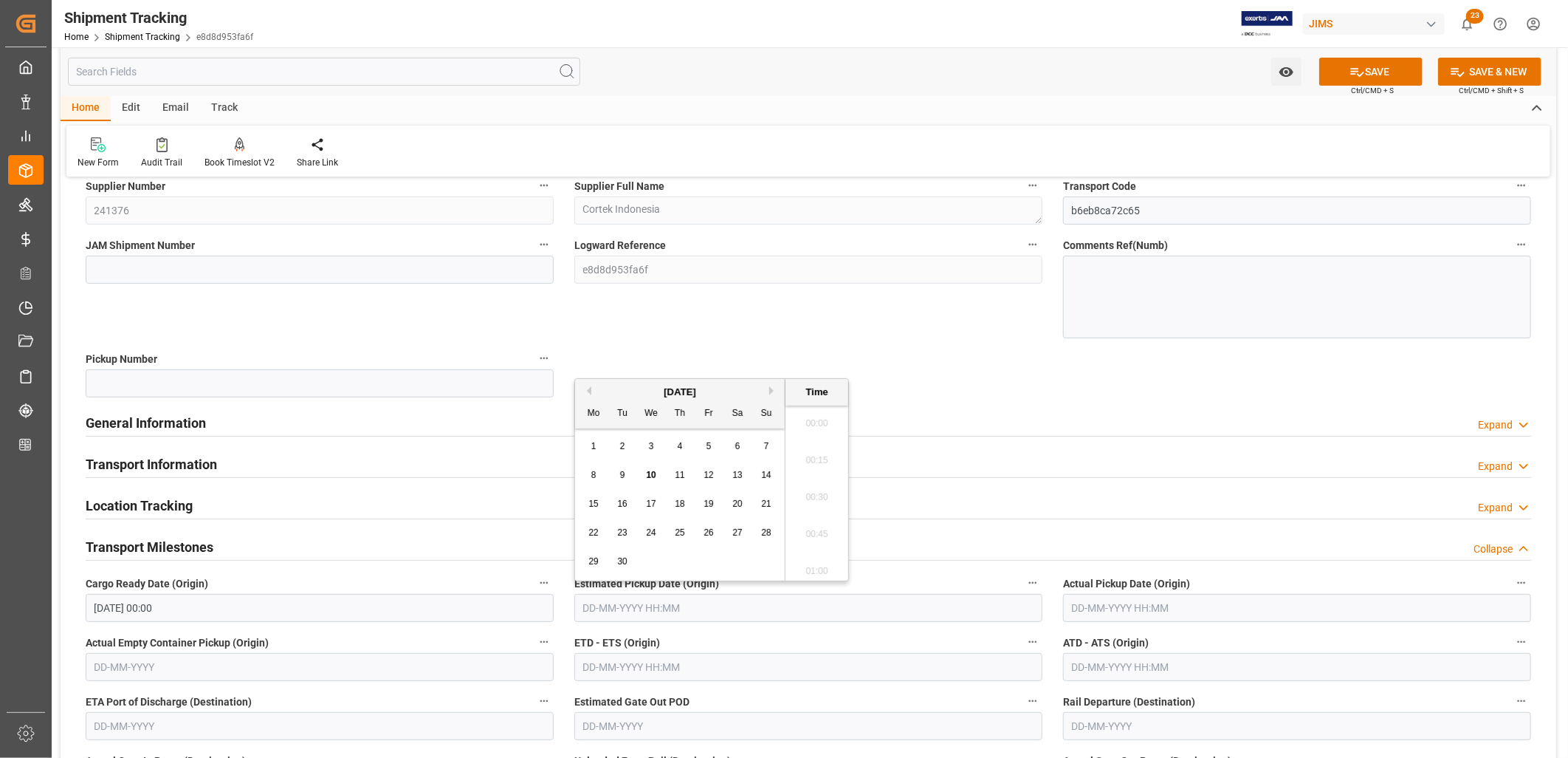
click at [659, 601] on input "text" at bounding box center [809, 607] width 468 height 28
click at [604, 447] on div "1 2 3 4 5 6 7" at bounding box center [680, 446] width 202 height 29
click at [614, 443] on div "2" at bounding box center [623, 446] width 19 height 18
type input "02-09-2025 00:00"
click at [1096, 599] on input "text" at bounding box center [1297, 607] width 468 height 28
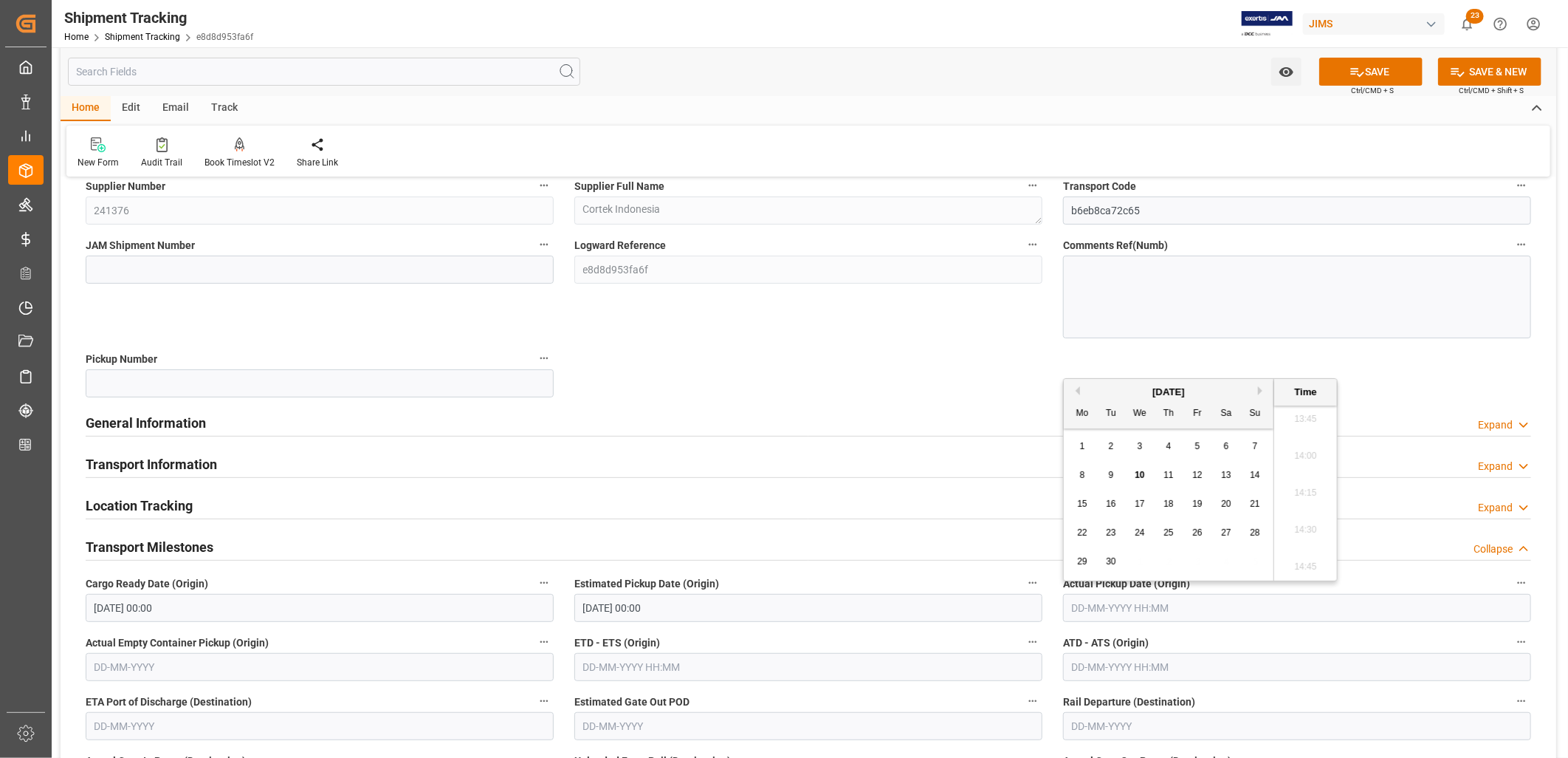
click at [1093, 451] on div "1 2 3 4 5 6 7" at bounding box center [1168, 446] width 202 height 29
click at [1110, 444] on span "2" at bounding box center [1111, 445] width 6 height 10
type input "02-09-2025 00:00"
click at [972, 466] on div "Transport Information Expand" at bounding box center [809, 463] width 1445 height 28
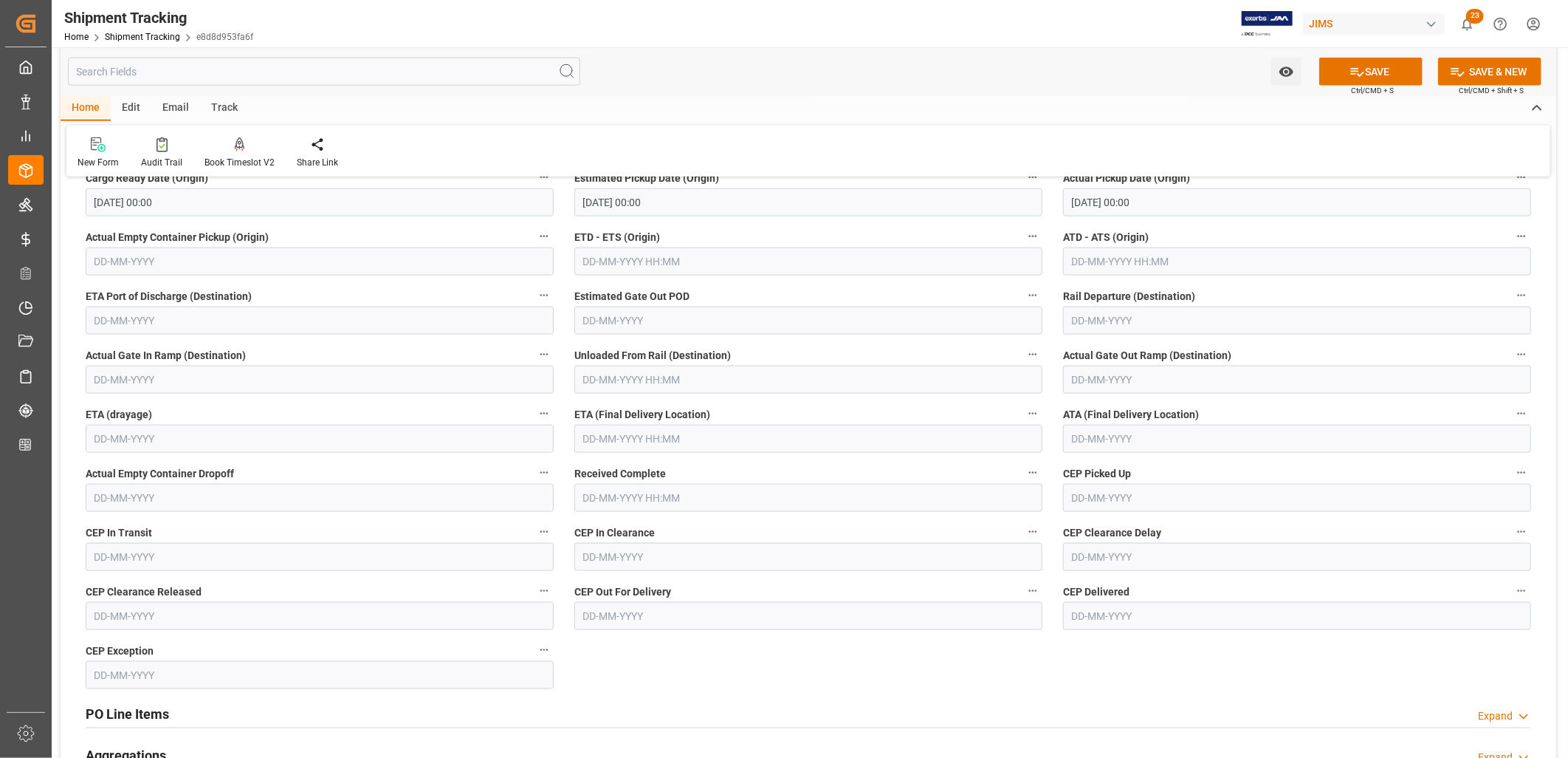
scroll to position [1149, 0]
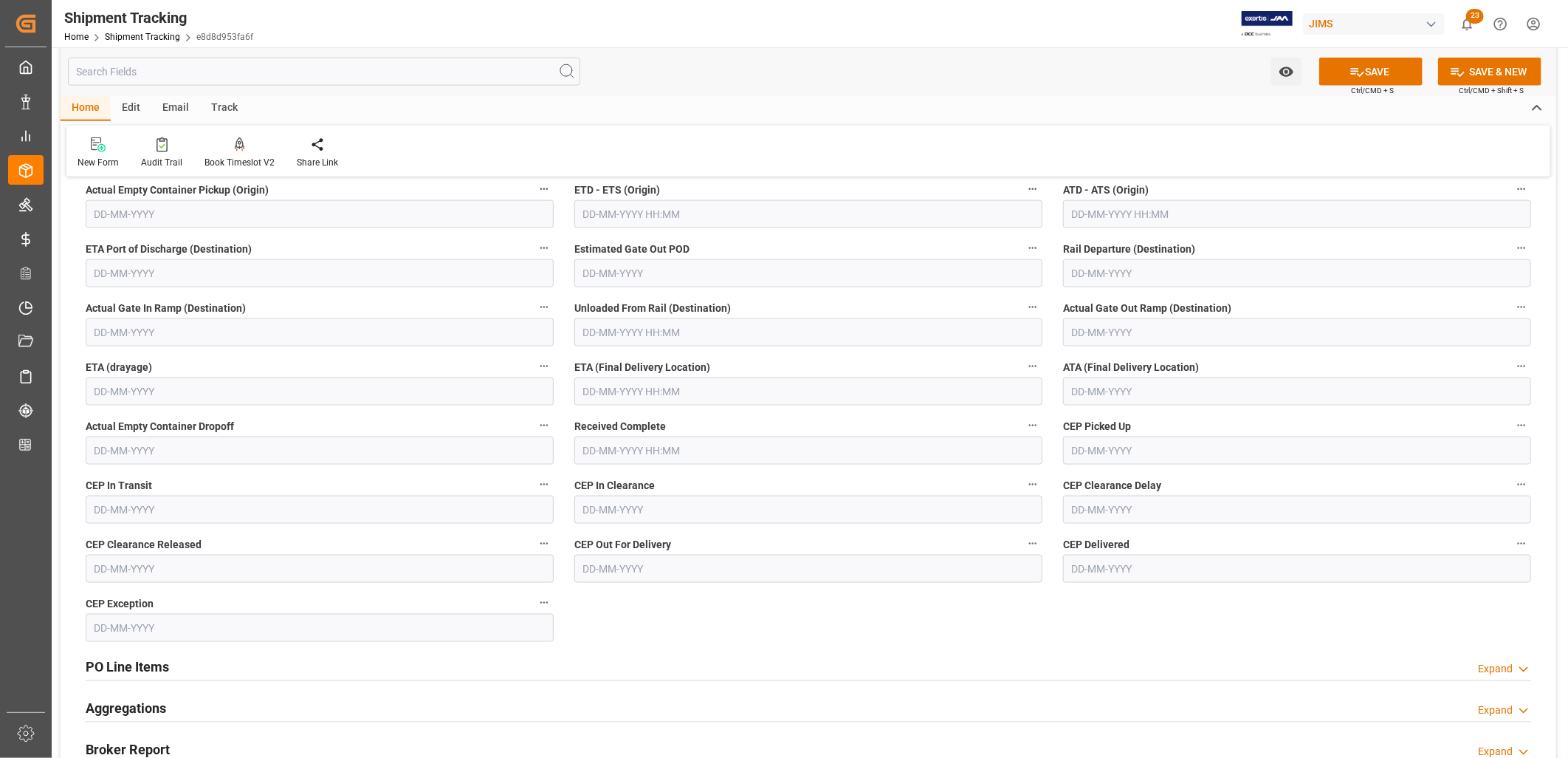
click at [1111, 384] on input "text" at bounding box center [1297, 391] width 468 height 28
click at [1141, 504] on span "10" at bounding box center [1139, 508] width 9 height 10
type input "10-09-2025"
click at [586, 440] on input "text" at bounding box center [809, 450] width 468 height 28
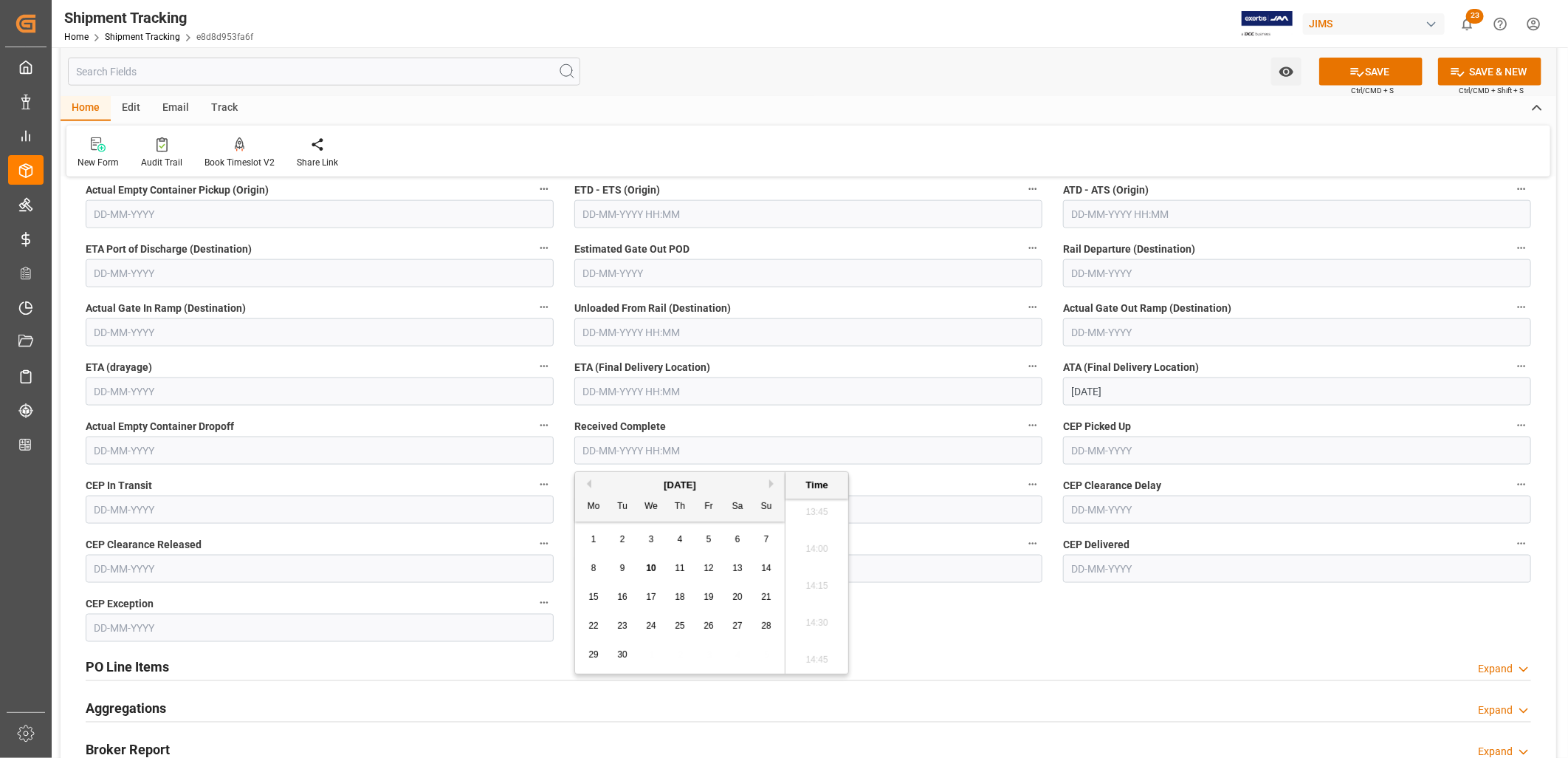
click at [653, 565] on span "10" at bounding box center [650, 567] width 9 height 10
type input "10-09-2025 00:00"
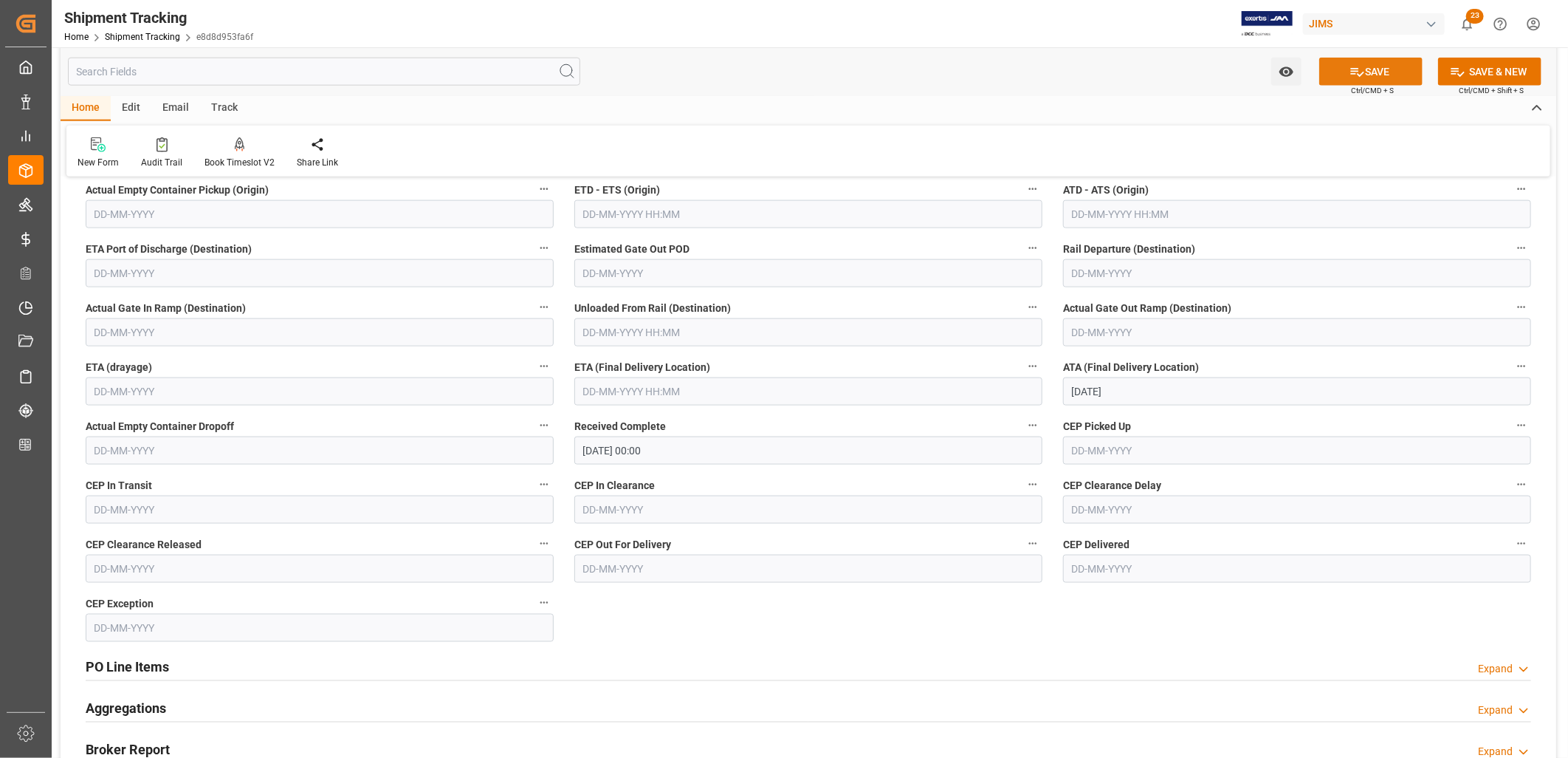
click at [1375, 68] on button "SAVE" at bounding box center [1371, 71] width 104 height 28
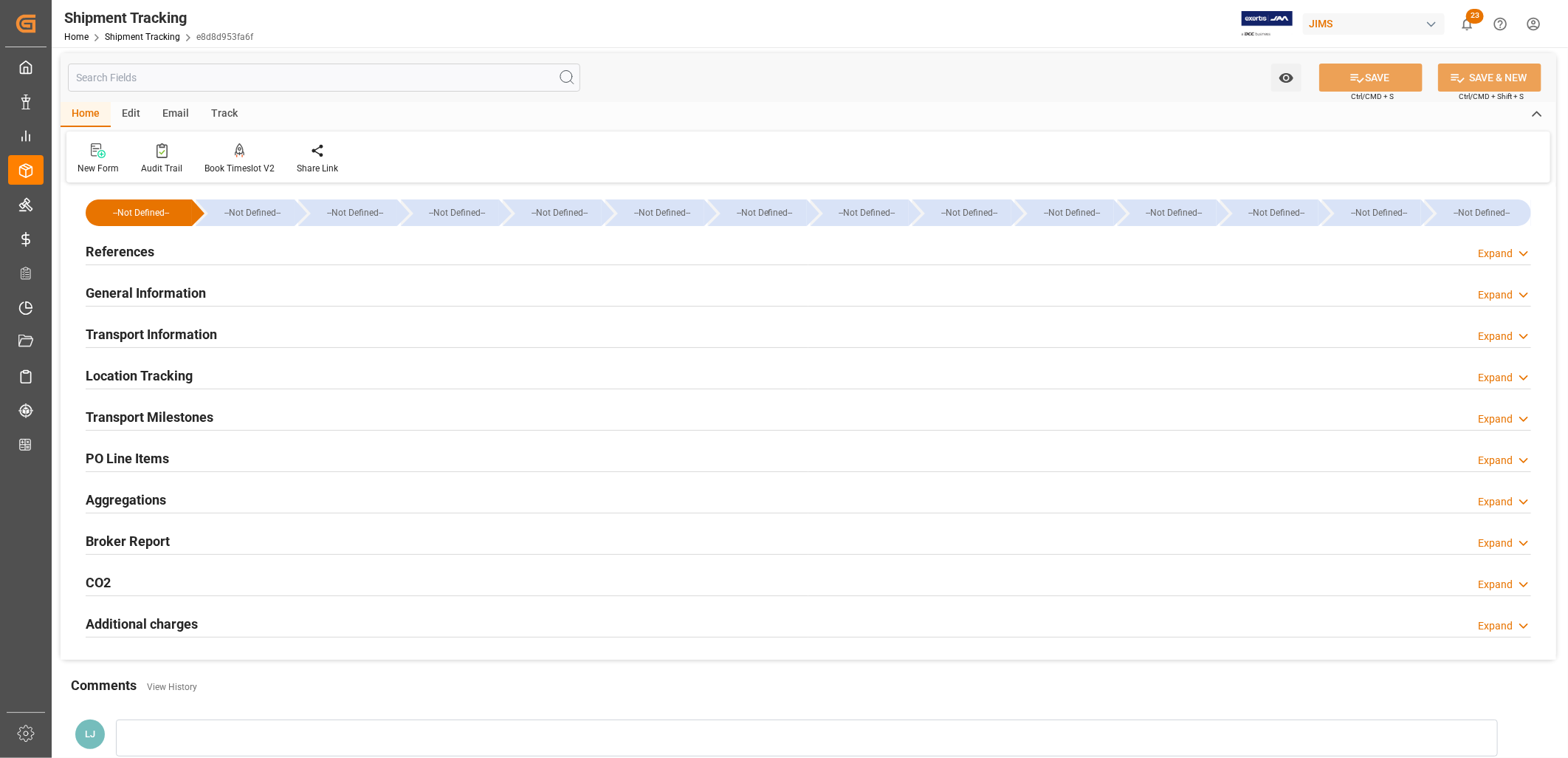
scroll to position [0, 0]
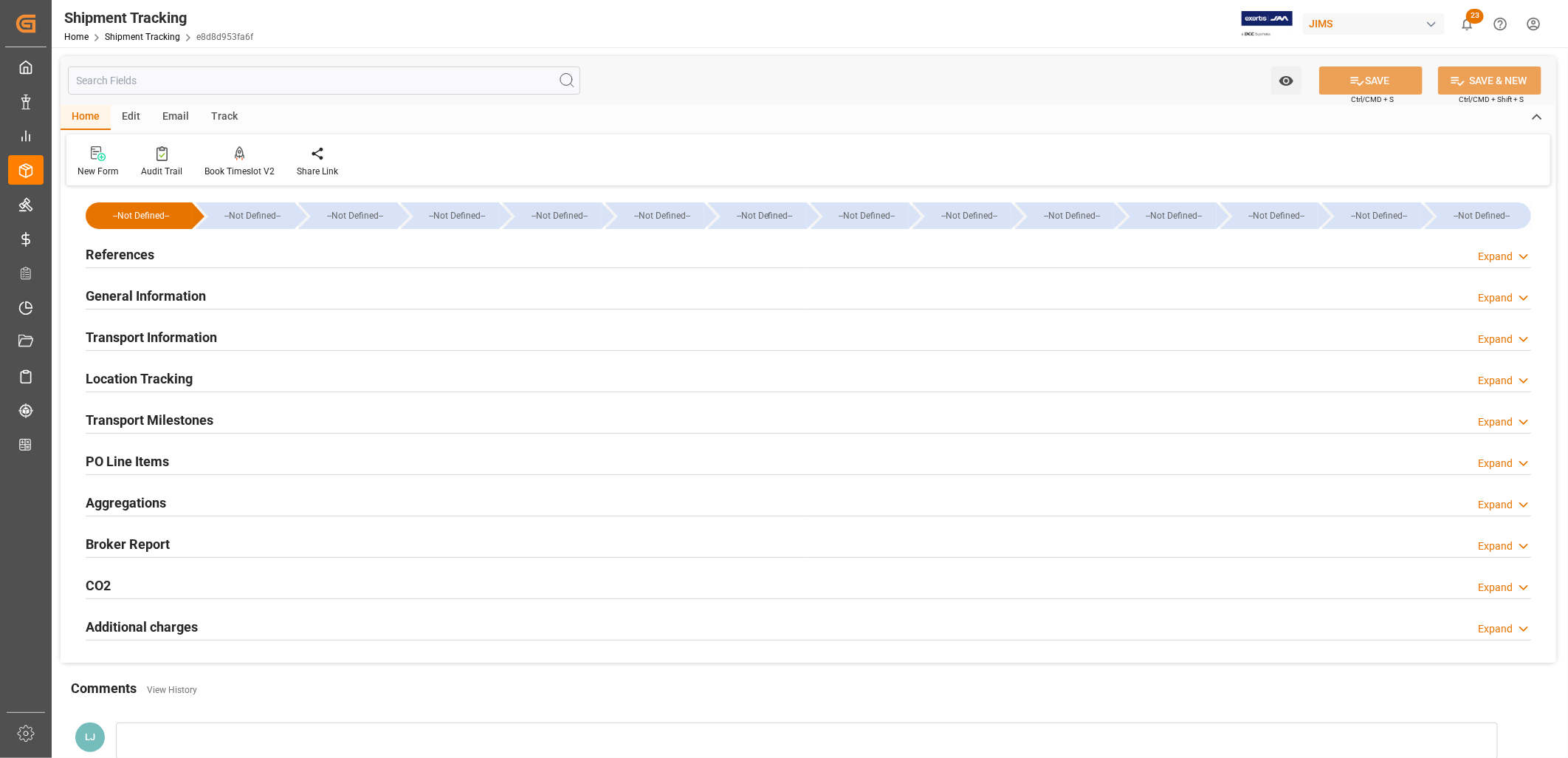
click at [180, 286] on h2 "General Information" at bounding box center [146, 296] width 120 height 20
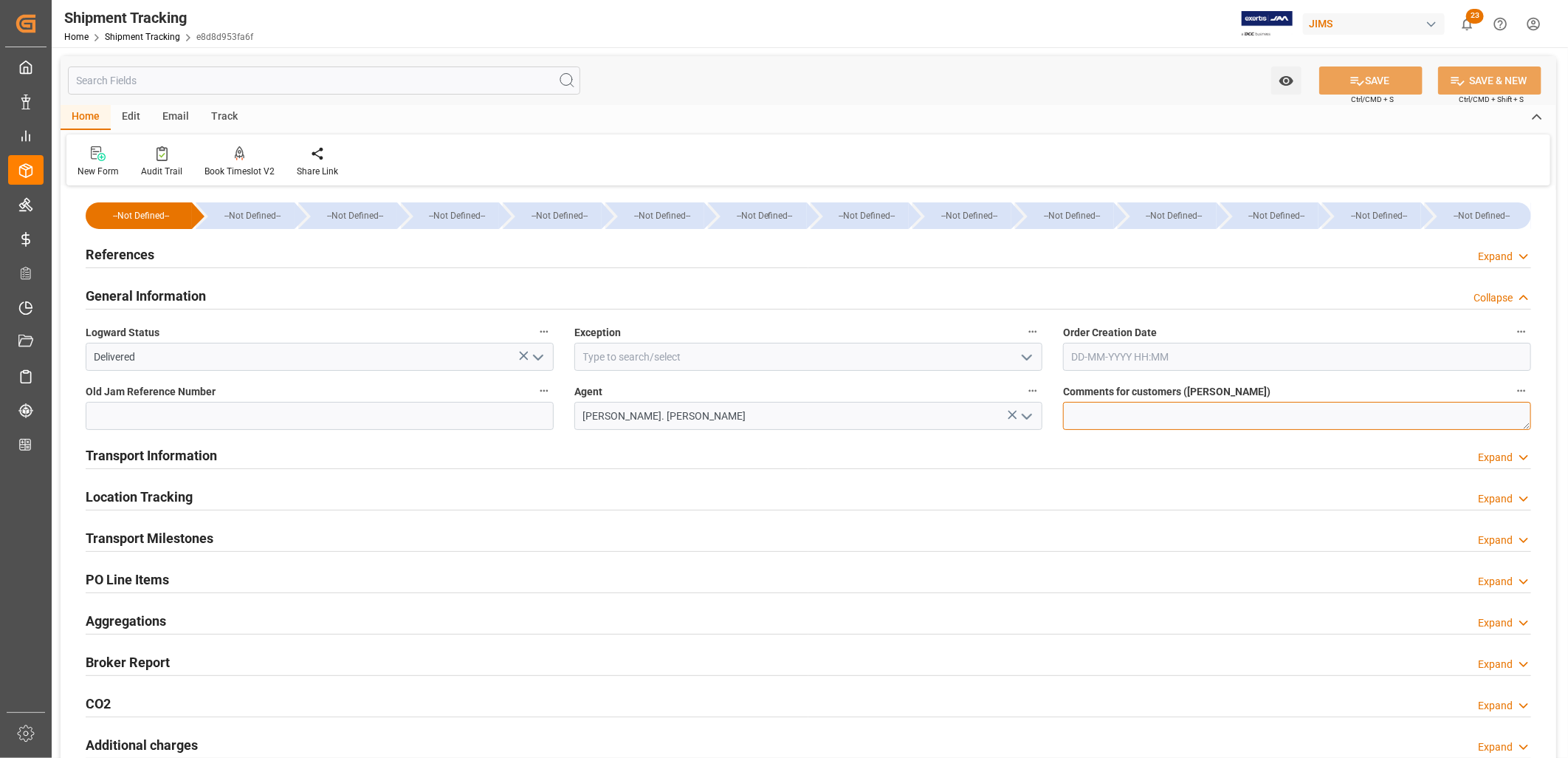
click at [1074, 408] on textarea at bounding box center [1297, 416] width 468 height 28
type textarea "Non Inventory for evaluation Div O1"
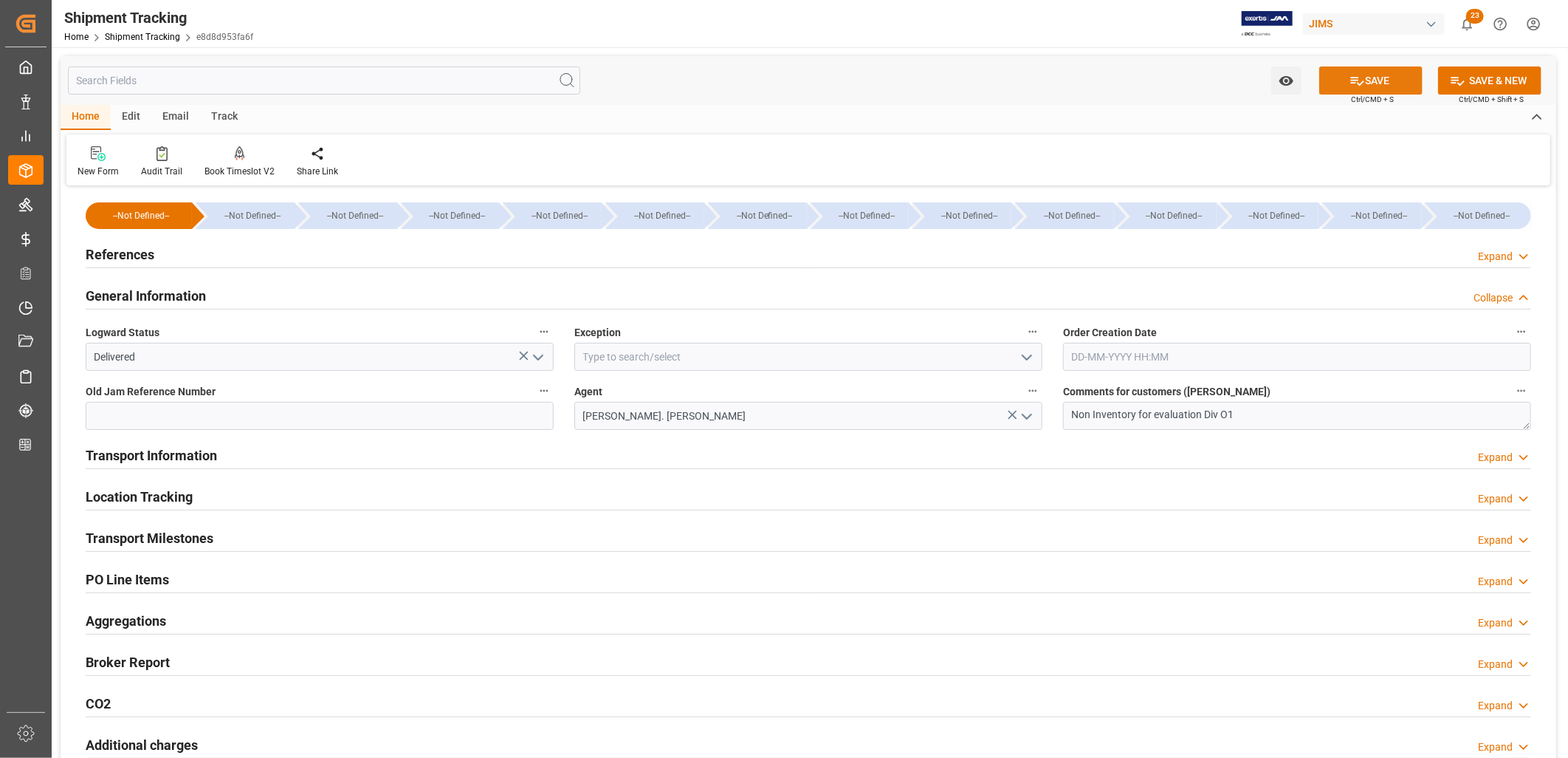
click at [1389, 80] on button "SAVE" at bounding box center [1371, 81] width 104 height 28
